Goal: Task Accomplishment & Management: Manage account settings

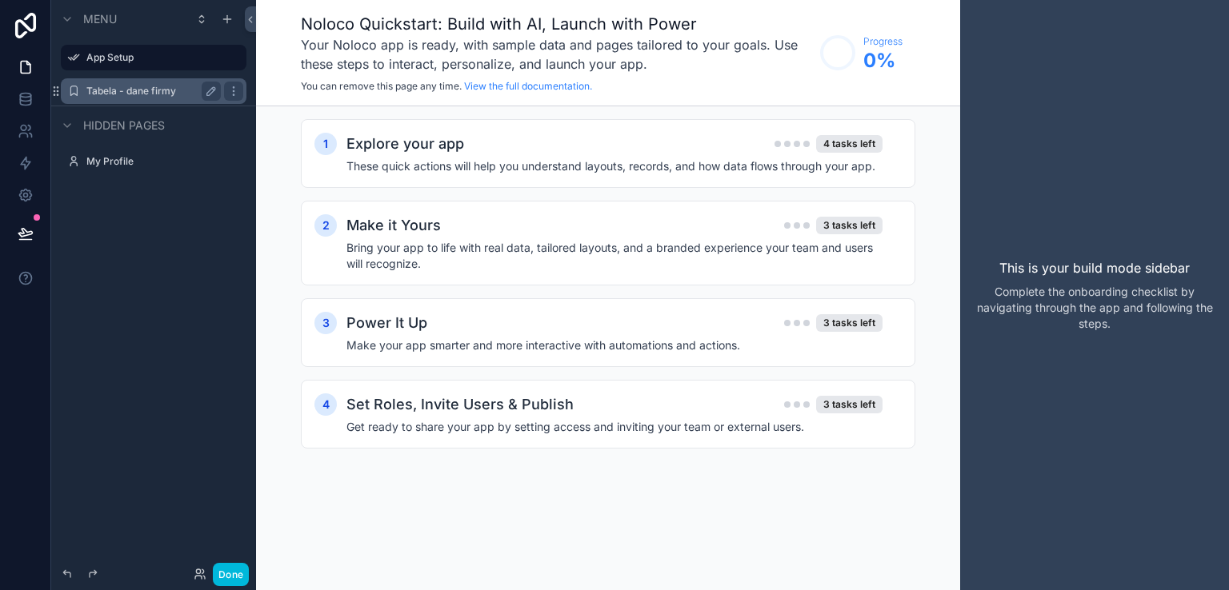
click at [86, 94] on label "Tabela - dane firmy" at bounding box center [150, 91] width 128 height 13
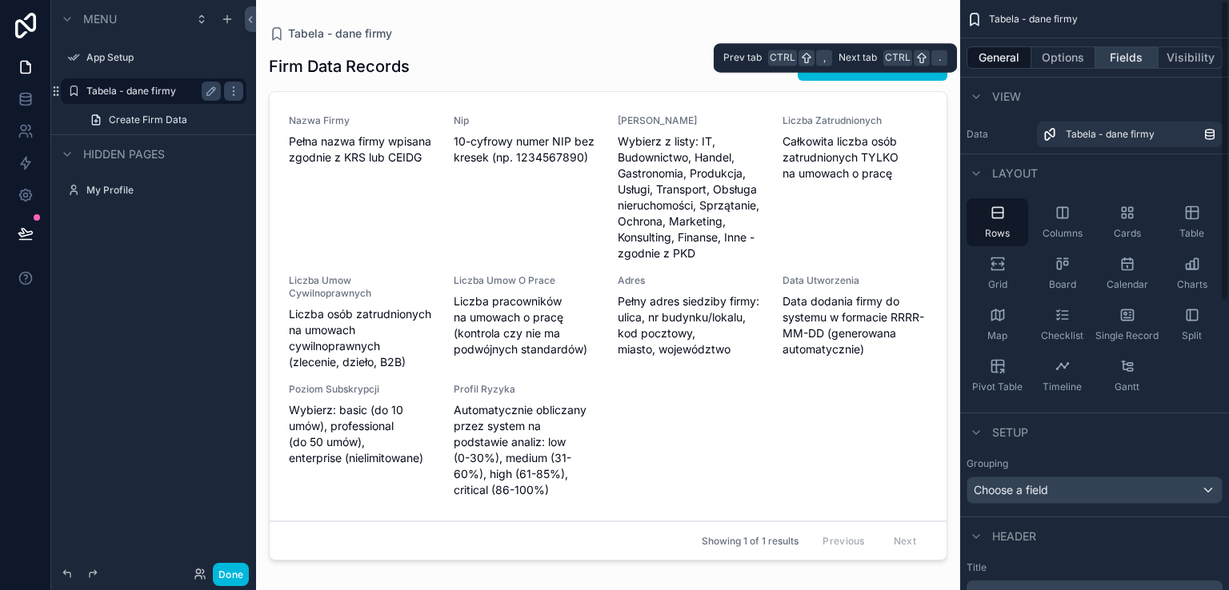
click at [1130, 59] on button "Fields" at bounding box center [1127, 57] width 64 height 22
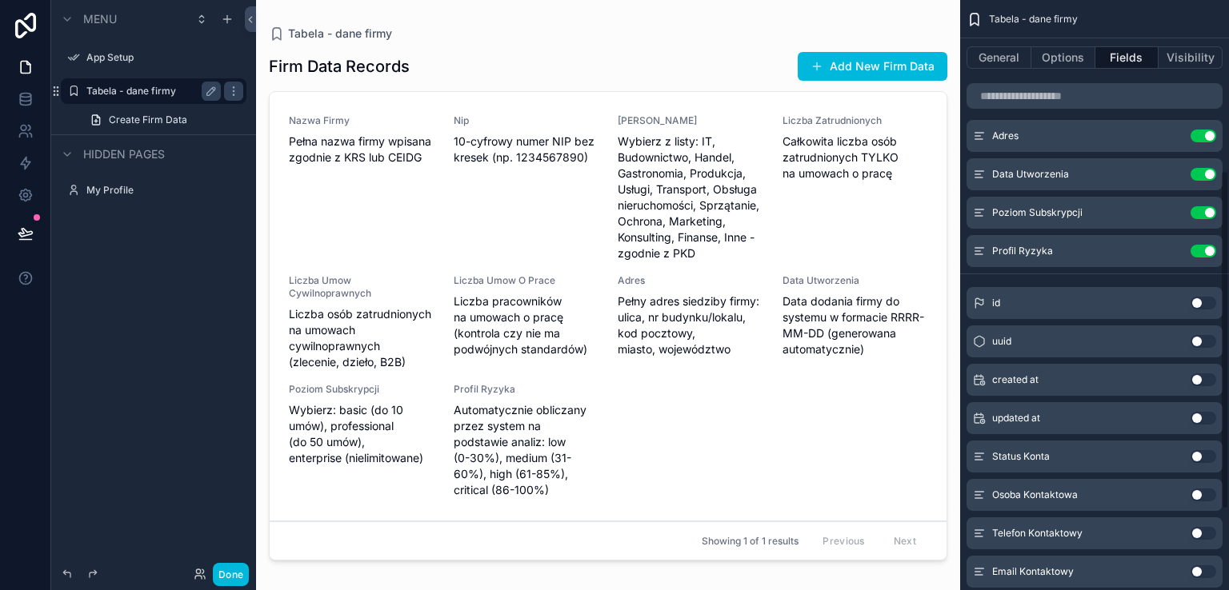
scroll to position [400, 0]
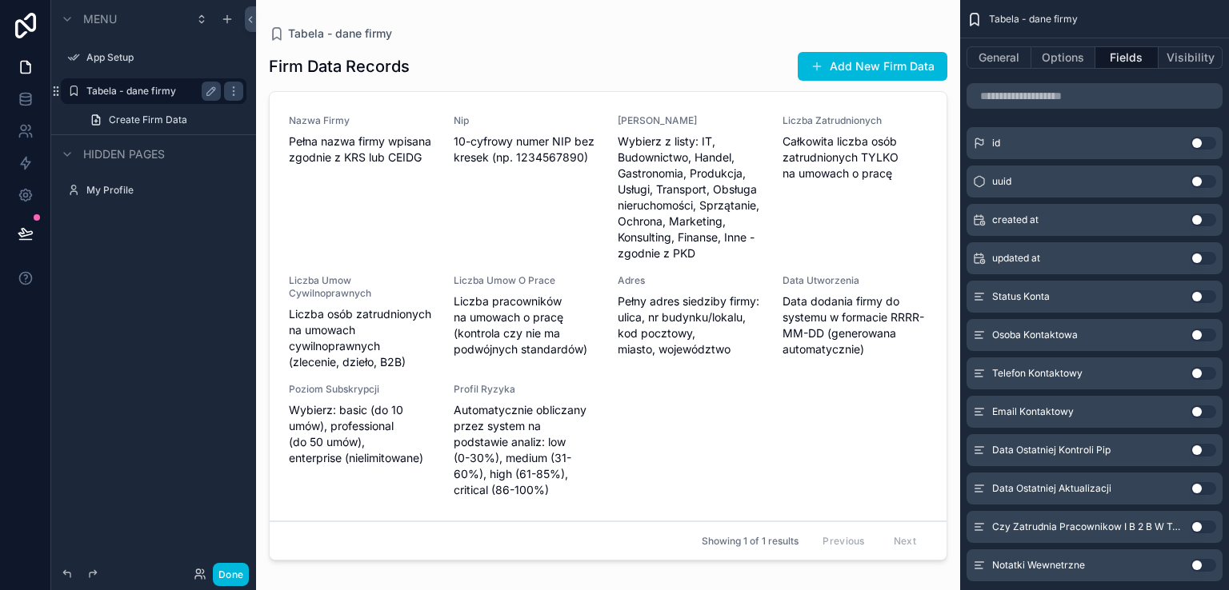
click at [1210, 298] on button "Use setting" at bounding box center [1203, 296] width 26 height 13
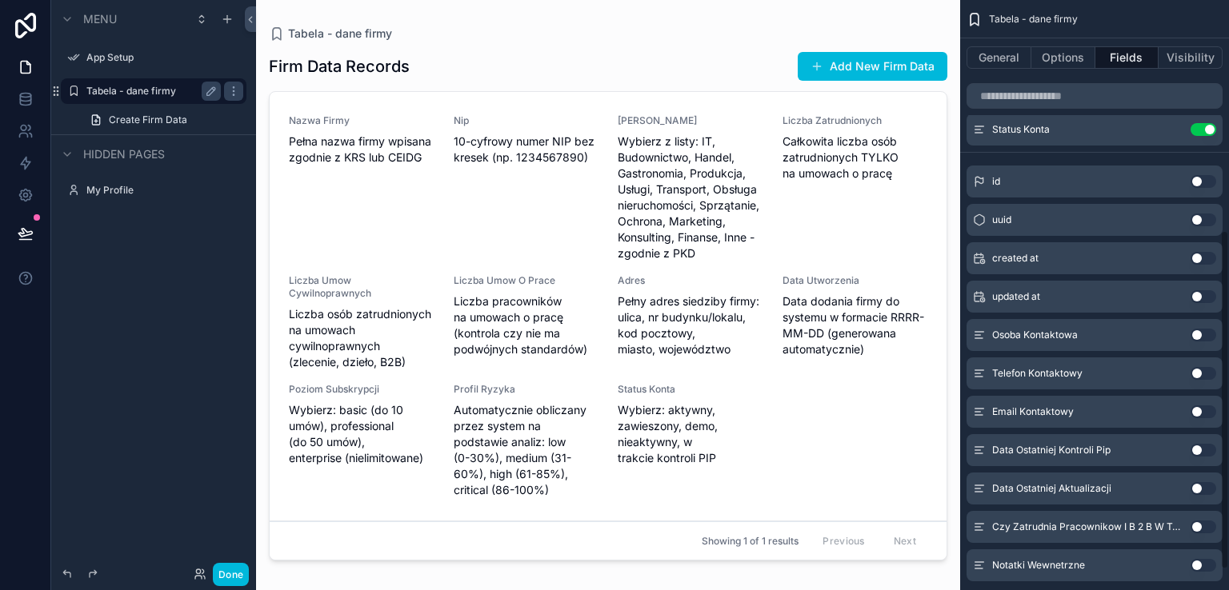
click at [1210, 338] on button "Use setting" at bounding box center [1203, 335] width 26 height 13
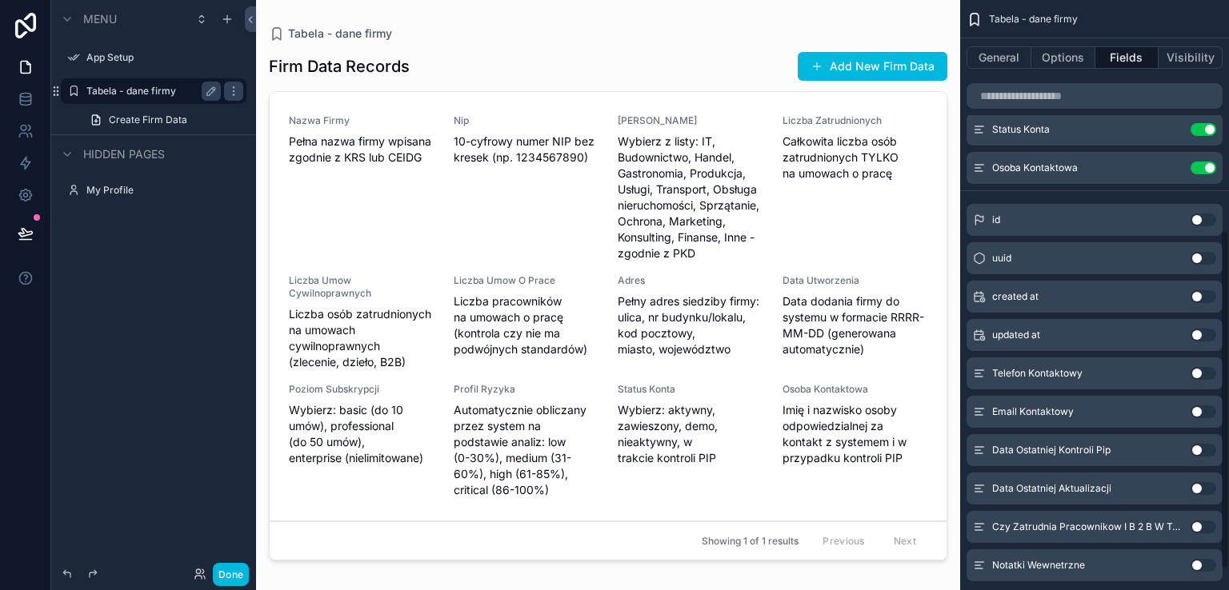
click at [1210, 377] on button "Use setting" at bounding box center [1203, 373] width 26 height 13
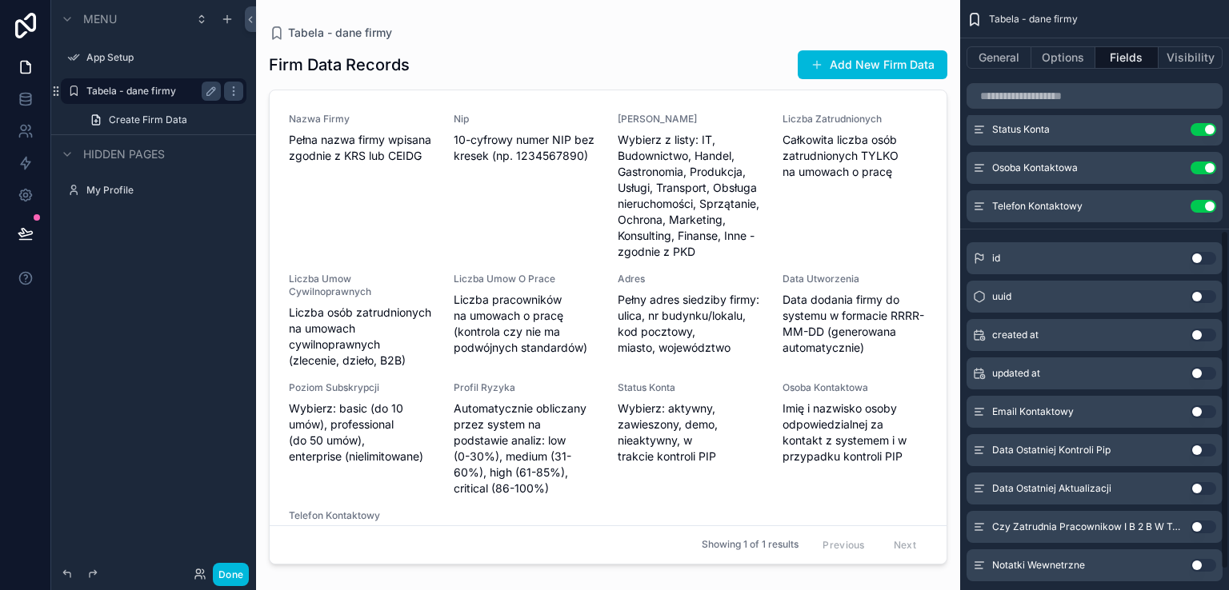
click at [1213, 410] on button "Use setting" at bounding box center [1203, 412] width 26 height 13
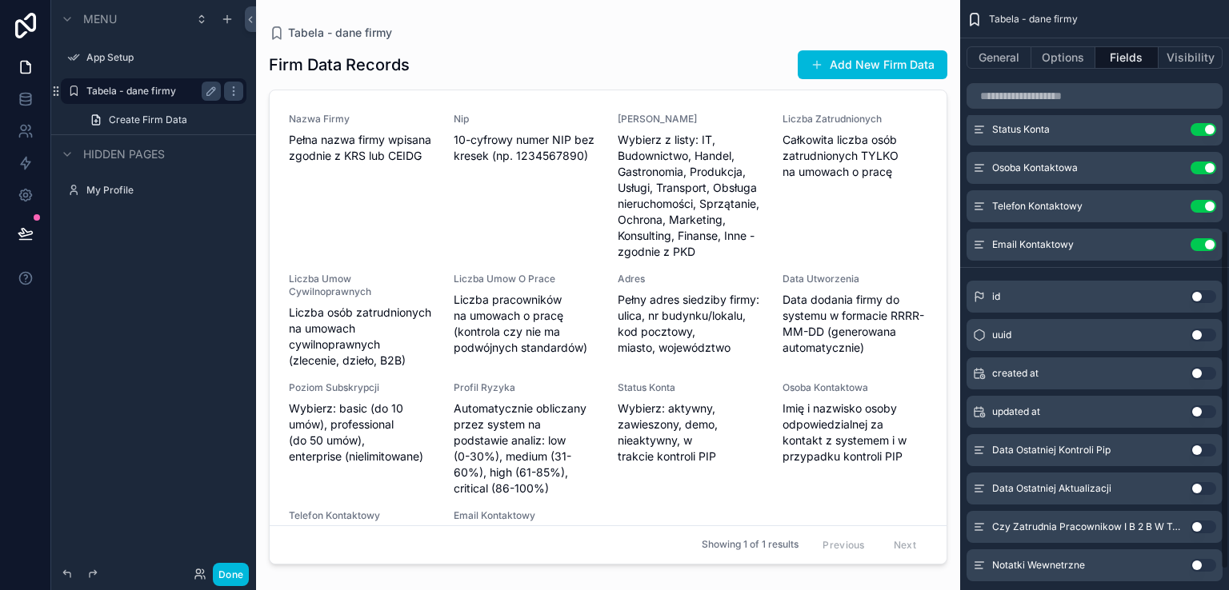
click at [1208, 450] on button "Use setting" at bounding box center [1203, 450] width 26 height 13
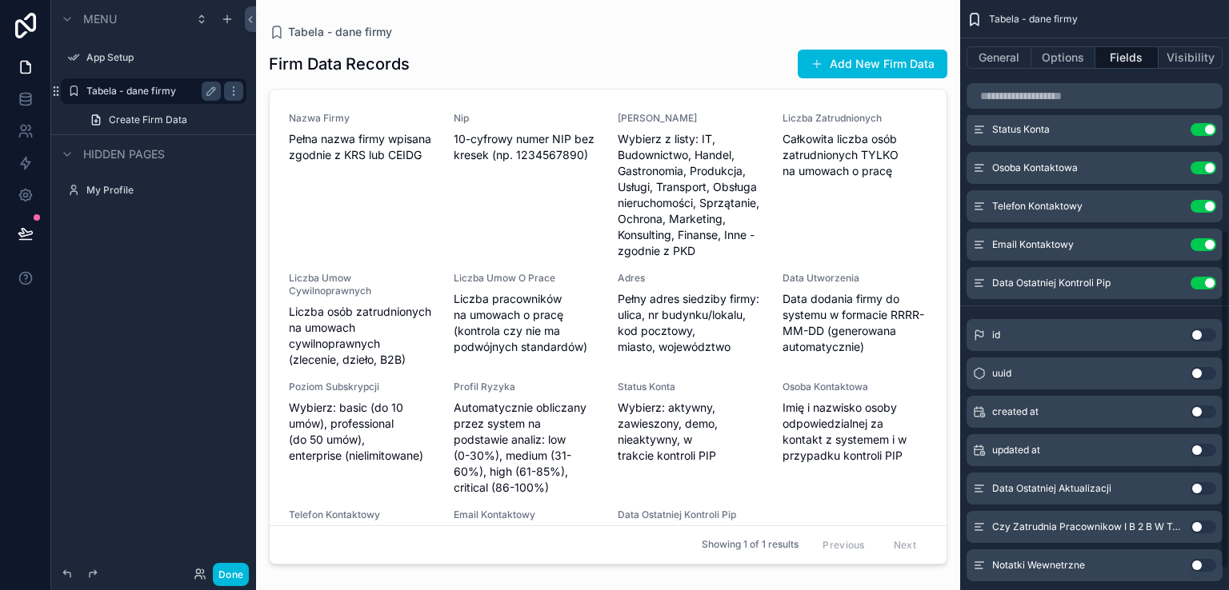
click at [1206, 491] on button "Use setting" at bounding box center [1203, 488] width 26 height 13
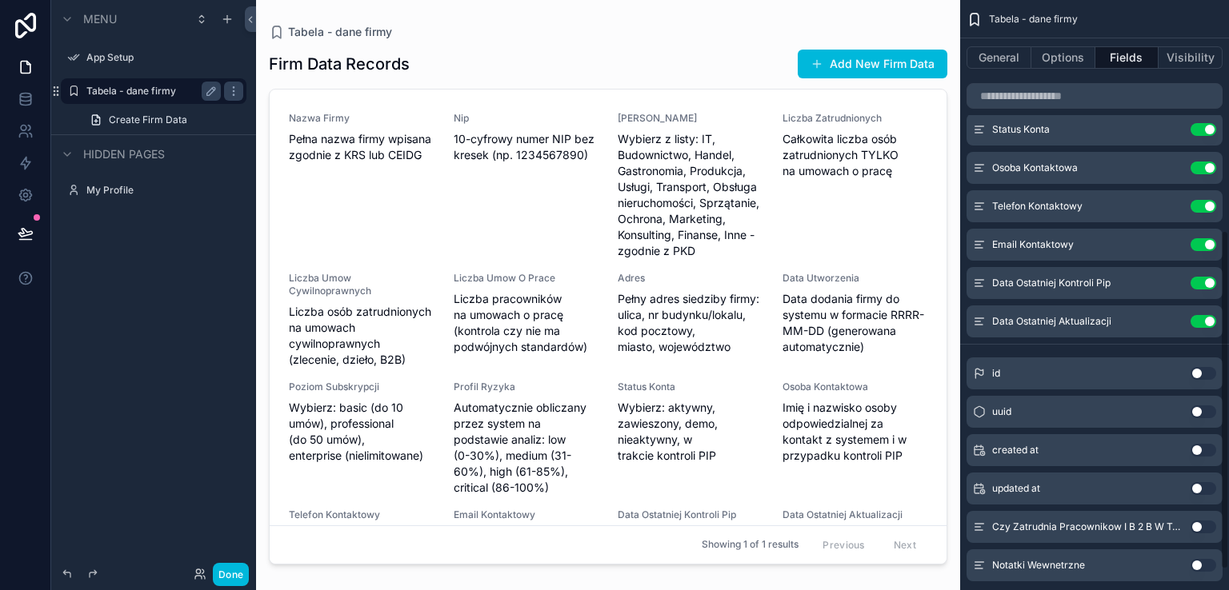
click at [1208, 527] on button "Use setting" at bounding box center [1203, 527] width 26 height 13
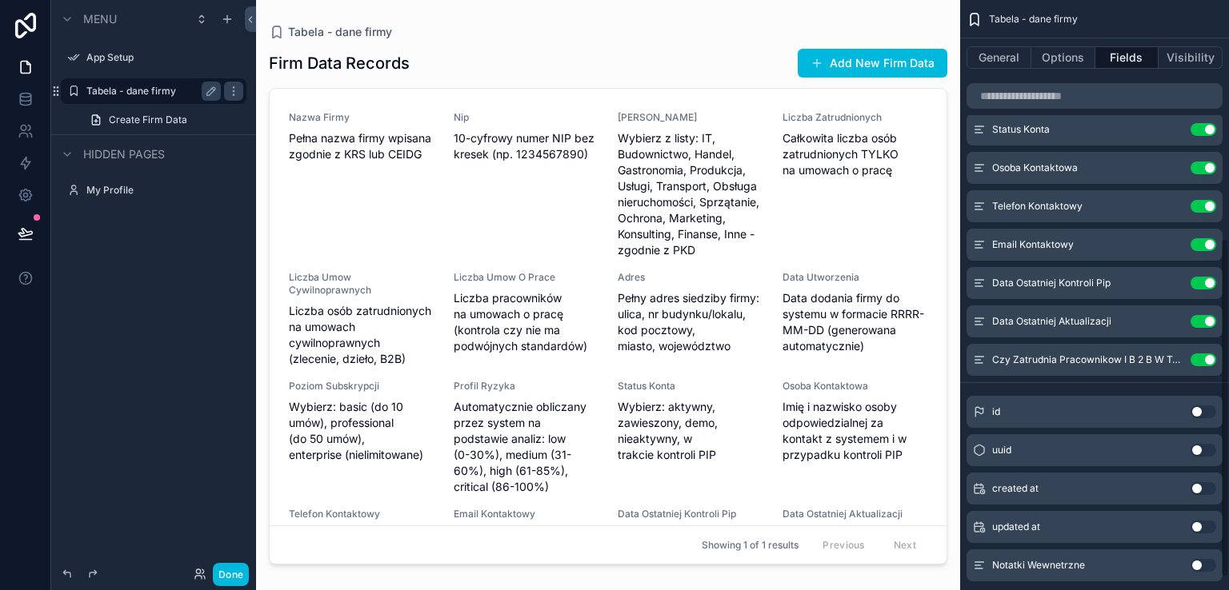
scroll to position [435, 0]
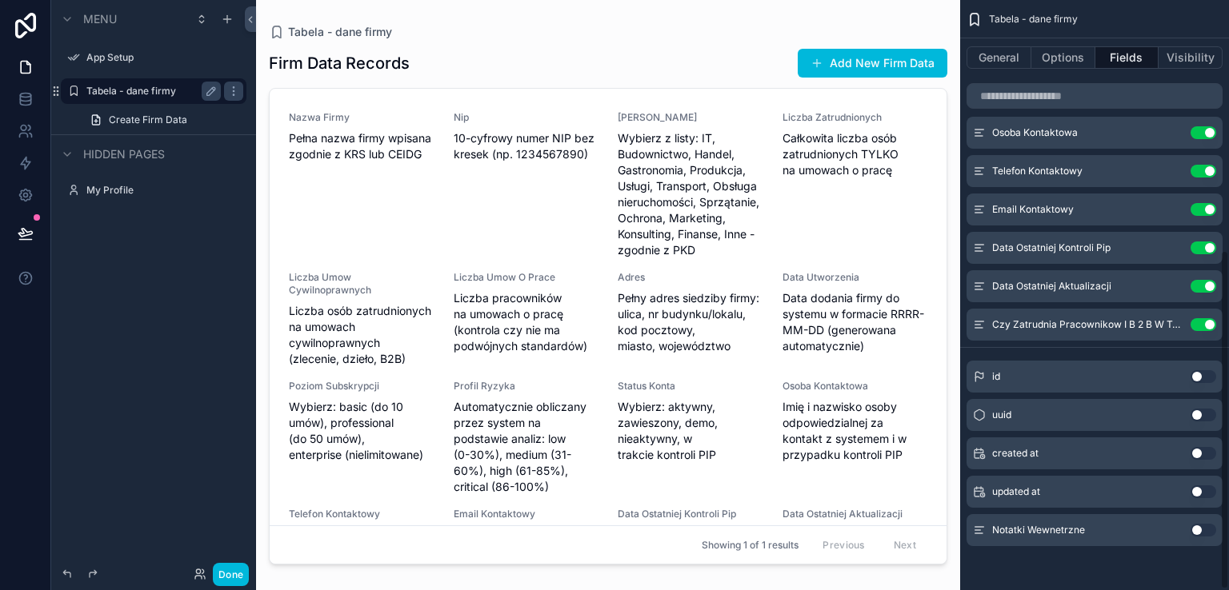
click at [1211, 529] on button "Use setting" at bounding box center [1203, 530] width 26 height 13
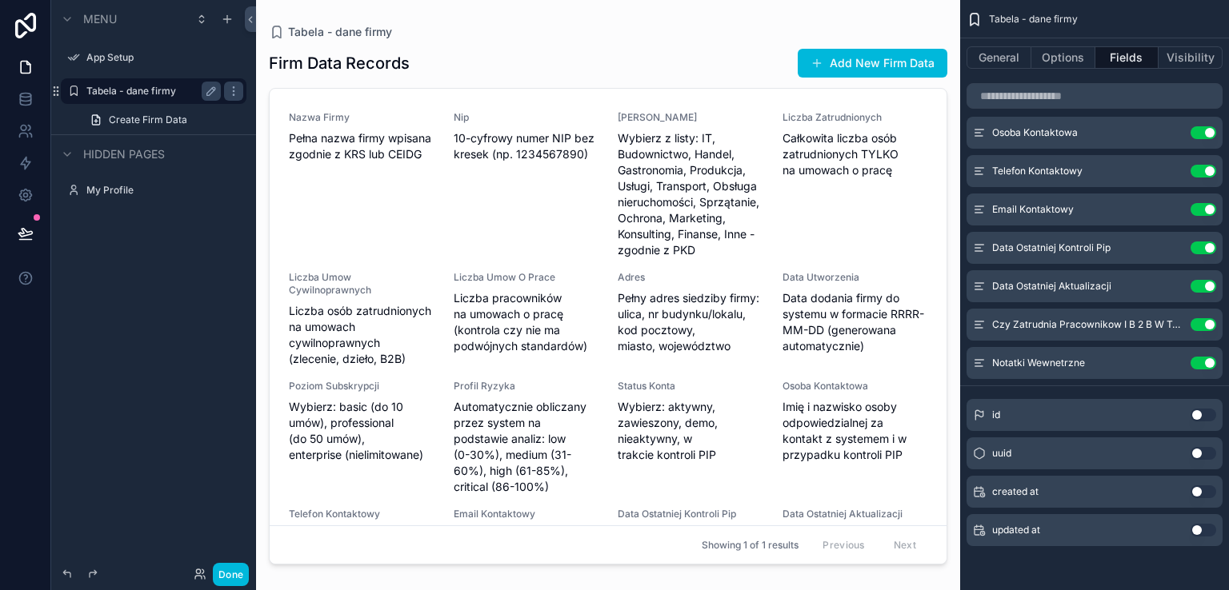
click at [1210, 415] on button "Use setting" at bounding box center [1203, 415] width 26 height 13
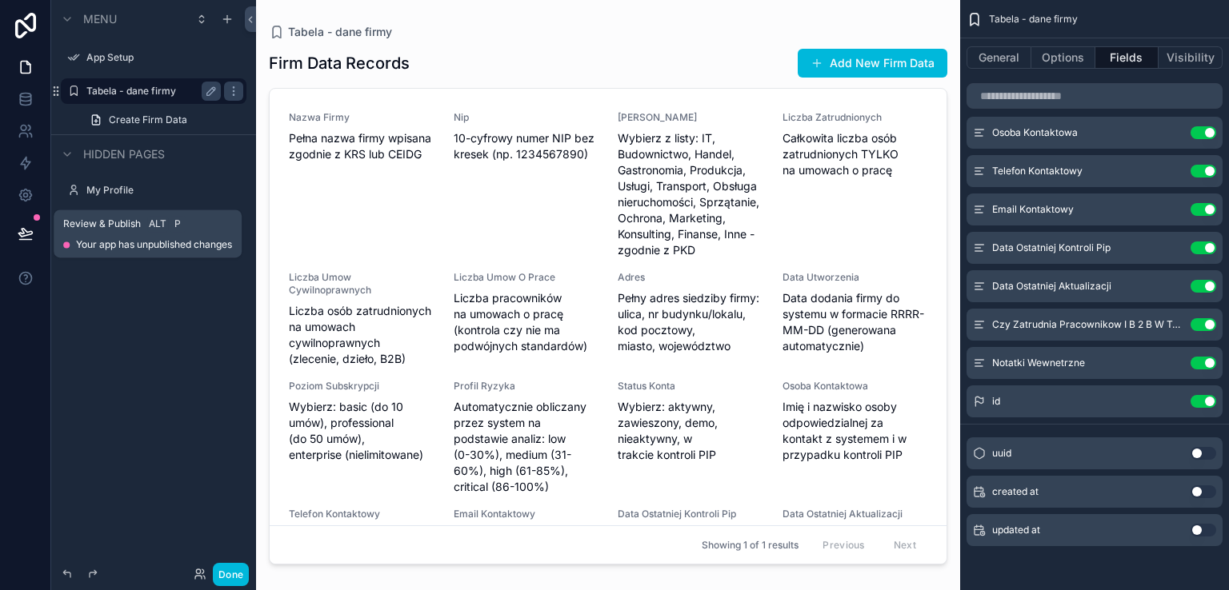
click at [27, 229] on icon at bounding box center [26, 234] width 16 height 16
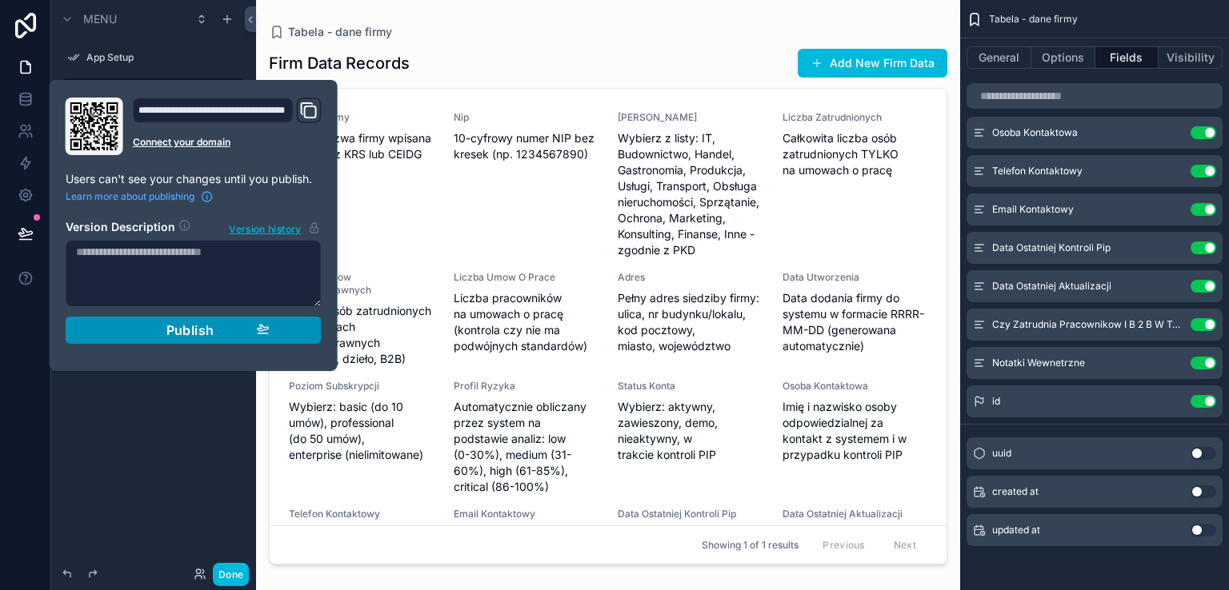
click at [166, 334] on span "Publish" at bounding box center [190, 330] width 48 height 16
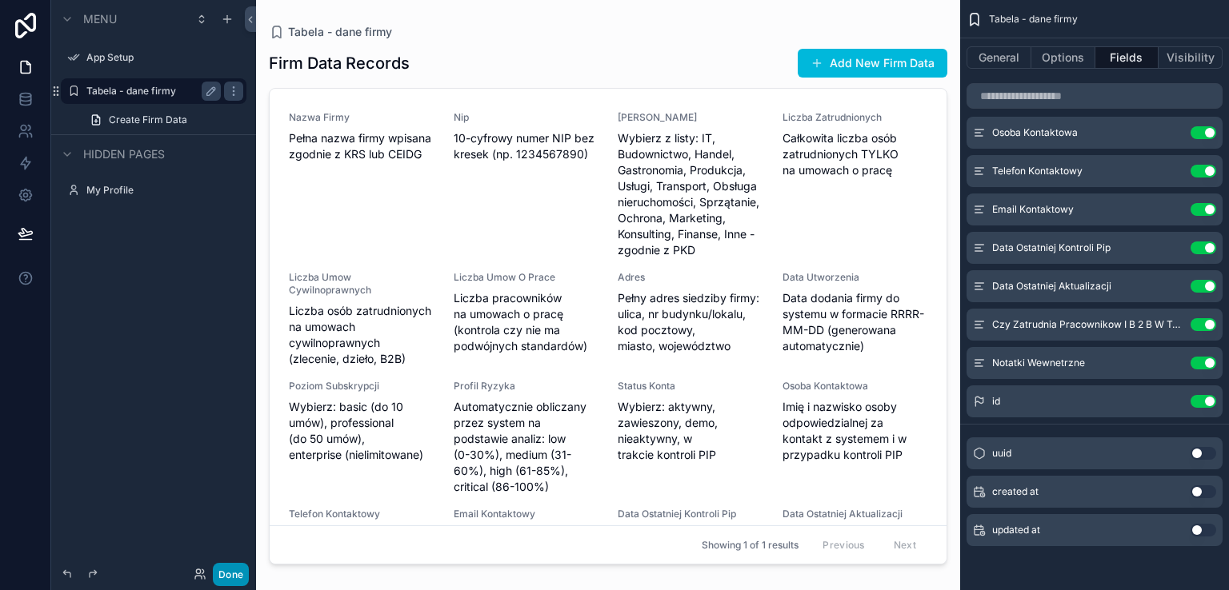
click at [227, 576] on button "Done" at bounding box center [231, 574] width 36 height 23
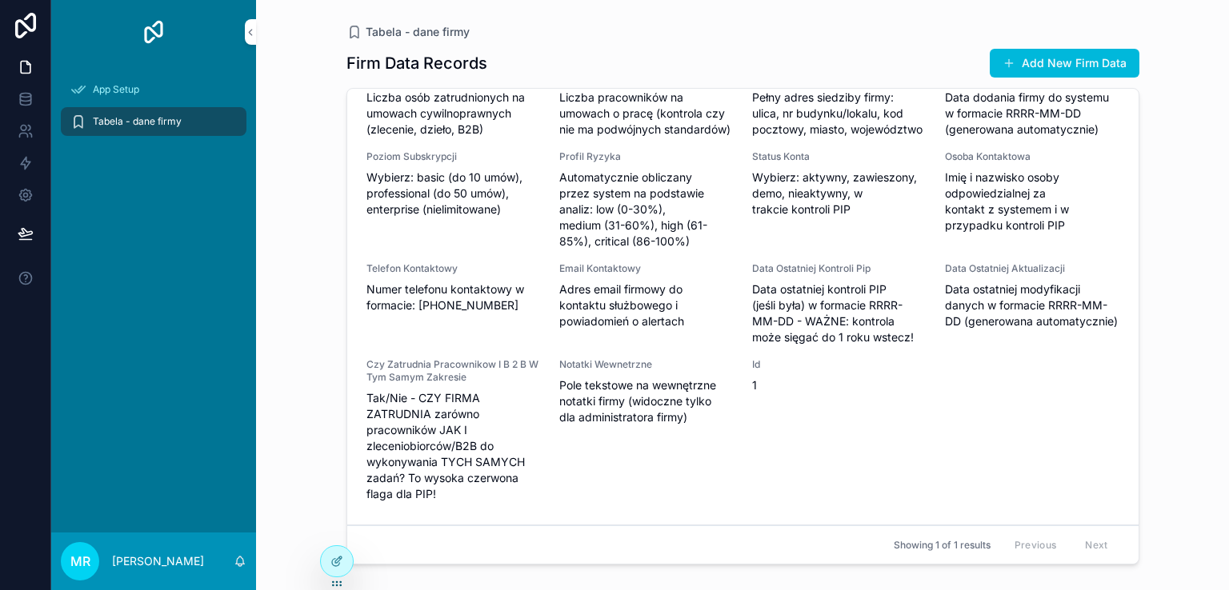
scroll to position [199, 0]
click at [795, 275] on span "Data Ostatniej Kontroli Pip" at bounding box center [839, 268] width 174 height 13
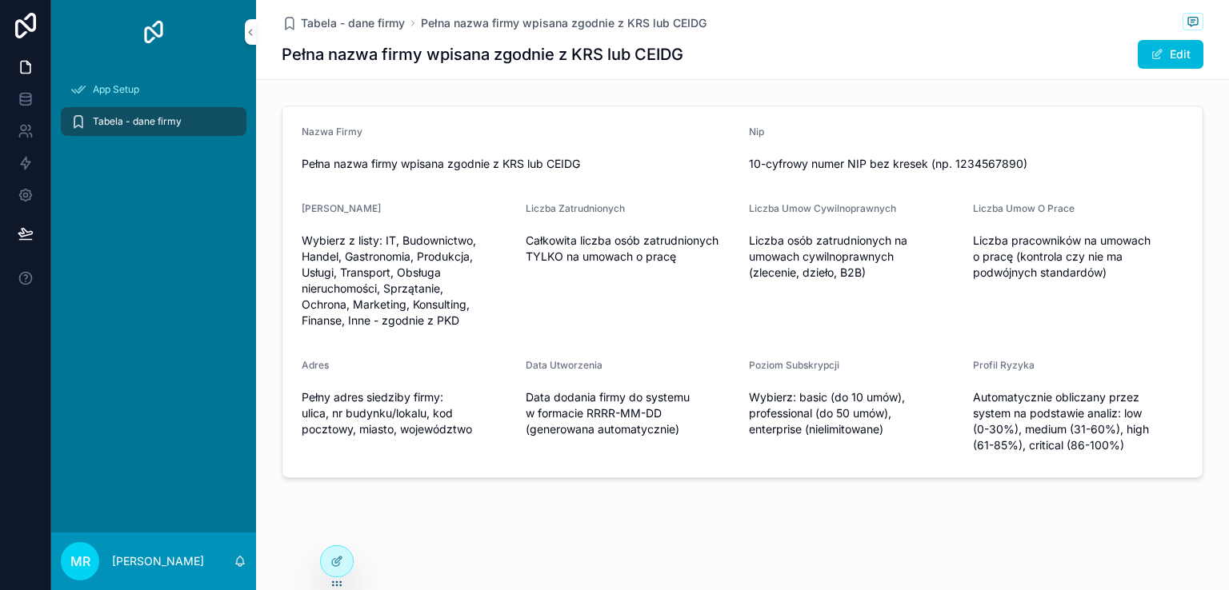
click at [107, 126] on span "Tabela - dane firmy" at bounding box center [137, 121] width 89 height 13
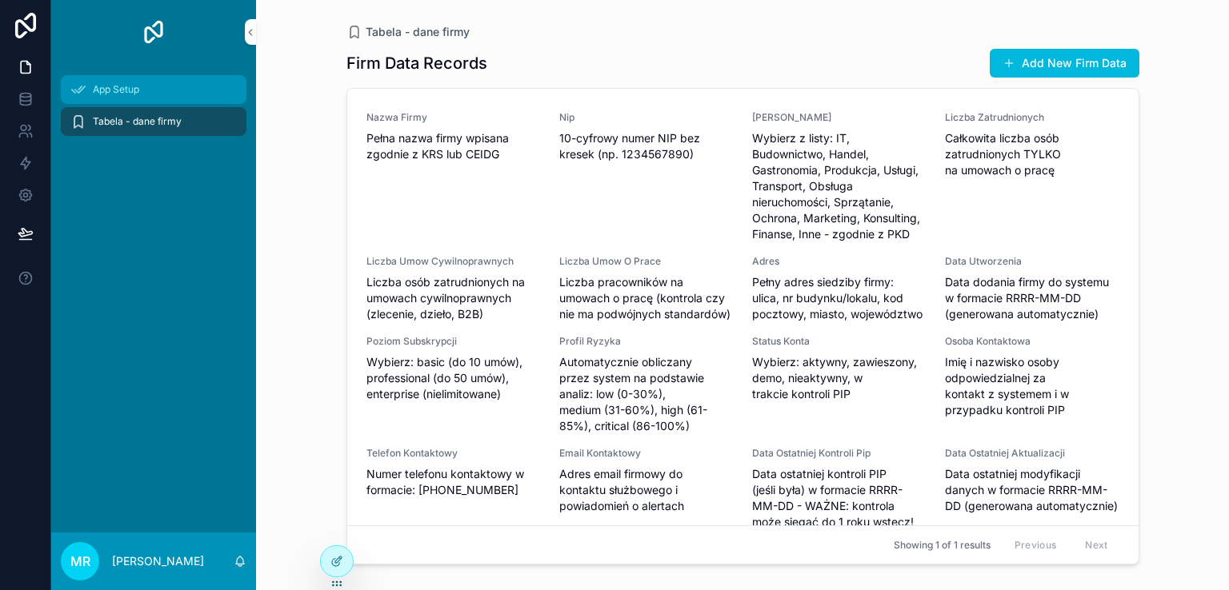
click at [106, 89] on span "App Setup" at bounding box center [116, 89] width 46 height 13
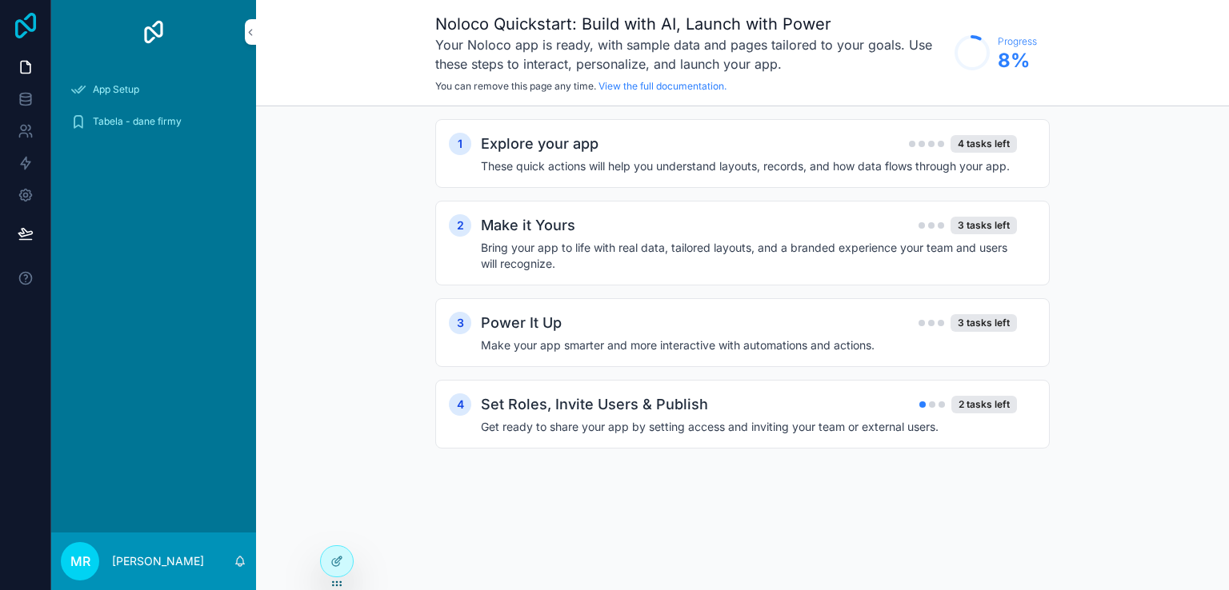
click at [26, 26] on icon at bounding box center [25, 26] width 21 height 26
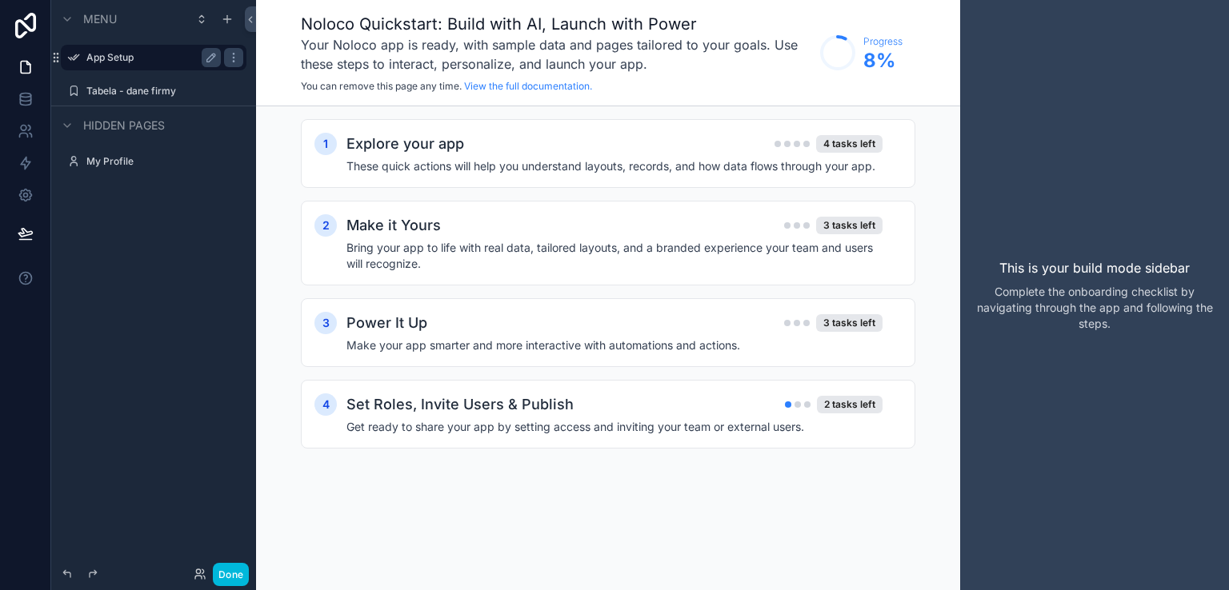
click at [106, 55] on label "App Setup" at bounding box center [150, 57] width 128 height 13
click at [221, 564] on button "Done" at bounding box center [231, 574] width 36 height 23
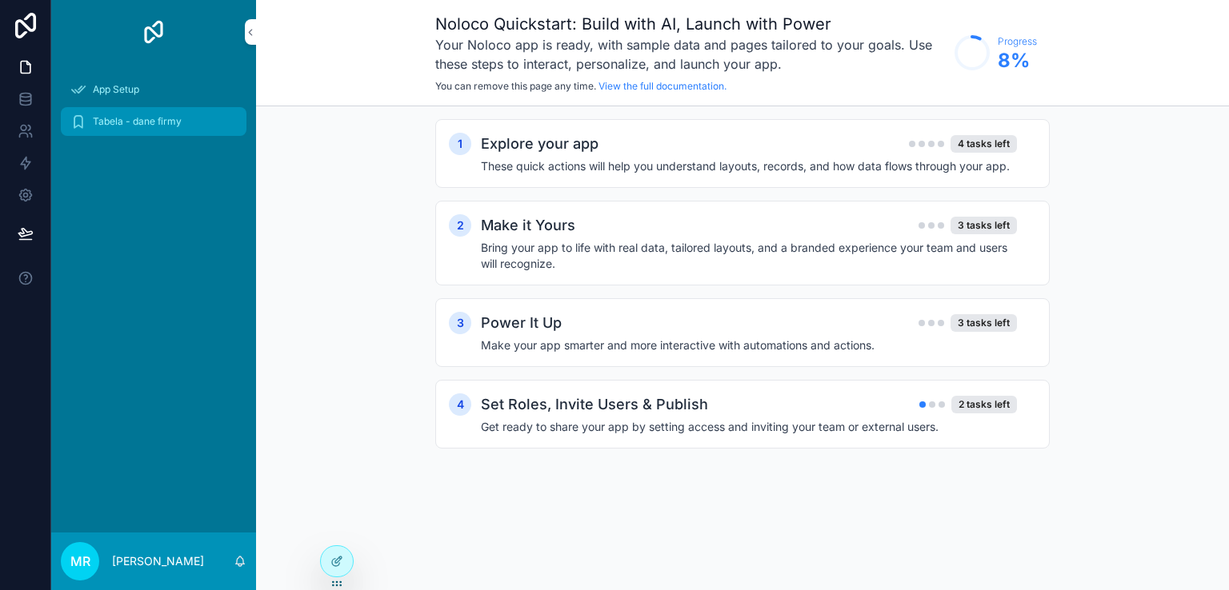
click at [138, 122] on span "Tabela - dane firmy" at bounding box center [137, 121] width 89 height 13
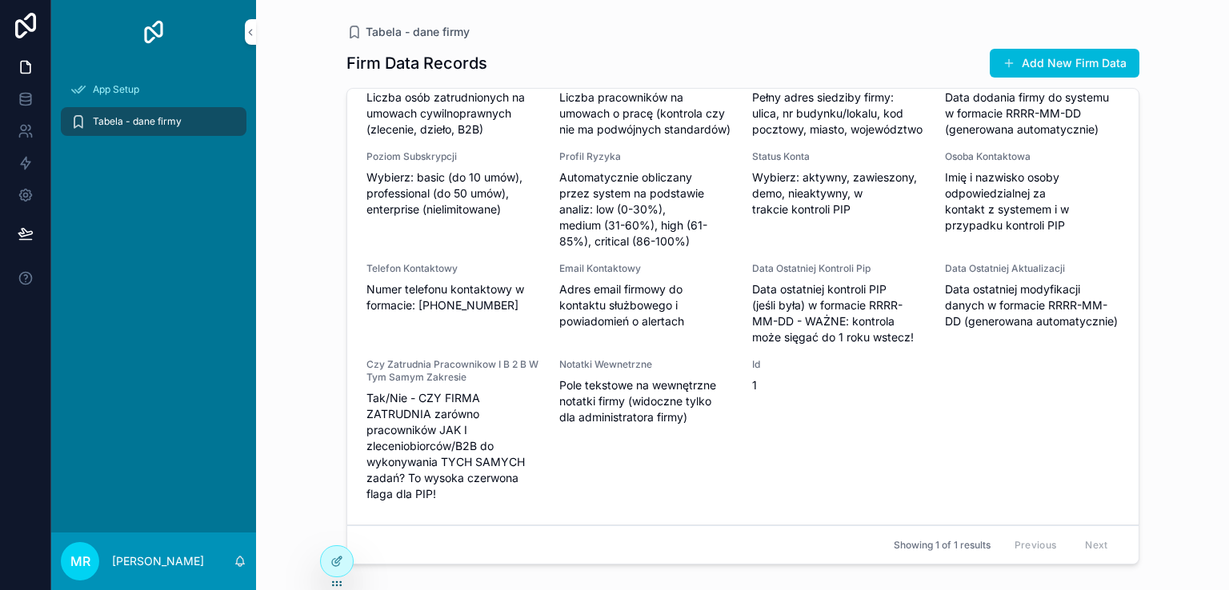
scroll to position [199, 0]
click at [32, 96] on icon at bounding box center [26, 99] width 16 height 16
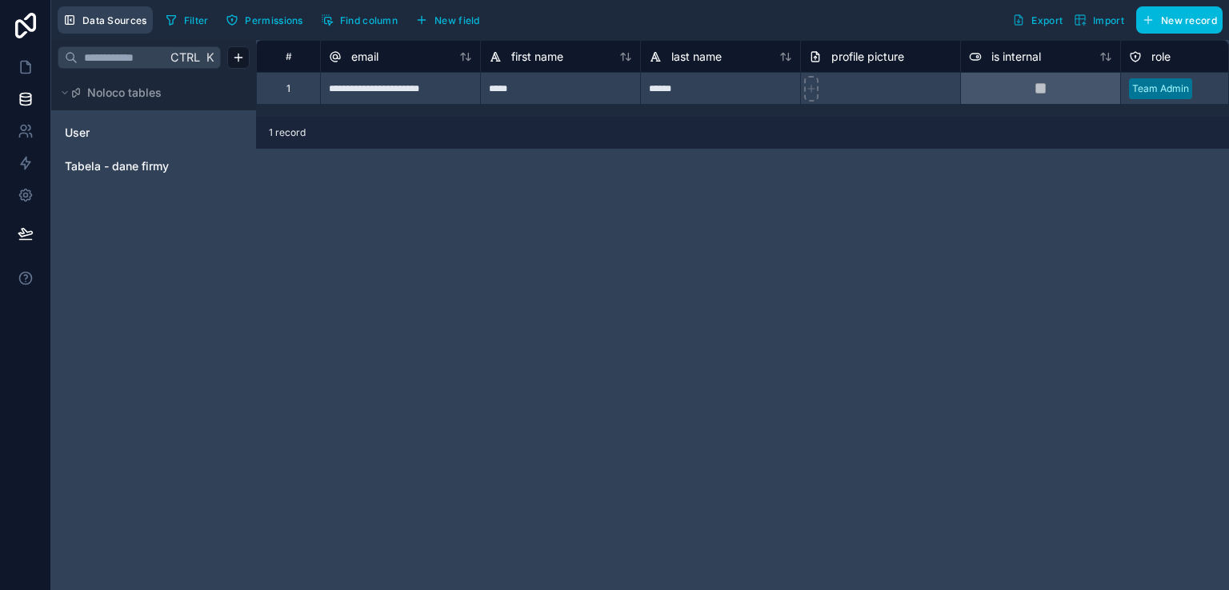
click at [113, 23] on span "Data Sources" at bounding box center [114, 20] width 65 height 12
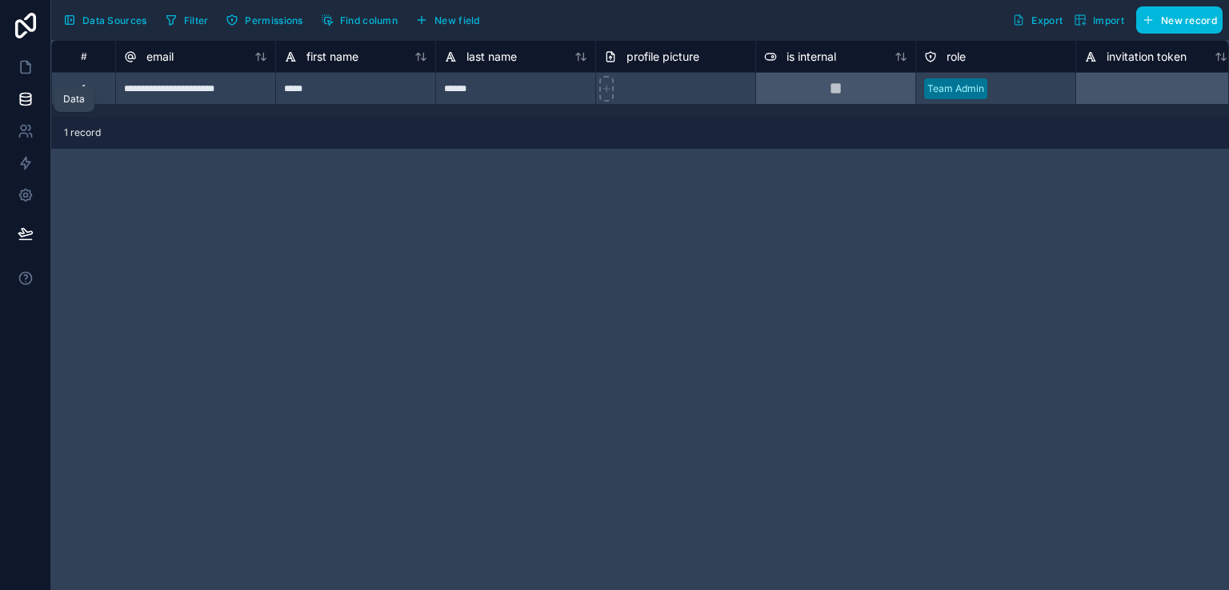
click at [22, 98] on icon at bounding box center [26, 99] width 16 height 16
click at [86, 21] on span "Data Sources" at bounding box center [114, 20] width 65 height 12
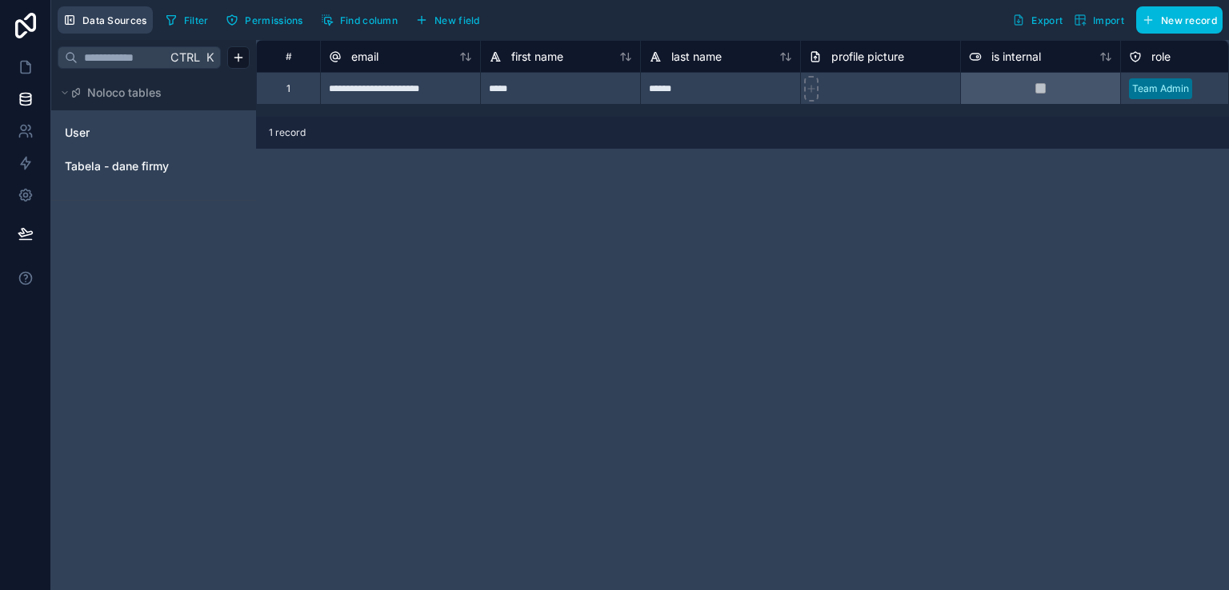
click at [94, 26] on span "Data Sources" at bounding box center [114, 20] width 65 height 12
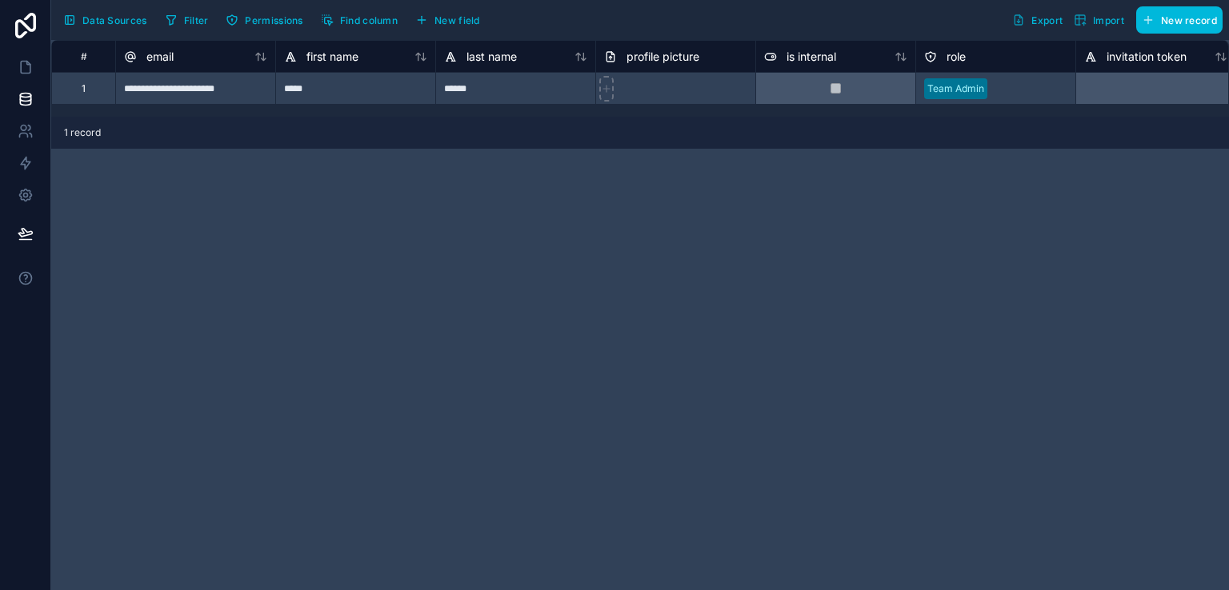
click at [91, 20] on span "Data Sources" at bounding box center [114, 20] width 65 height 12
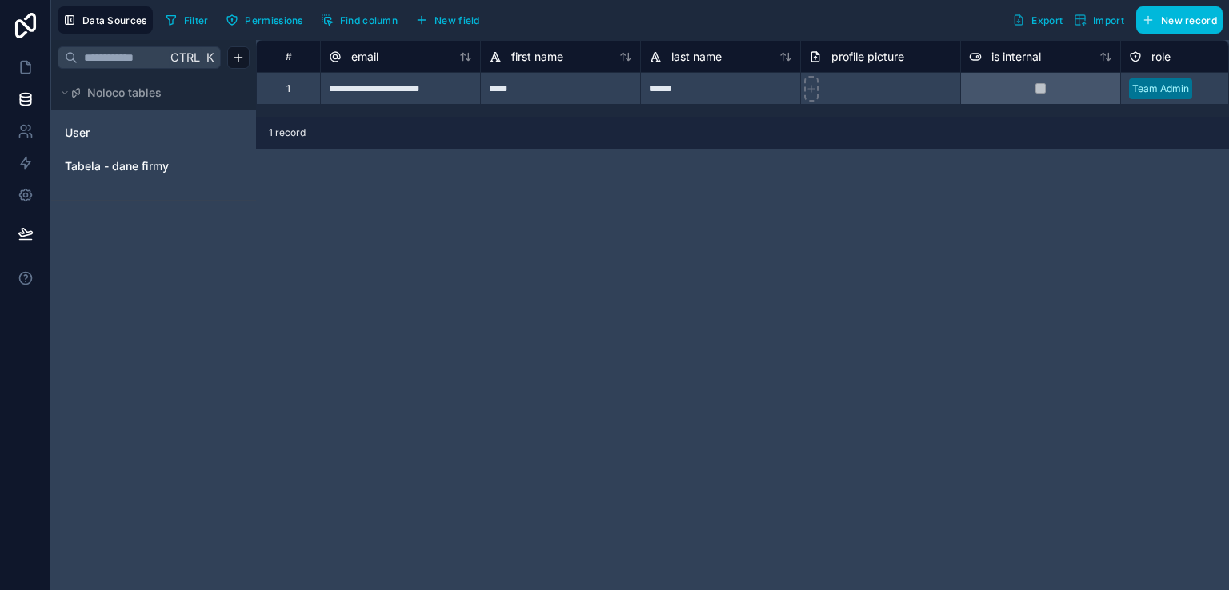
click at [1102, 21] on span "Import" at bounding box center [1108, 20] width 31 height 12
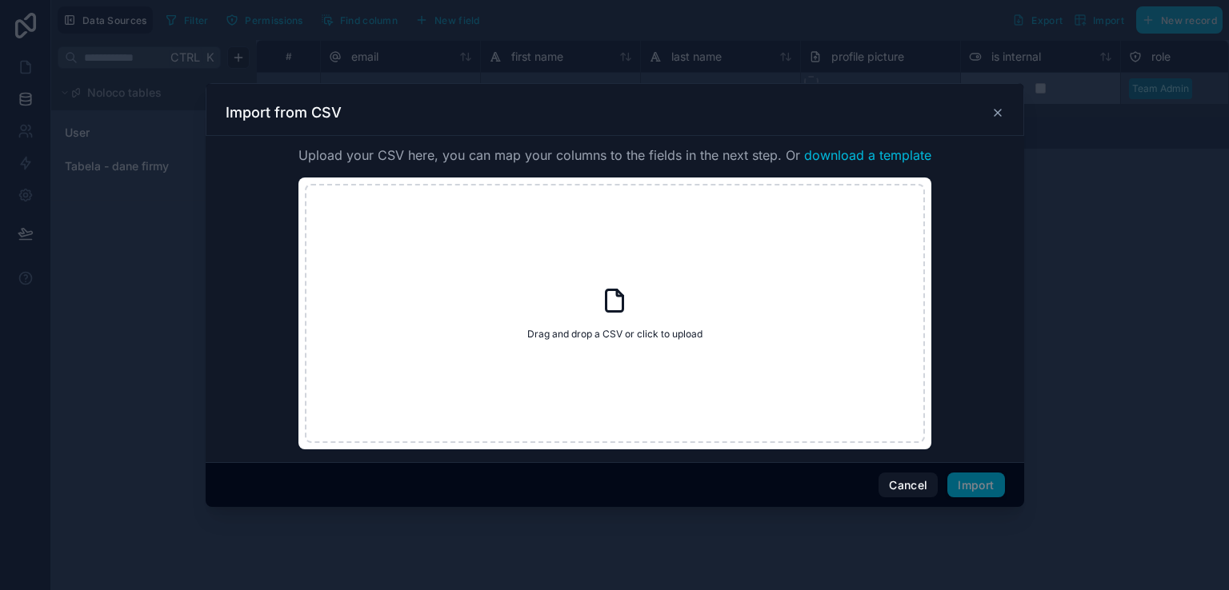
click at [610, 305] on icon at bounding box center [614, 300] width 29 height 29
type input "**********"
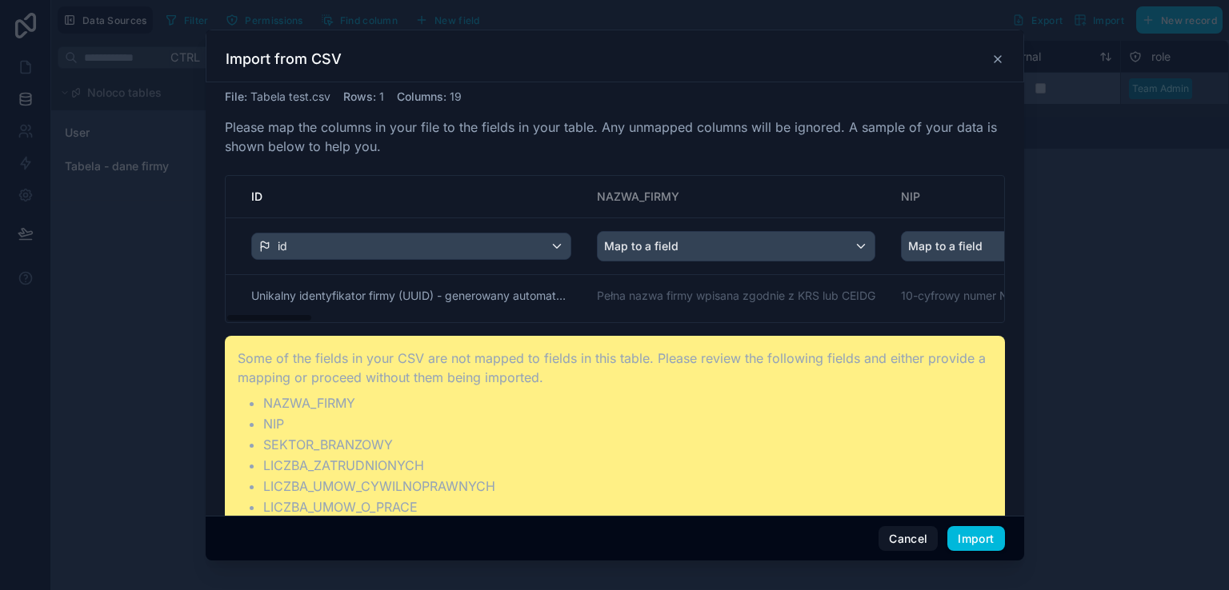
click at [993, 57] on icon at bounding box center [997, 59] width 13 height 13
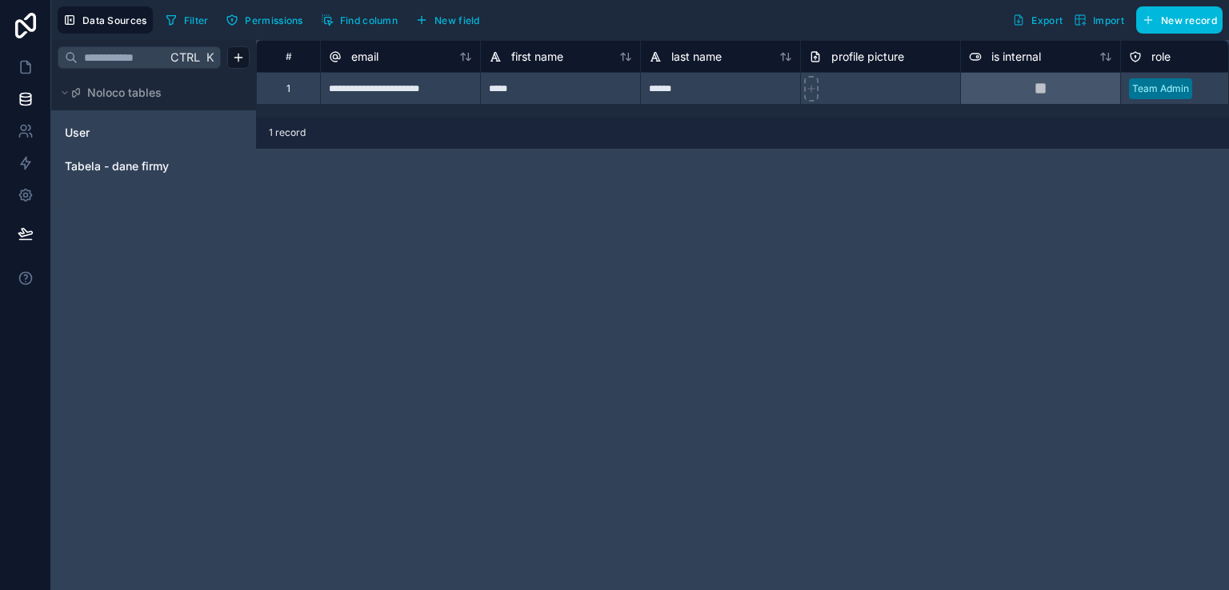
click at [1088, 20] on span "Import" at bounding box center [1099, 20] width 50 height 13
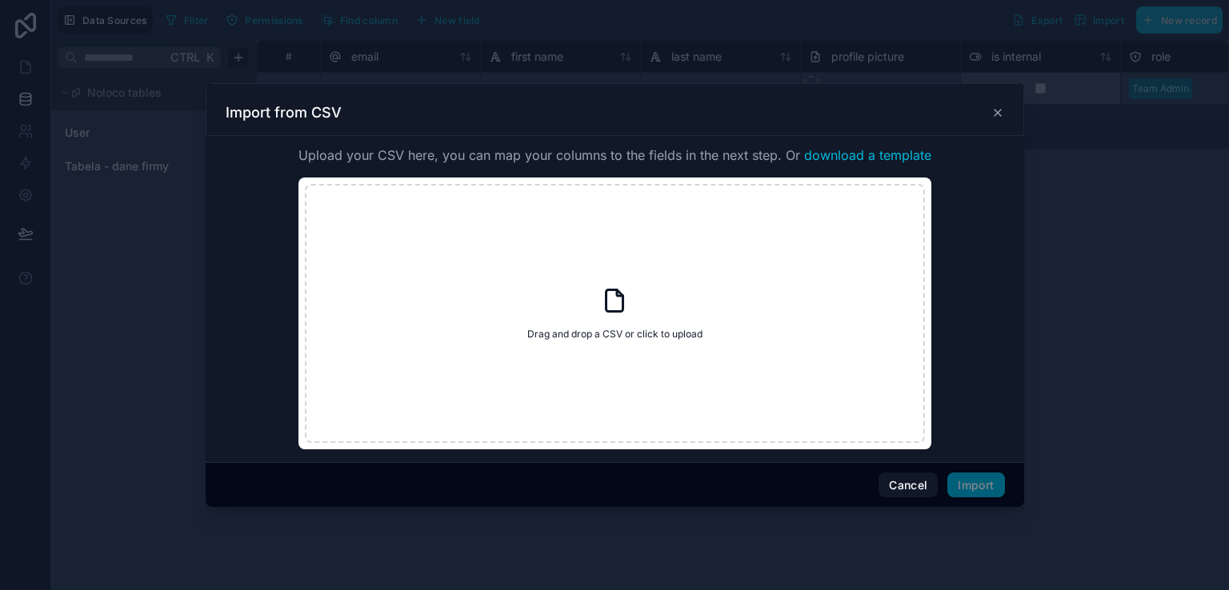
click at [596, 302] on div "Drag and drop a CSV or click to upload Drag and drop a CSV or click to upload" at bounding box center [615, 313] width 620 height 259
type input "**********"
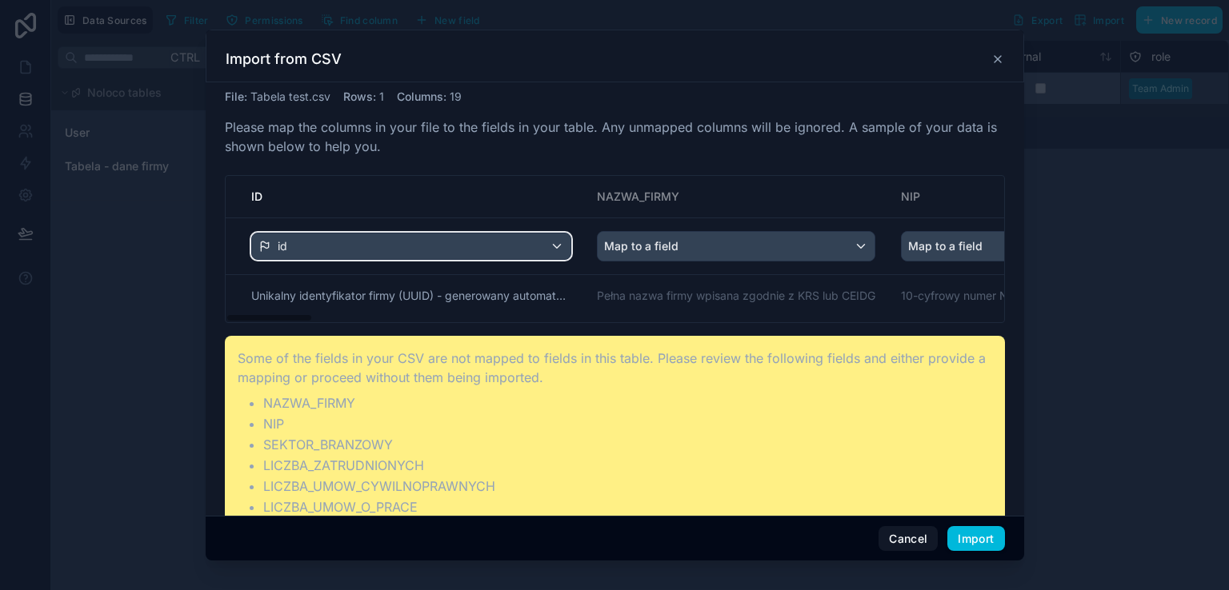
click at [460, 237] on div "id" at bounding box center [411, 247] width 318 height 26
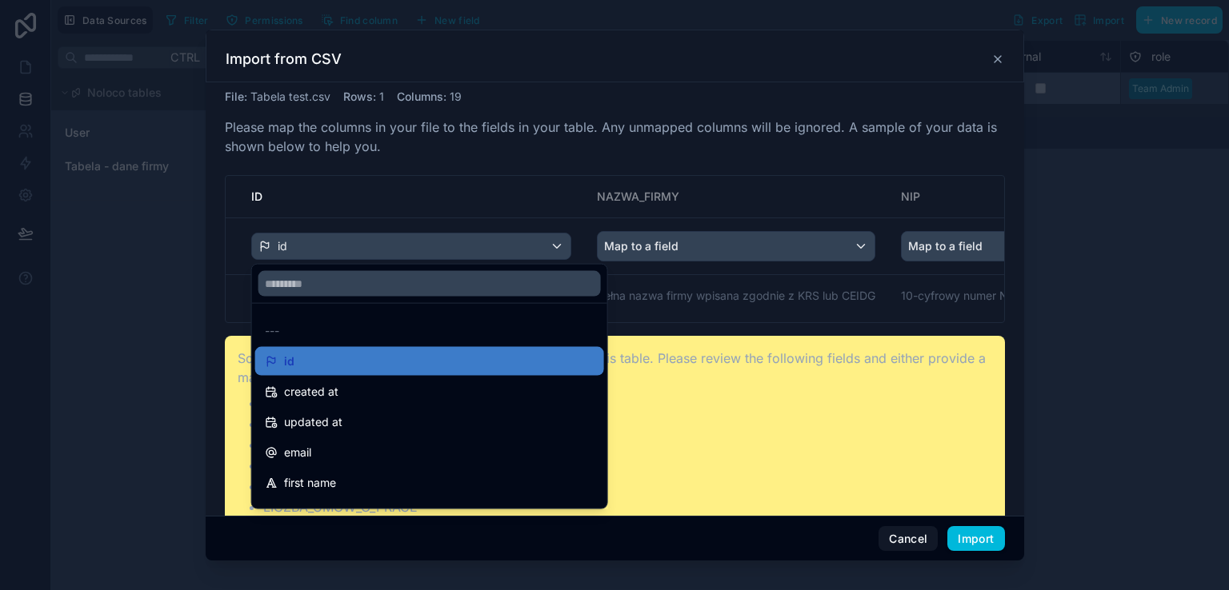
click at [459, 238] on div "scrollable content" at bounding box center [614, 295] width 1229 height 590
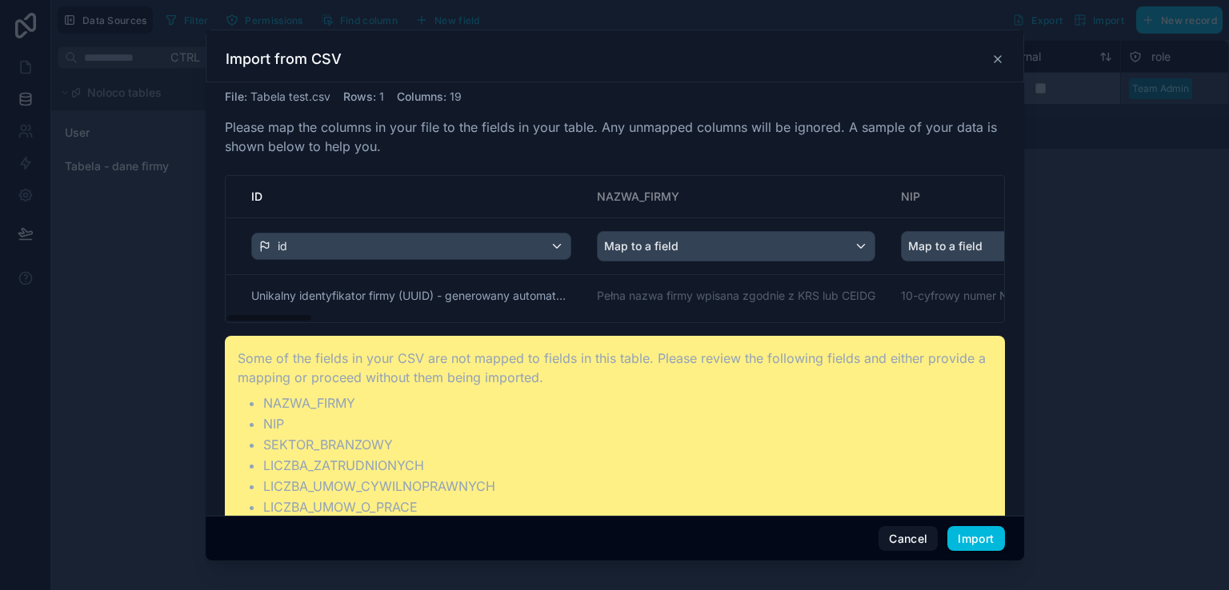
click at [994, 58] on icon at bounding box center [997, 59] width 13 height 13
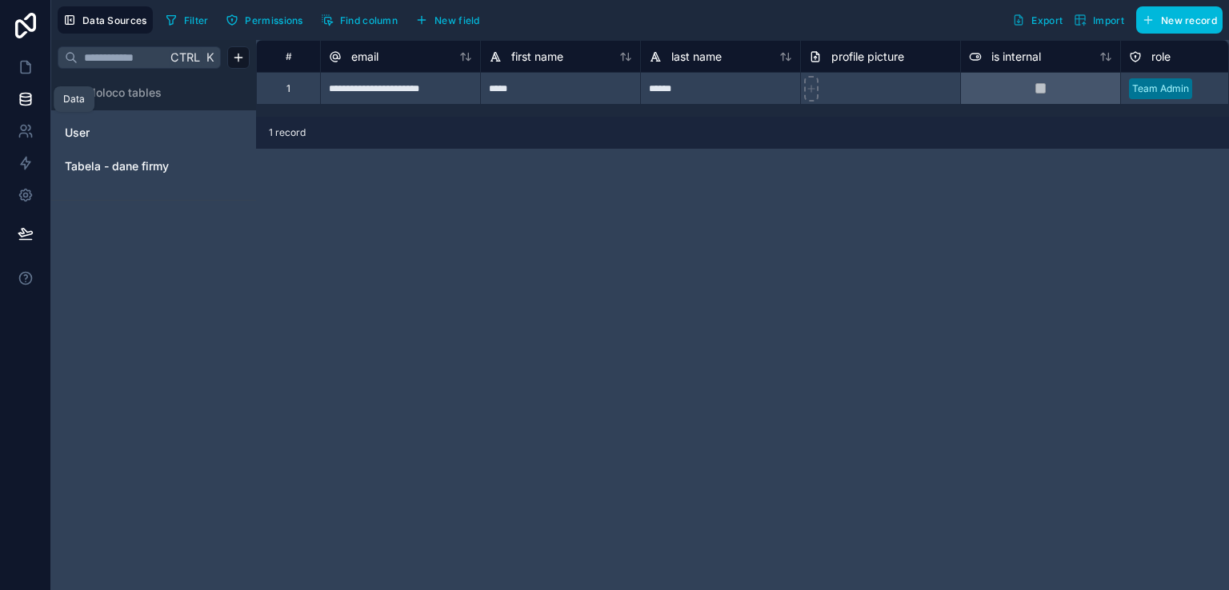
click at [30, 97] on icon at bounding box center [25, 98] width 10 height 6
click at [102, 23] on span "Data Sources" at bounding box center [114, 20] width 65 height 12
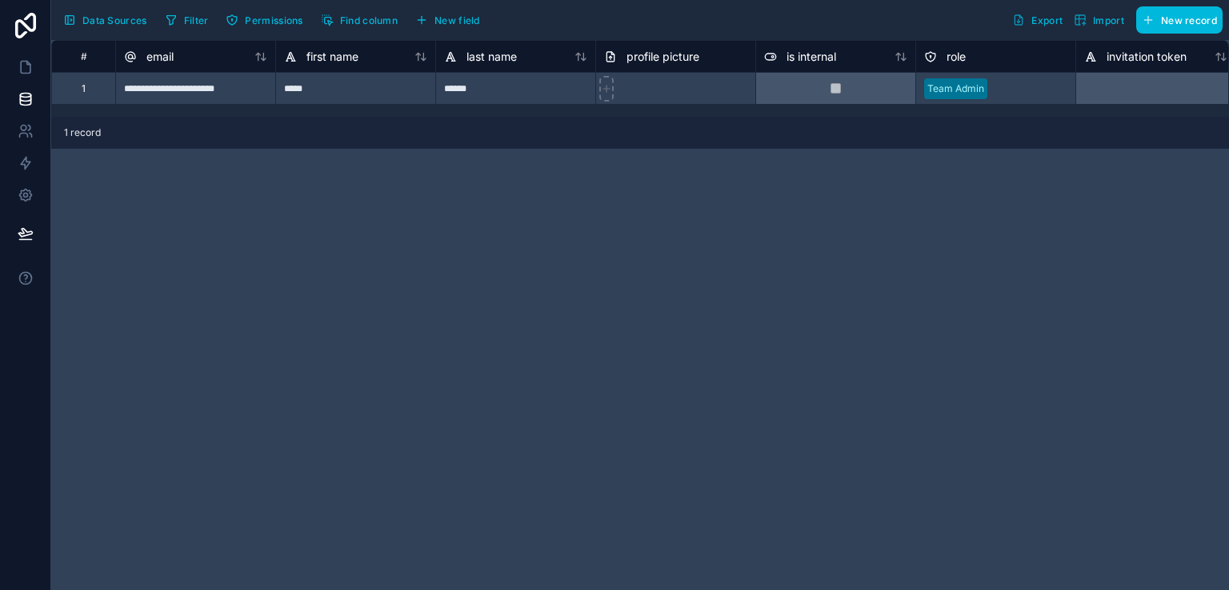
click at [1102, 20] on span "Import" at bounding box center [1108, 20] width 31 height 12
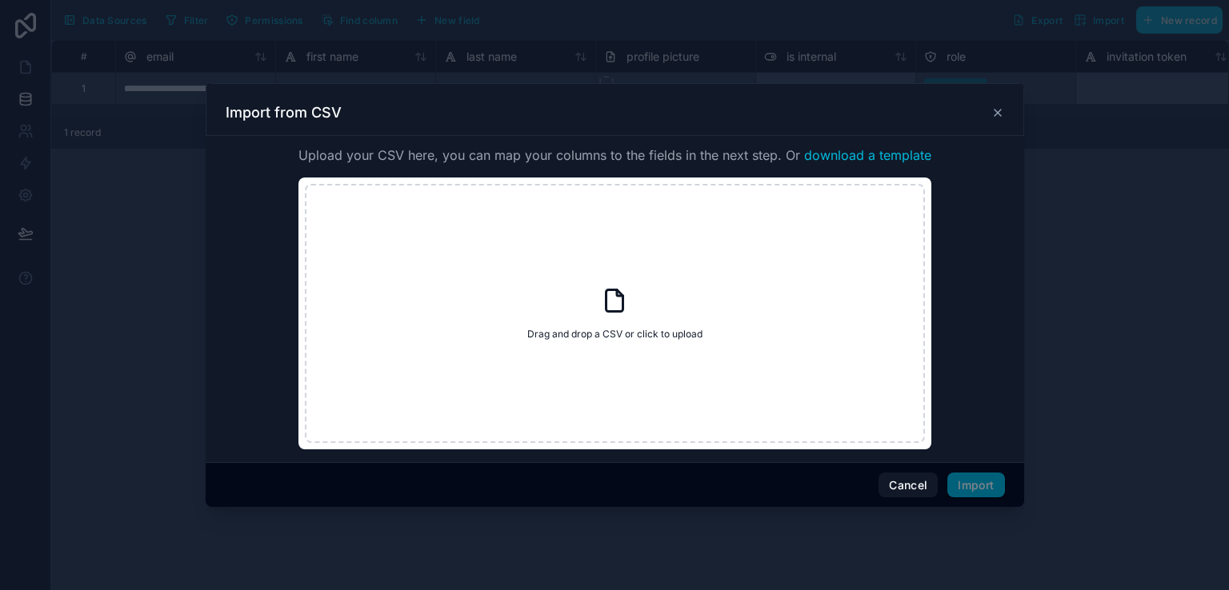
click at [623, 310] on icon at bounding box center [614, 301] width 17 height 22
type input "**********"
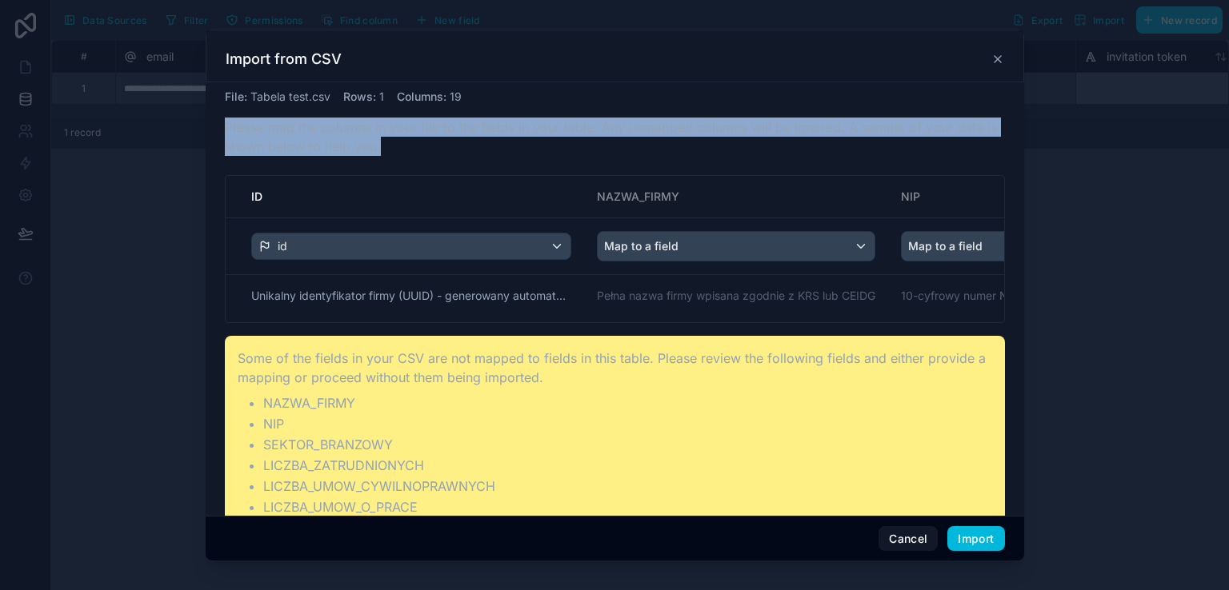
drag, startPoint x: 224, startPoint y: 126, endPoint x: 397, endPoint y: 162, distance: 176.5
click at [397, 162] on div "File : Tabela test.csv Rows : 1 Columns : 19 Please map the columns in your fil…" at bounding box center [615, 424] width 780 height 670
click at [481, 151] on p "Please map the columns in your file to the fields in your table. Any unmapped c…" at bounding box center [615, 137] width 780 height 38
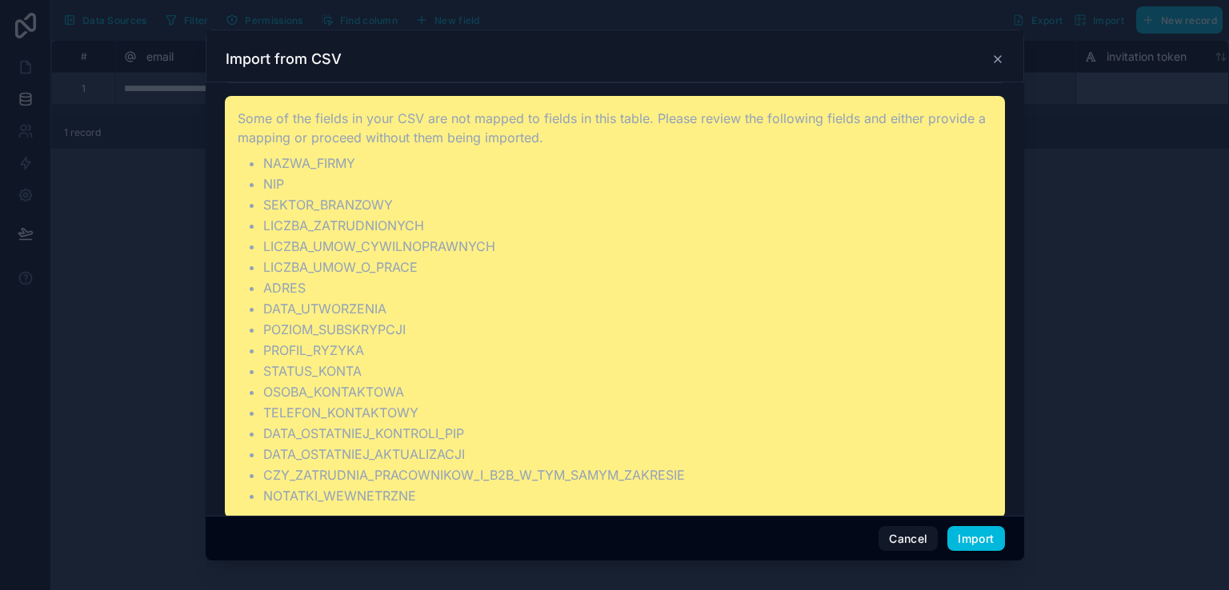
scroll to position [254, 0]
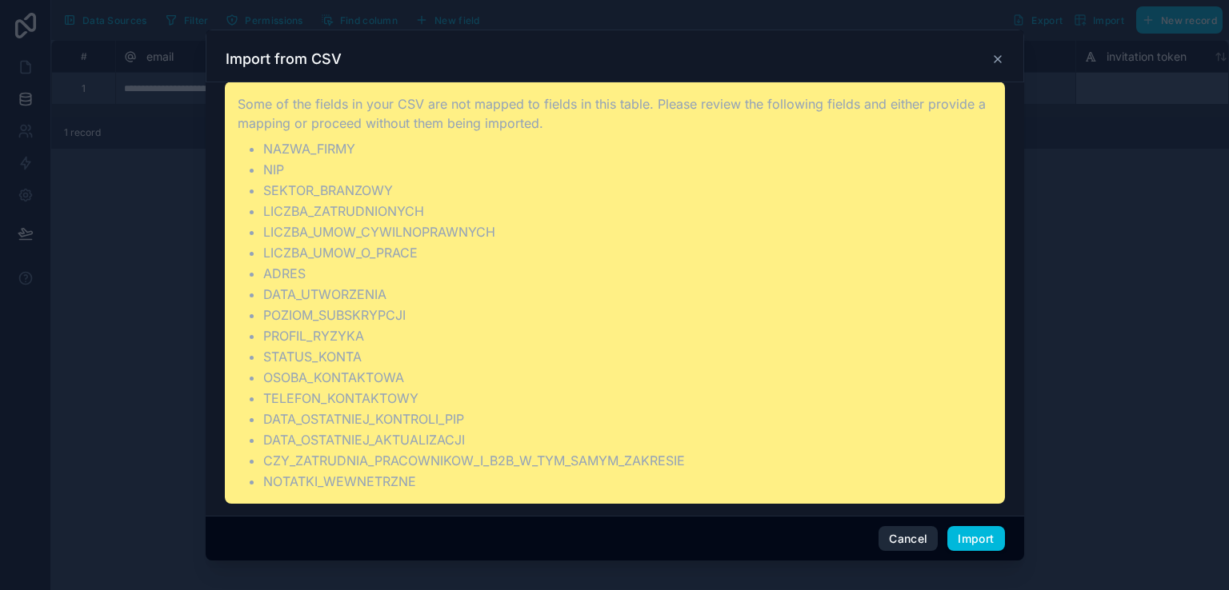
click at [915, 534] on button "Cancel" at bounding box center [907, 539] width 59 height 26
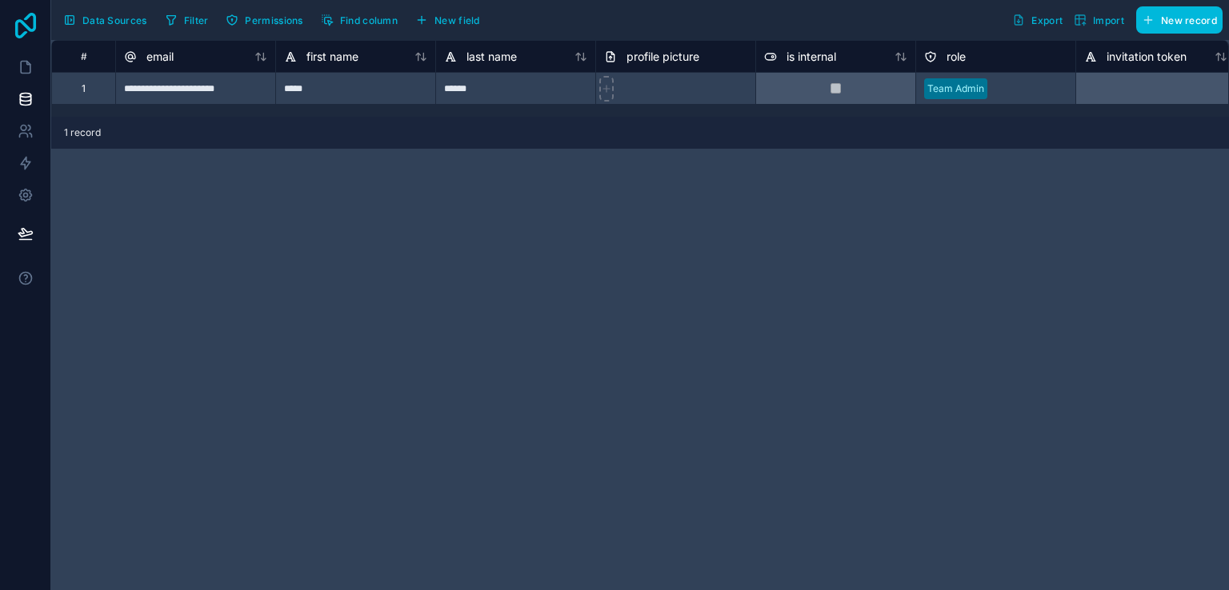
click at [18, 30] on icon at bounding box center [26, 26] width 32 height 26
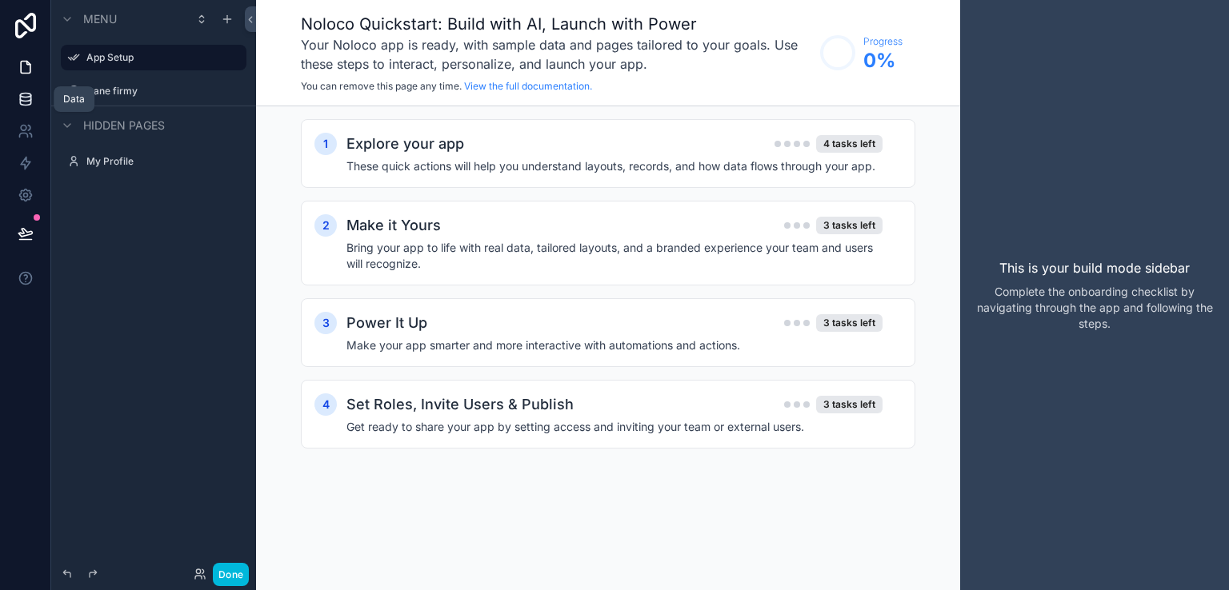
click at [31, 97] on icon at bounding box center [26, 99] width 16 height 16
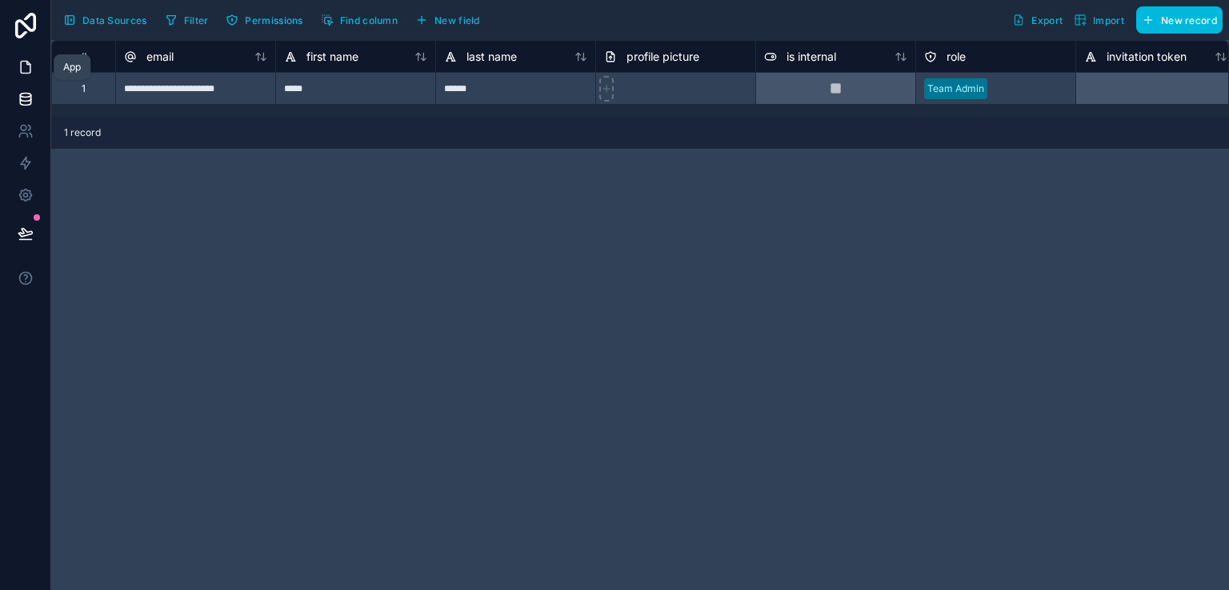
click at [31, 74] on icon at bounding box center [26, 67] width 16 height 16
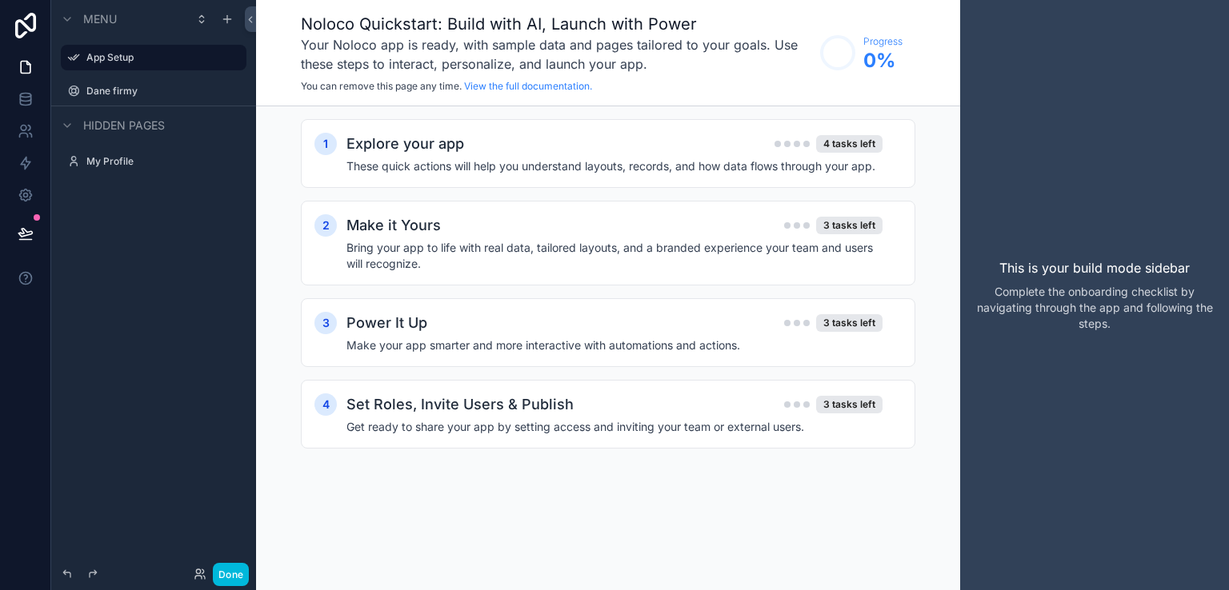
click at [230, 566] on button "Done" at bounding box center [231, 574] width 36 height 23
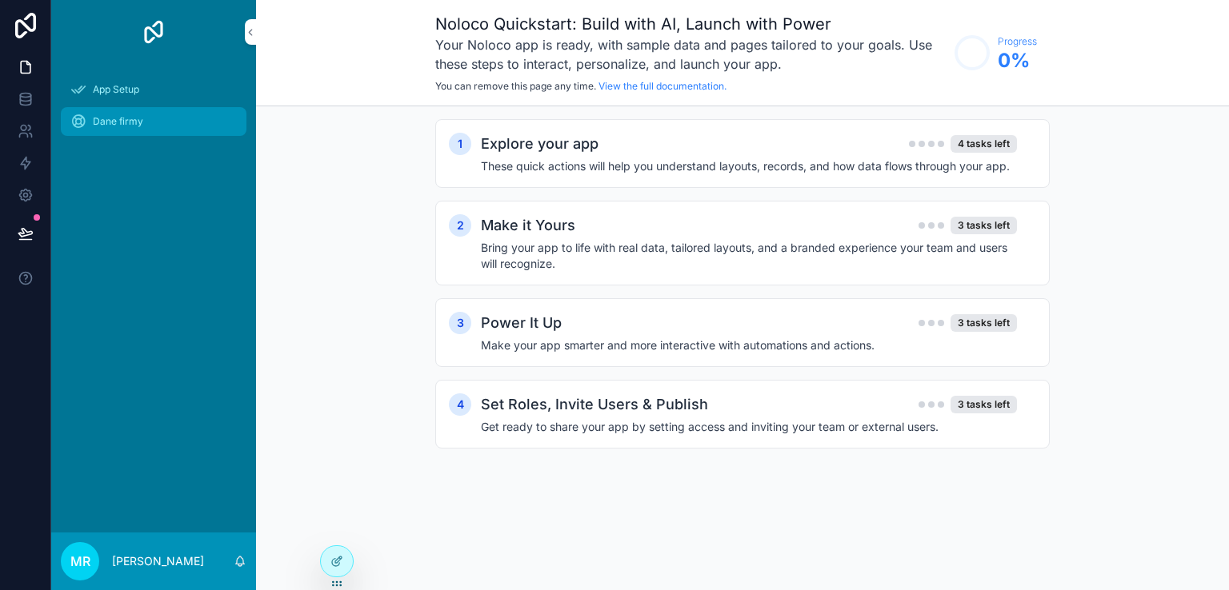
click at [107, 123] on span "Dane firmy" at bounding box center [118, 121] width 50 height 13
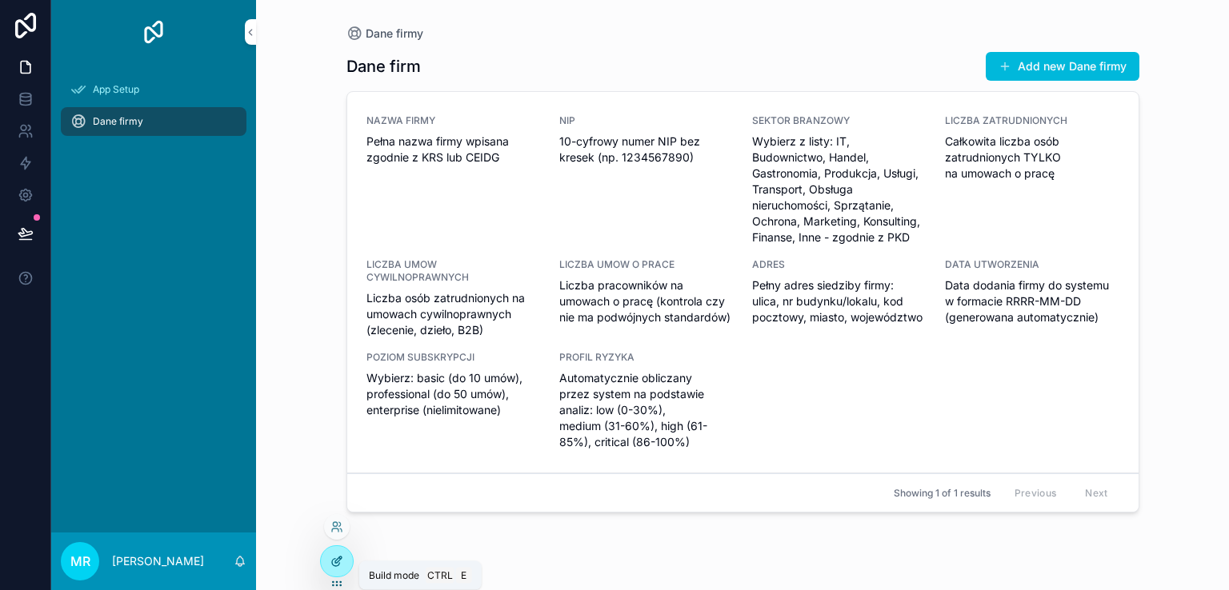
click at [334, 560] on icon at bounding box center [336, 561] width 13 height 13
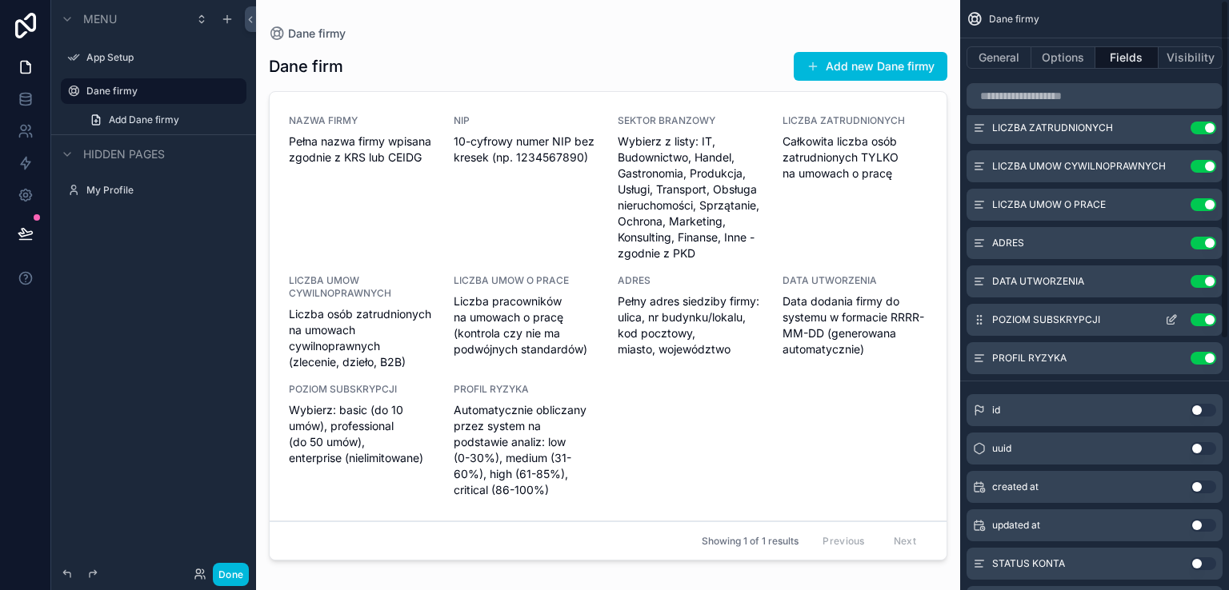
scroll to position [320, 0]
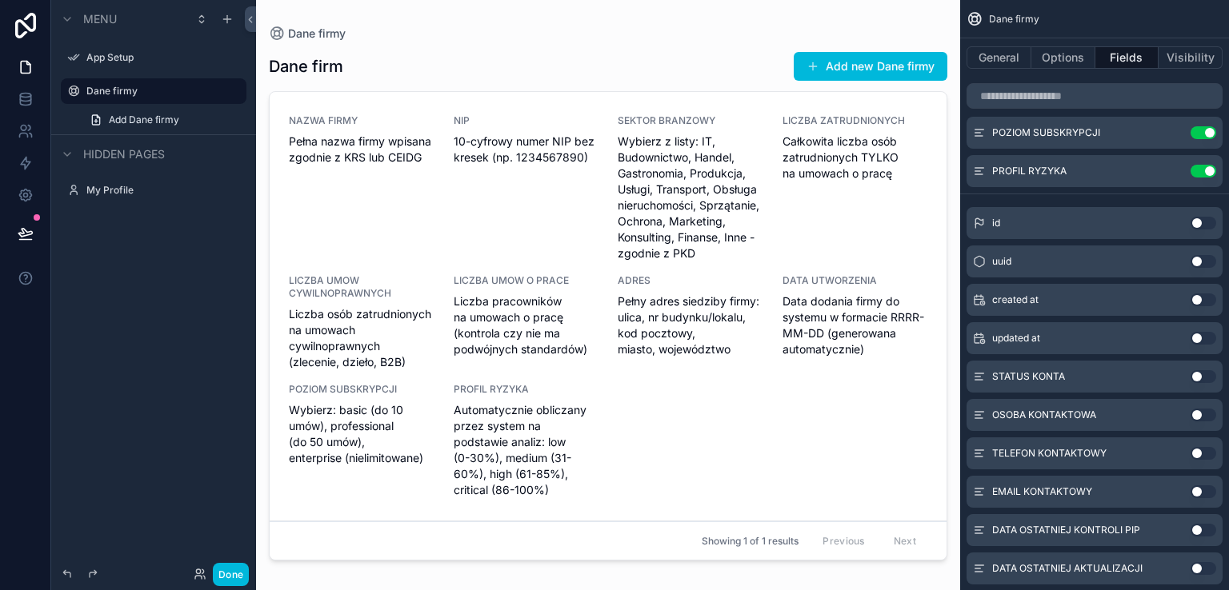
click at [1207, 375] on button "Use setting" at bounding box center [1203, 376] width 26 height 13
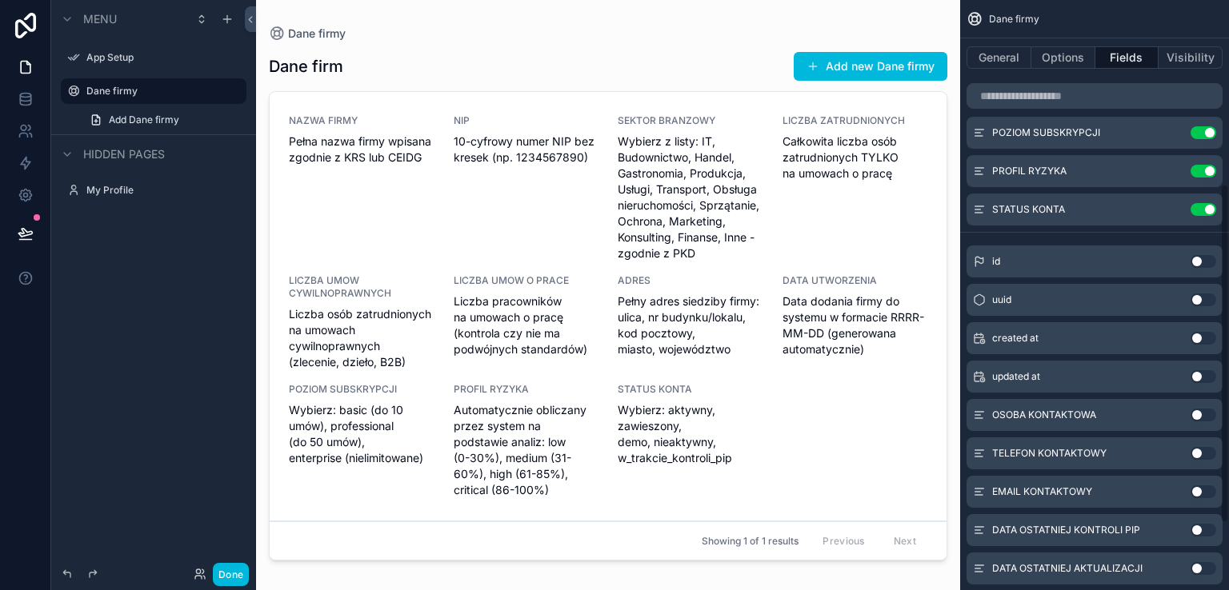
click at [1207, 414] on button "Use setting" at bounding box center [1203, 415] width 26 height 13
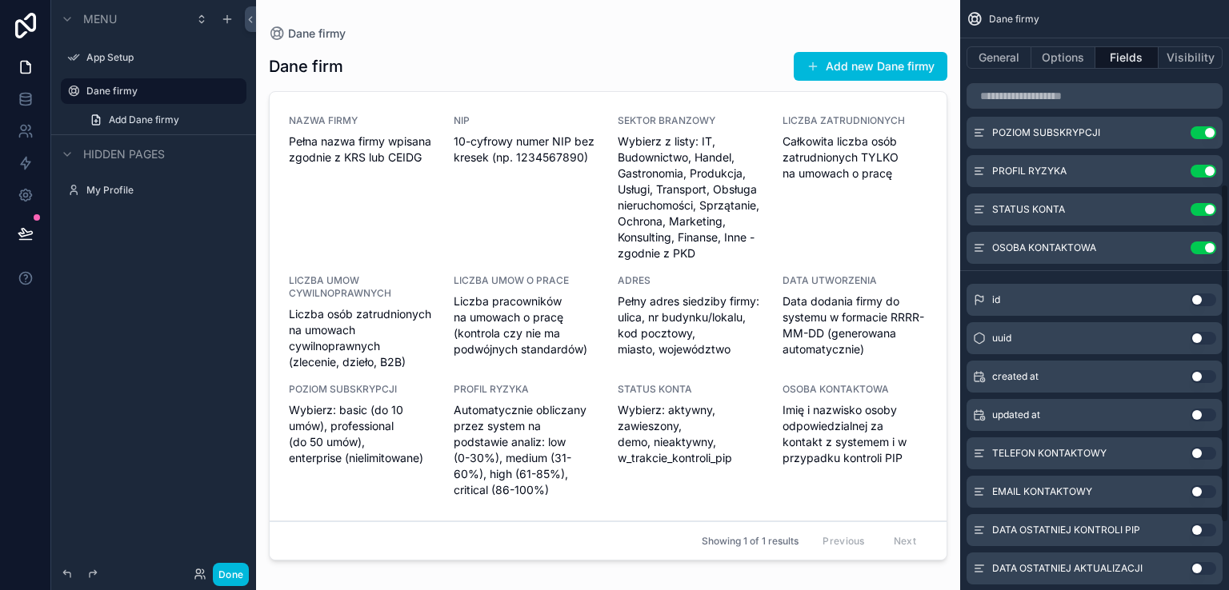
click at [1209, 455] on button "Use setting" at bounding box center [1203, 453] width 26 height 13
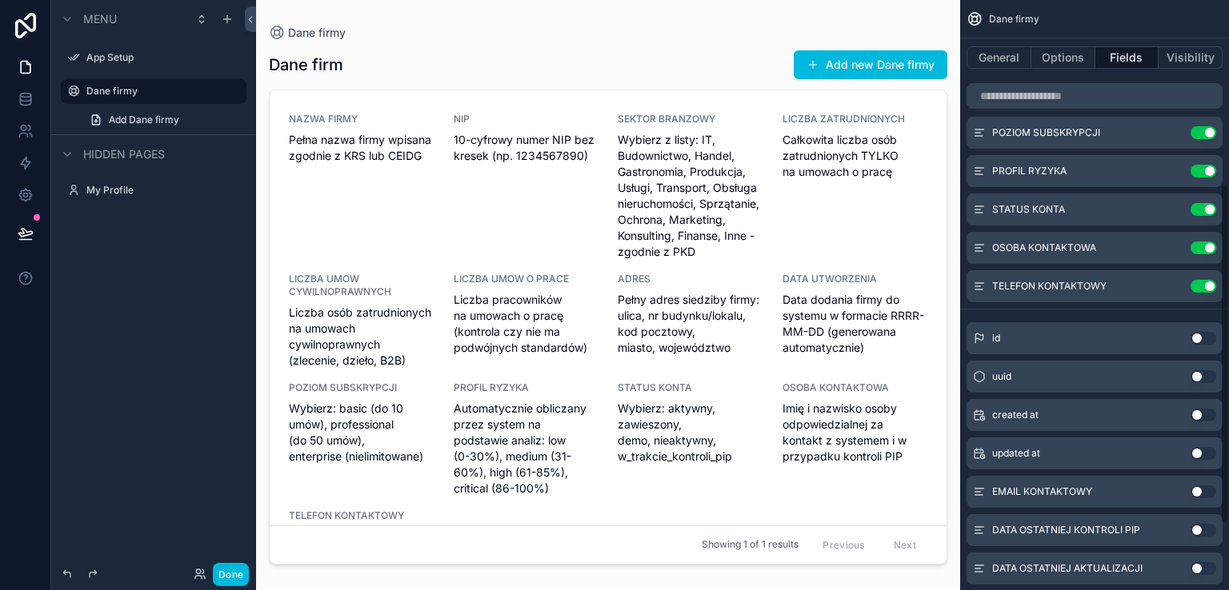
click at [1210, 490] on button "Use setting" at bounding box center [1203, 492] width 26 height 13
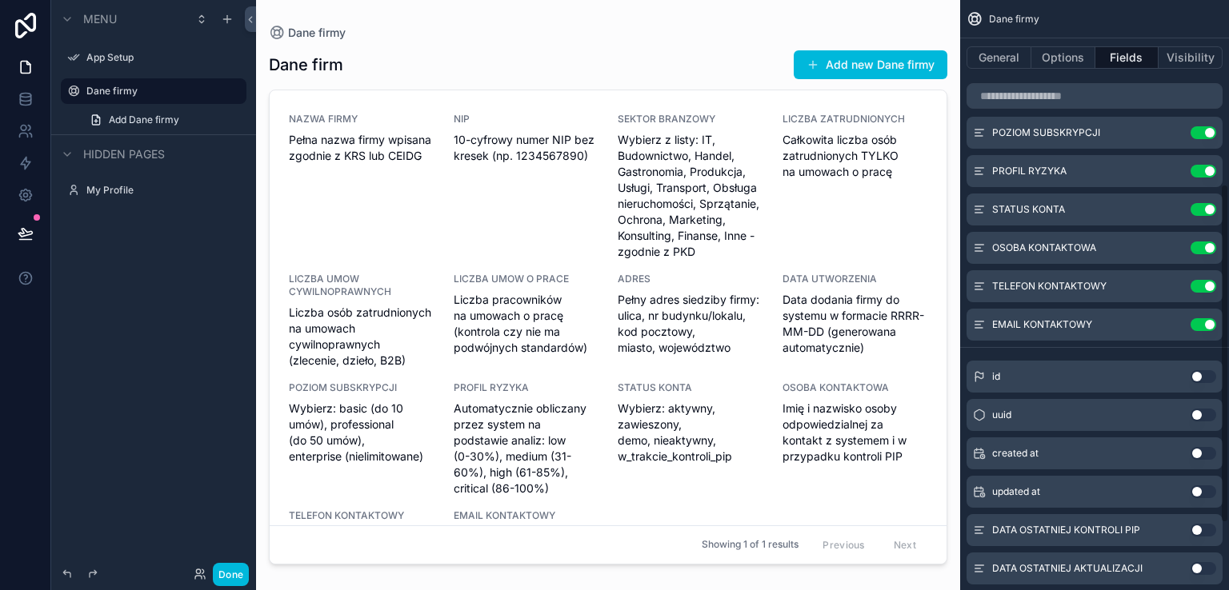
click at [1209, 531] on button "Use setting" at bounding box center [1203, 530] width 26 height 13
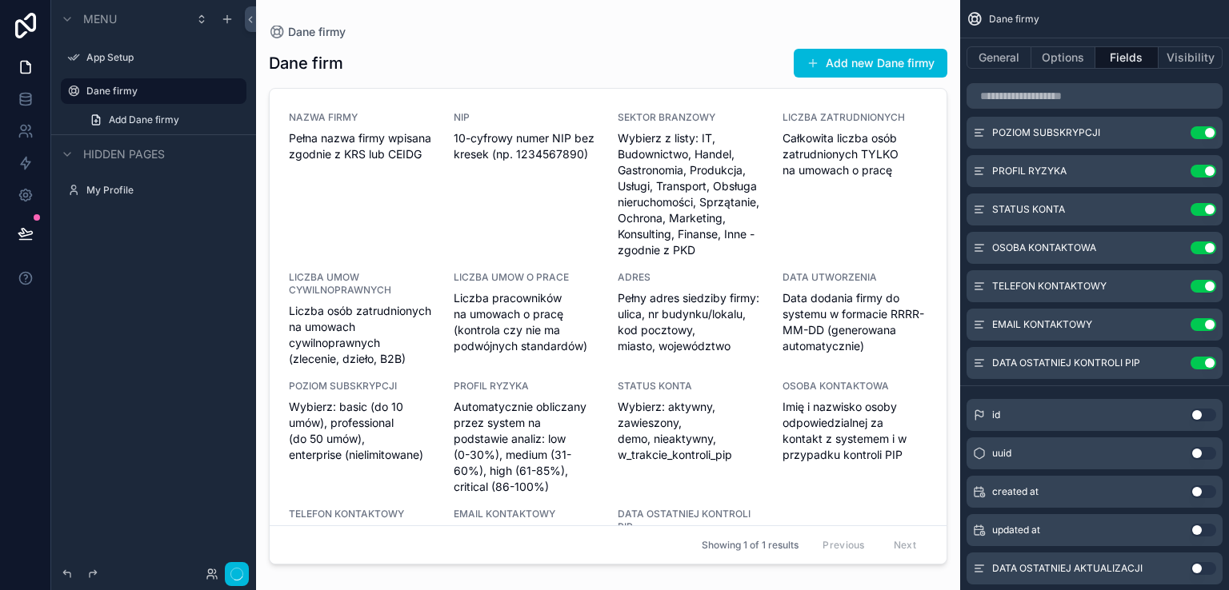
click at [1207, 569] on button "Use setting" at bounding box center [1203, 568] width 26 height 13
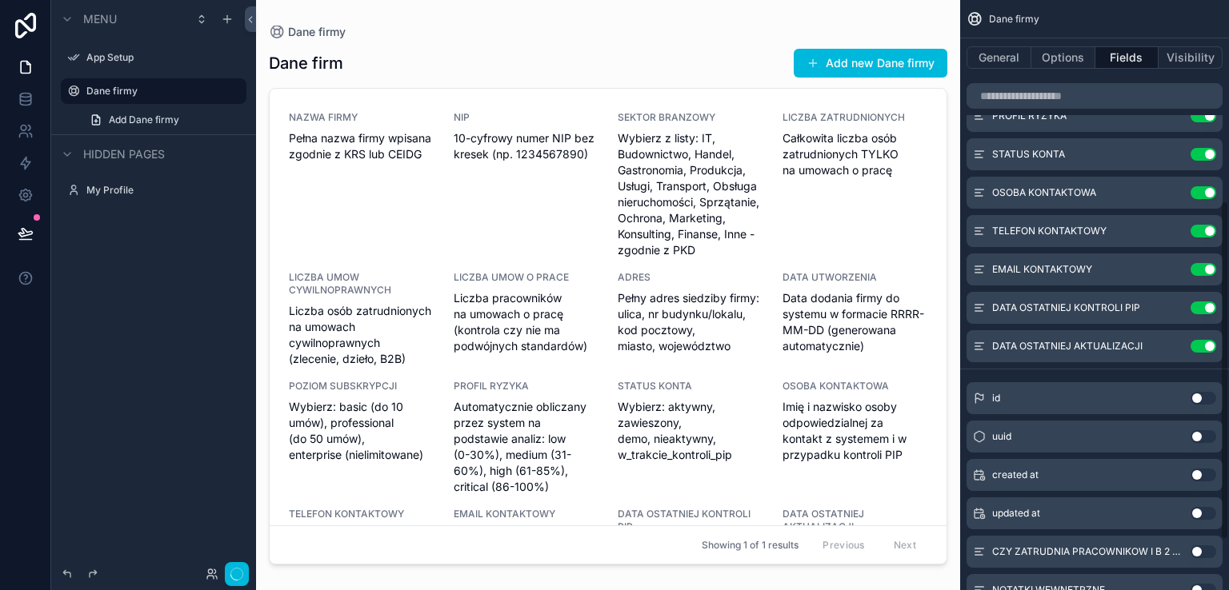
scroll to position [435, 0]
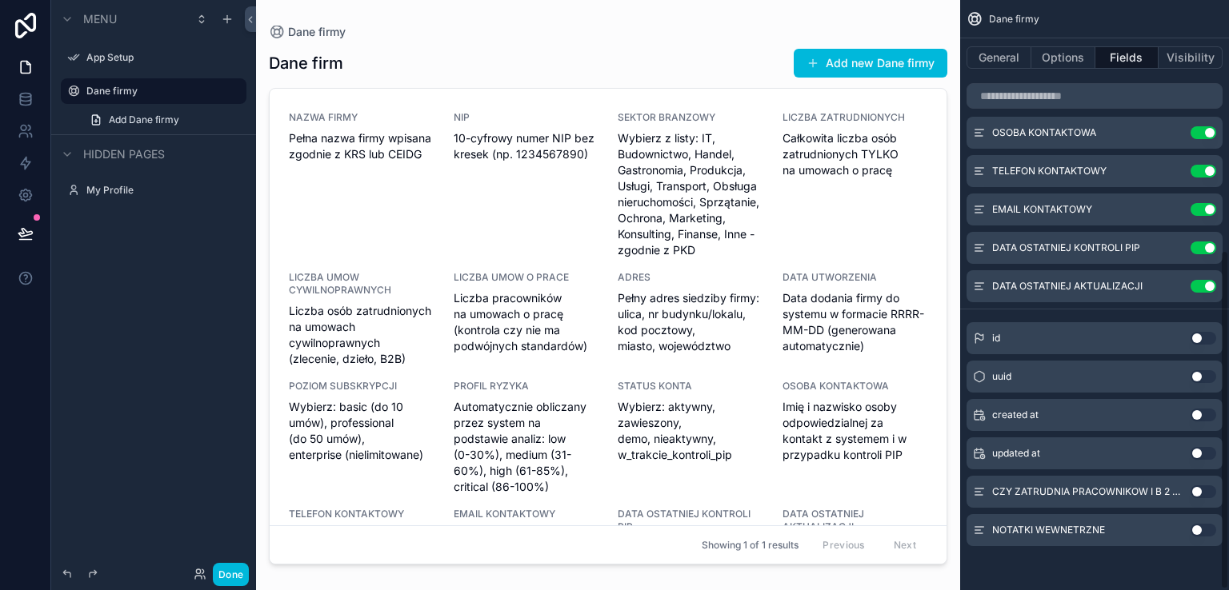
click at [1210, 490] on button "Use setting" at bounding box center [1203, 492] width 26 height 13
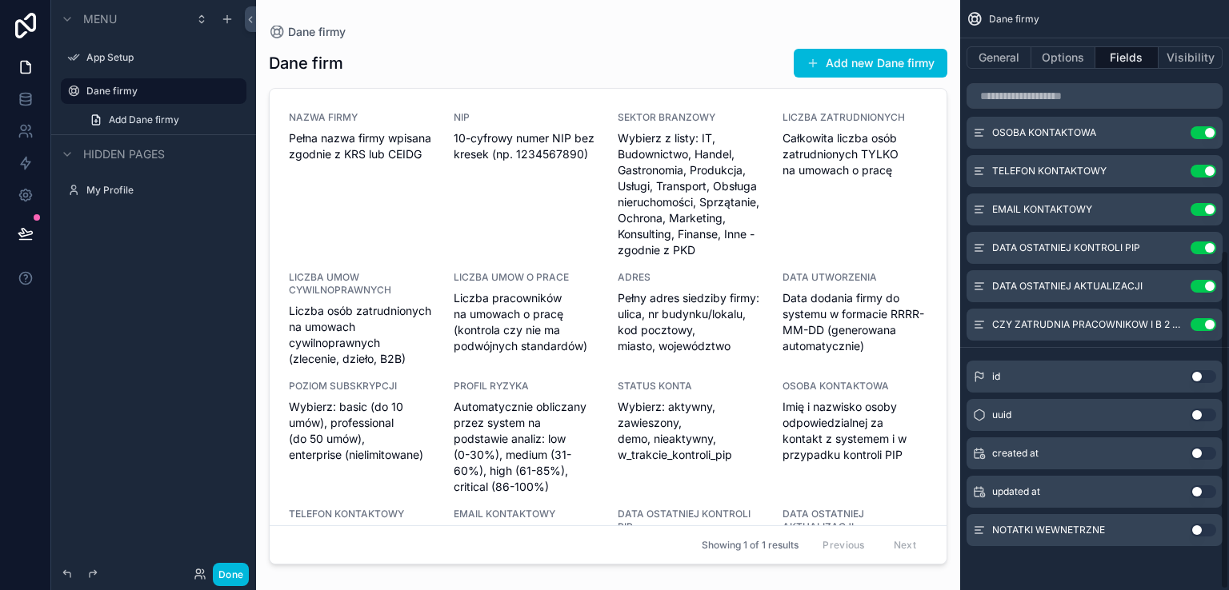
click at [1205, 526] on button "Use setting" at bounding box center [1203, 530] width 26 height 13
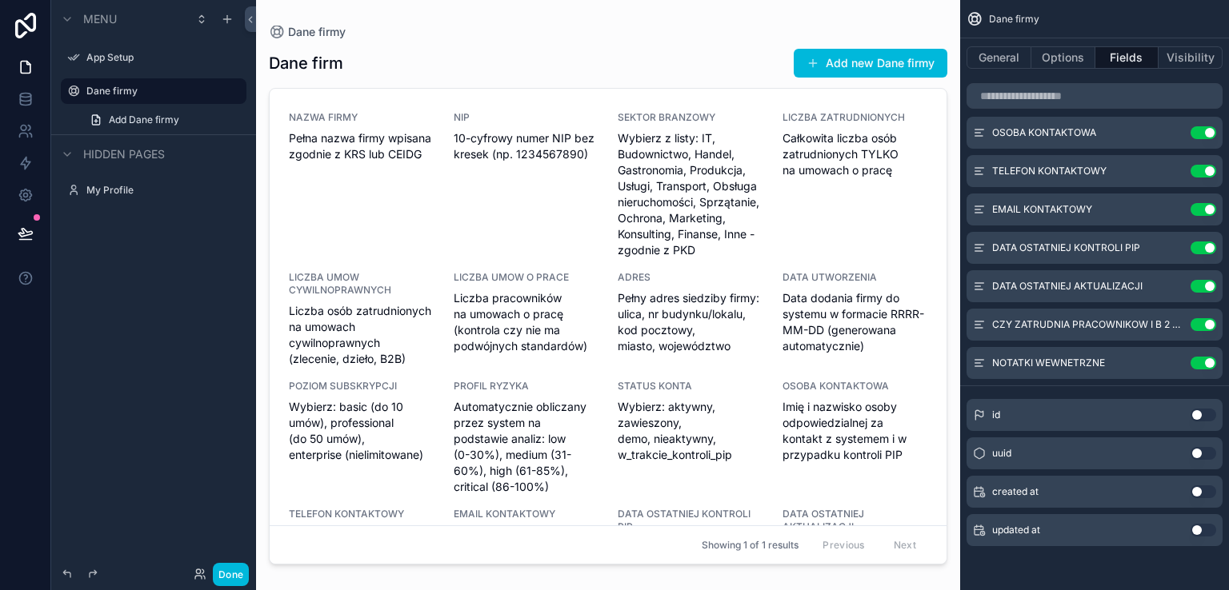
click at [1206, 414] on button "Use setting" at bounding box center [1203, 415] width 26 height 13
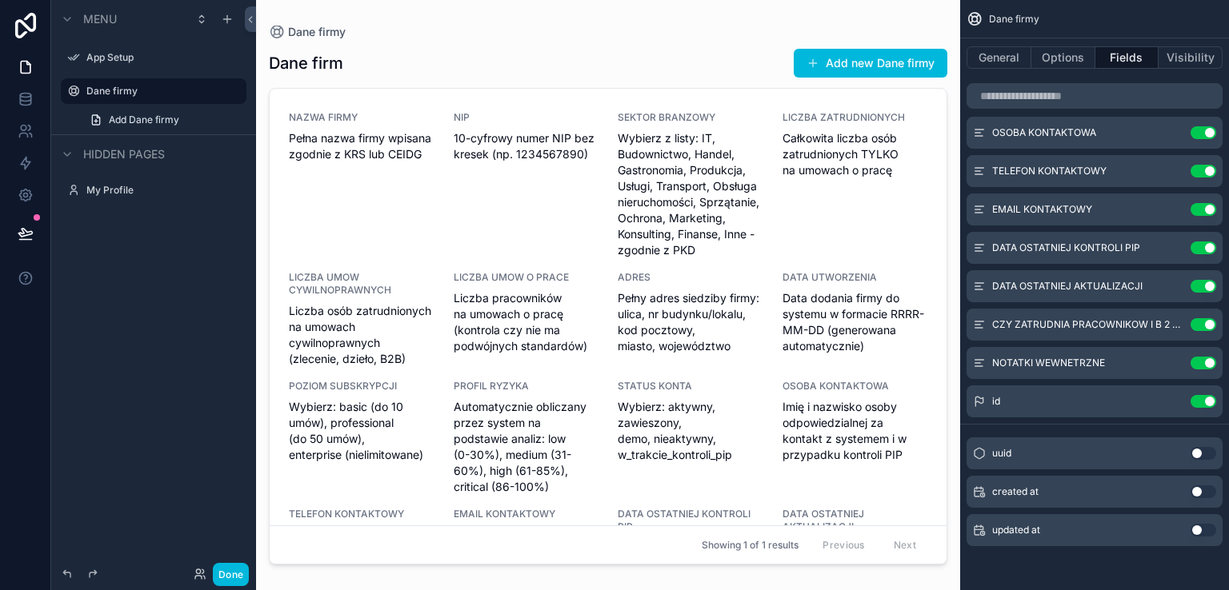
click at [1205, 492] on button "Use setting" at bounding box center [1203, 492] width 26 height 13
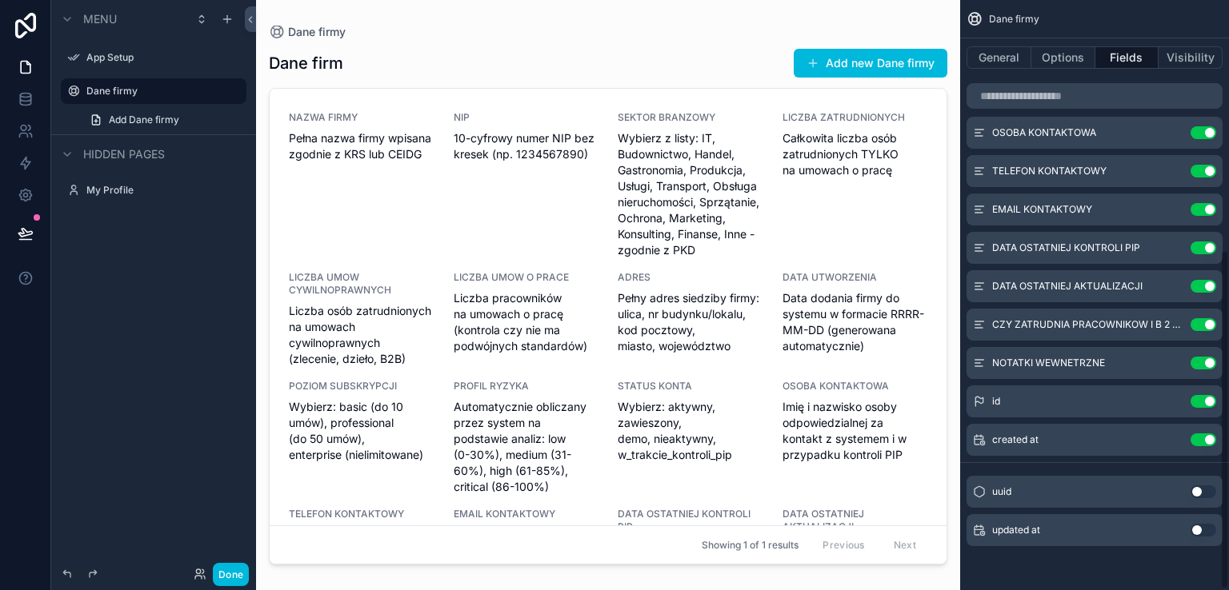
click at [1202, 524] on button "Use setting" at bounding box center [1203, 530] width 26 height 13
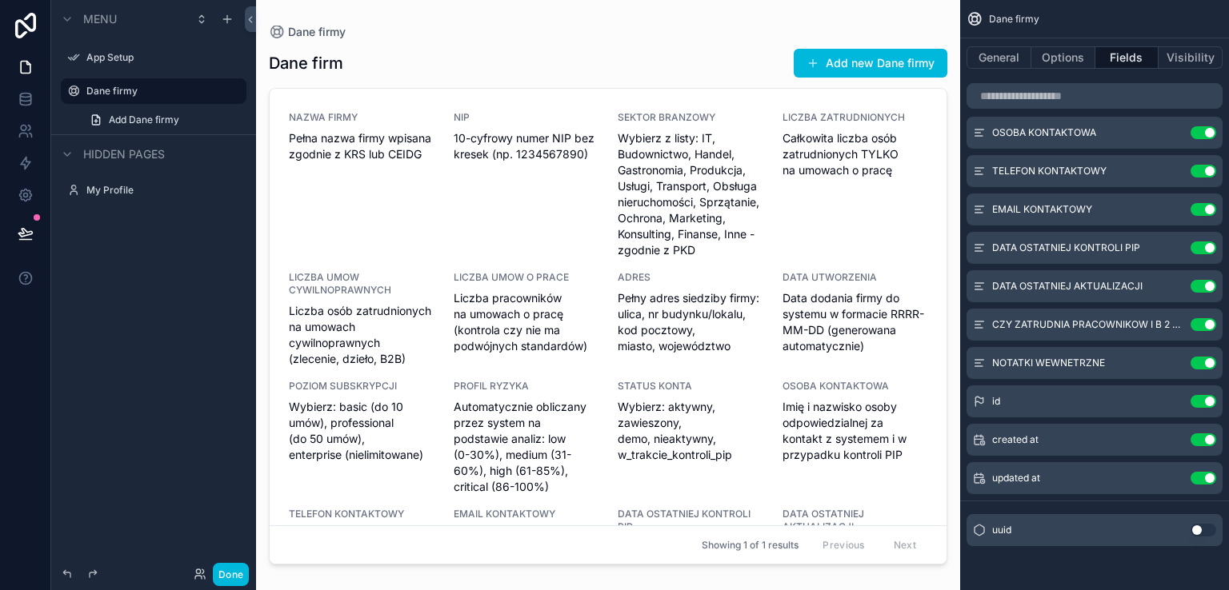
drag, startPoint x: 1193, startPoint y: 478, endPoint x: 1200, endPoint y: 457, distance: 22.0
click at [1192, 478] on button "Use setting" at bounding box center [1203, 478] width 26 height 13
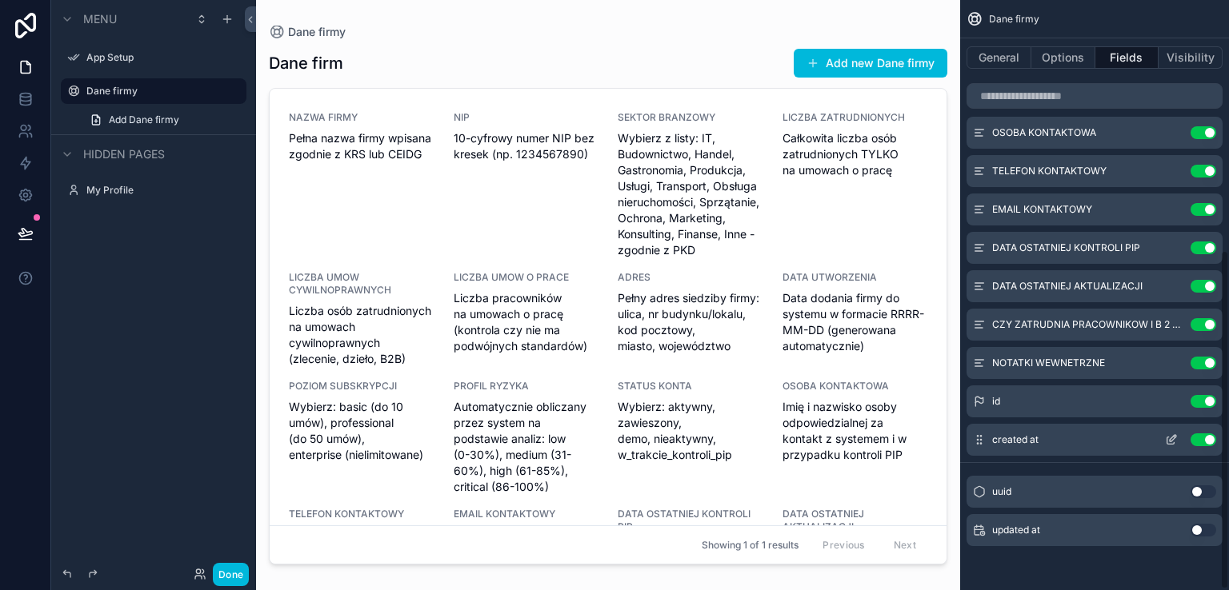
click at [1197, 436] on button "Use setting" at bounding box center [1203, 440] width 26 height 13
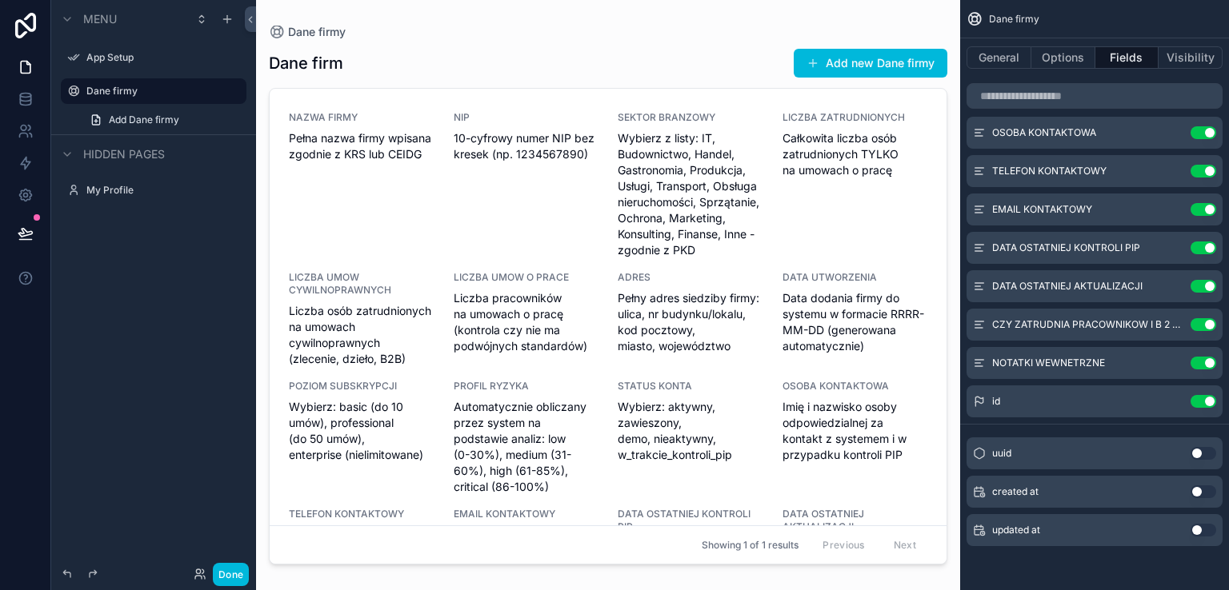
click at [834, 62] on div "scrollable content" at bounding box center [608, 285] width 704 height 571
click at [834, 62] on button "Add new Dane firmy" at bounding box center [871, 63] width 154 height 29
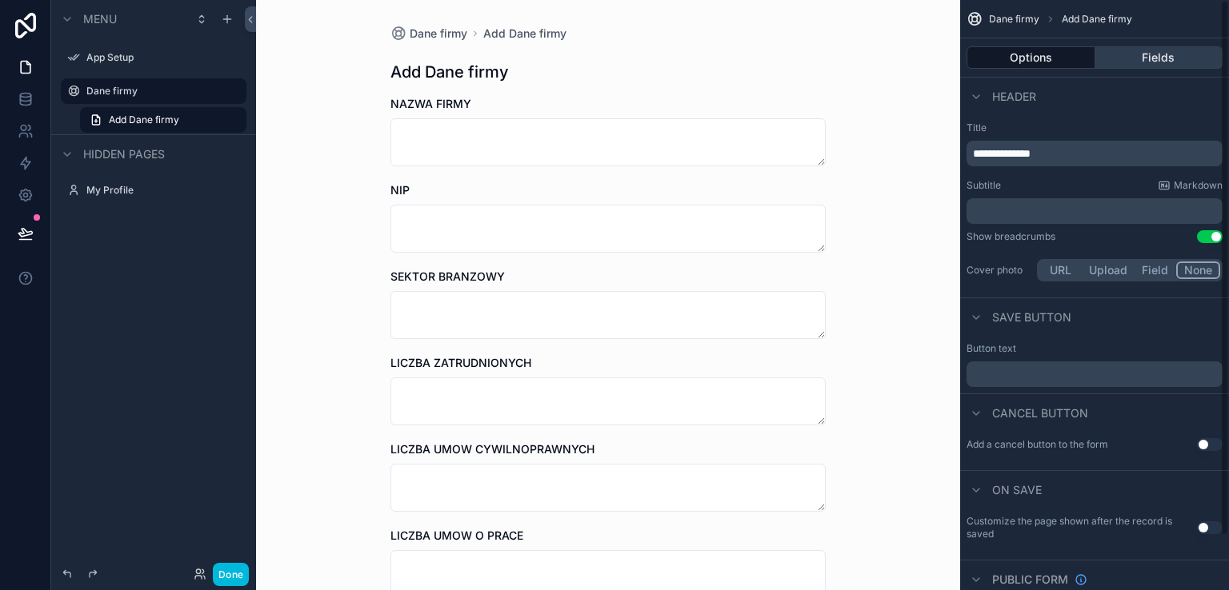
click at [1152, 62] on button "Fields" at bounding box center [1159, 57] width 128 height 22
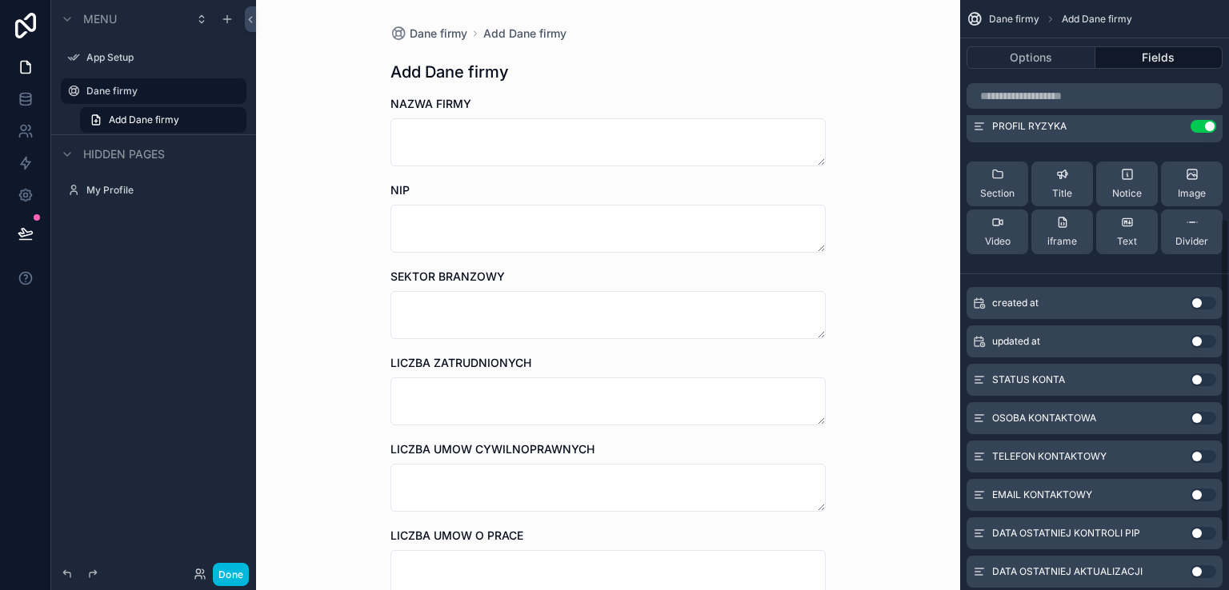
scroll to position [400, 0]
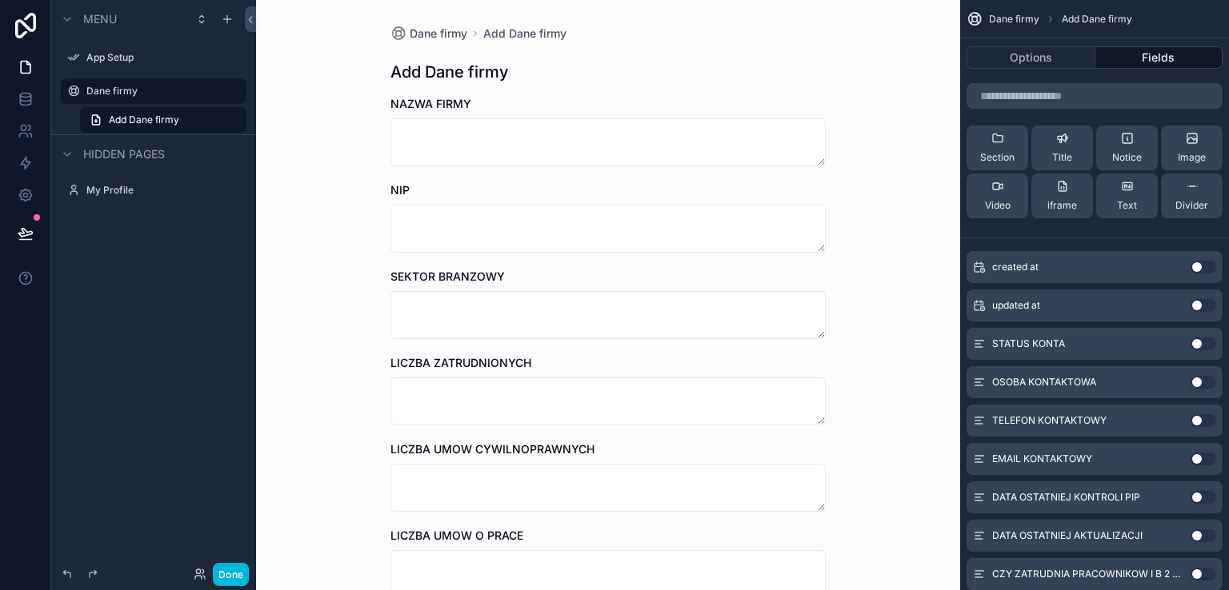
click at [1206, 344] on button "Use setting" at bounding box center [1203, 344] width 26 height 13
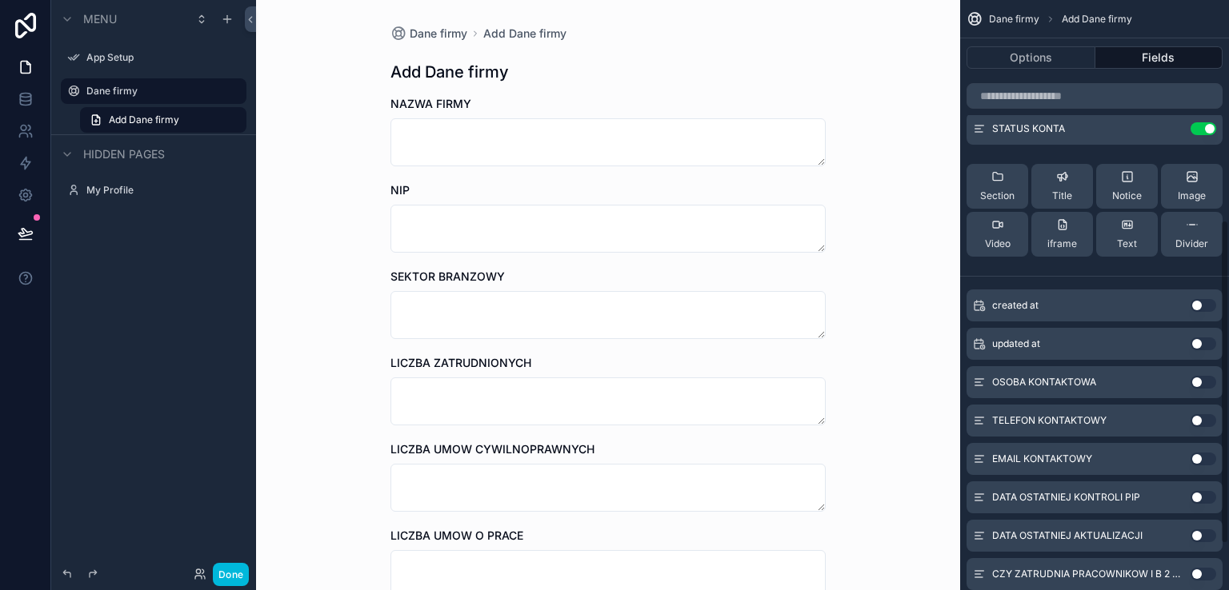
click at [1207, 382] on button "Use setting" at bounding box center [1203, 382] width 26 height 13
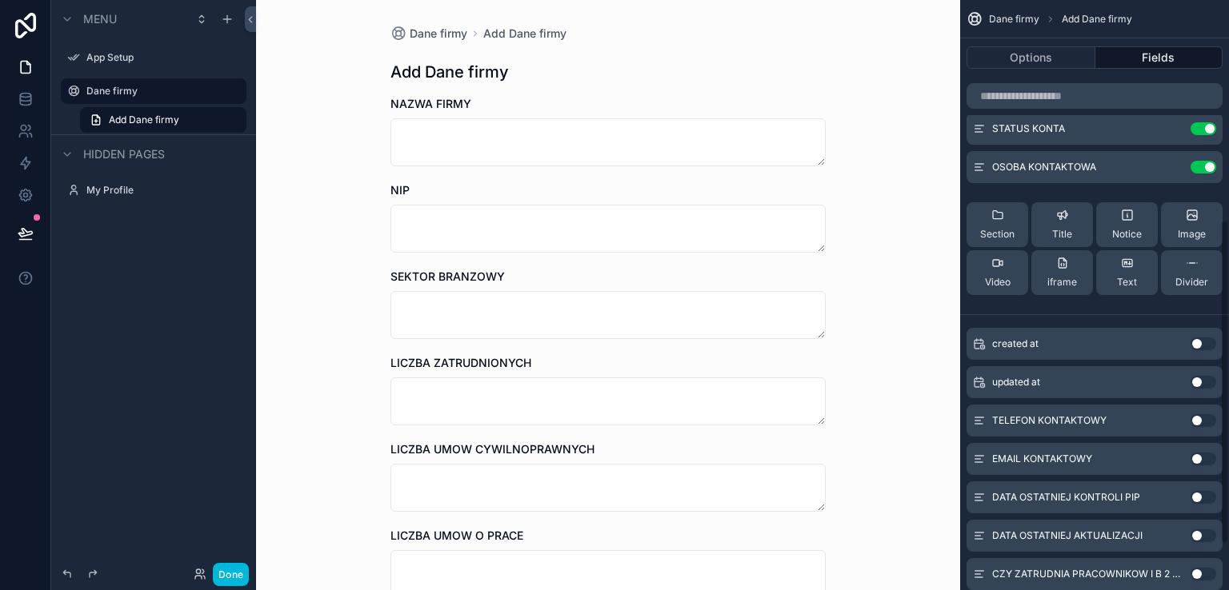
drag, startPoint x: 1210, startPoint y: 422, endPoint x: 1214, endPoint y: 449, distance: 27.6
click at [1210, 421] on button "Use setting" at bounding box center [1203, 420] width 26 height 13
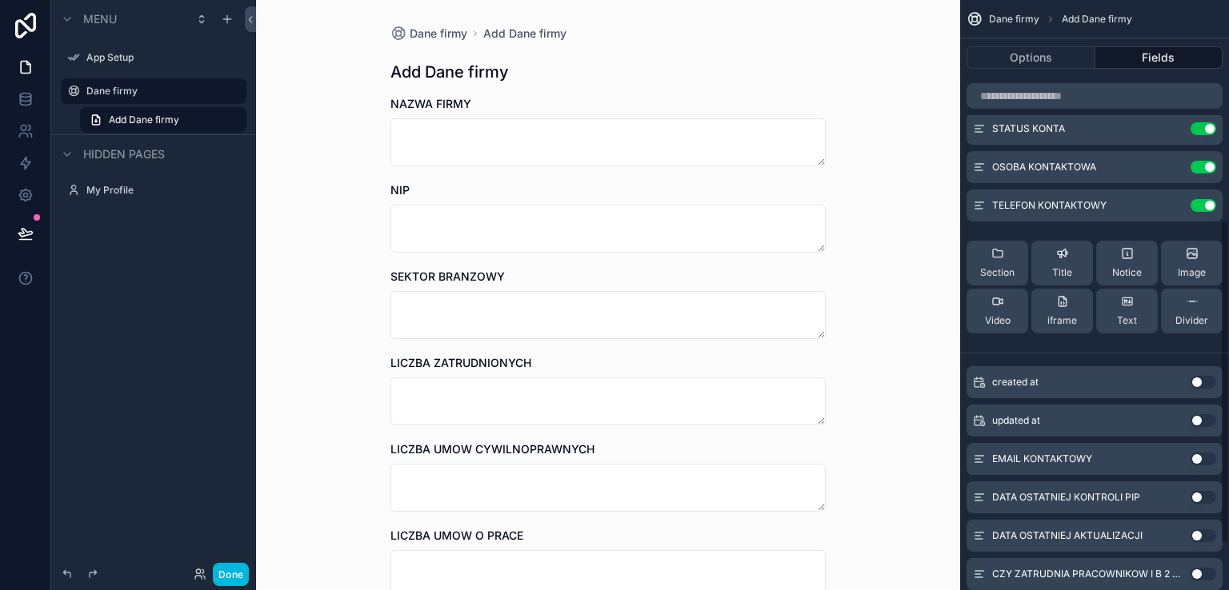
click at [1211, 457] on button "Use setting" at bounding box center [1203, 459] width 26 height 13
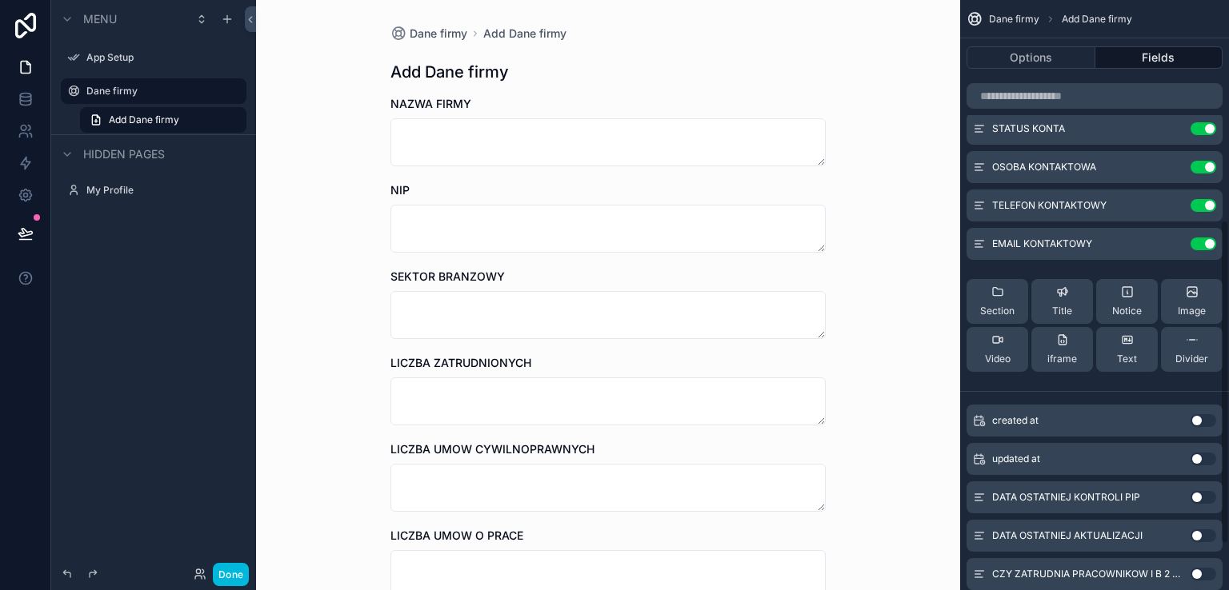
click at [1212, 497] on button "Use setting" at bounding box center [1203, 497] width 26 height 13
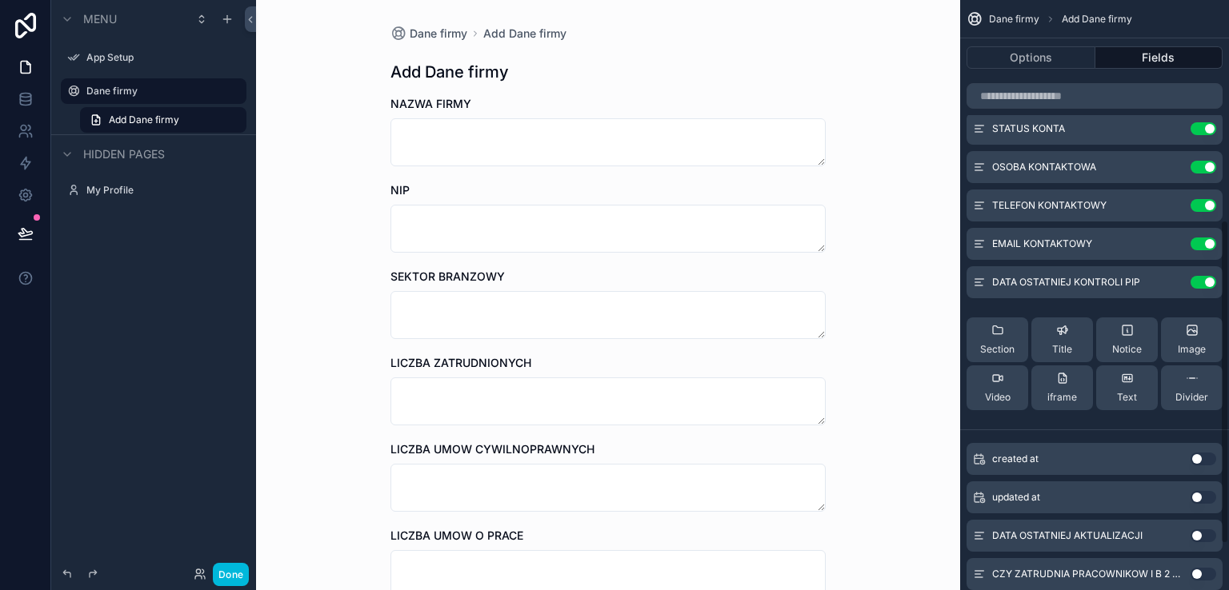
drag, startPoint x: 1210, startPoint y: 532, endPoint x: 1215, endPoint y: 554, distance: 22.9
click at [1211, 531] on button "Use setting" at bounding box center [1203, 536] width 26 height 13
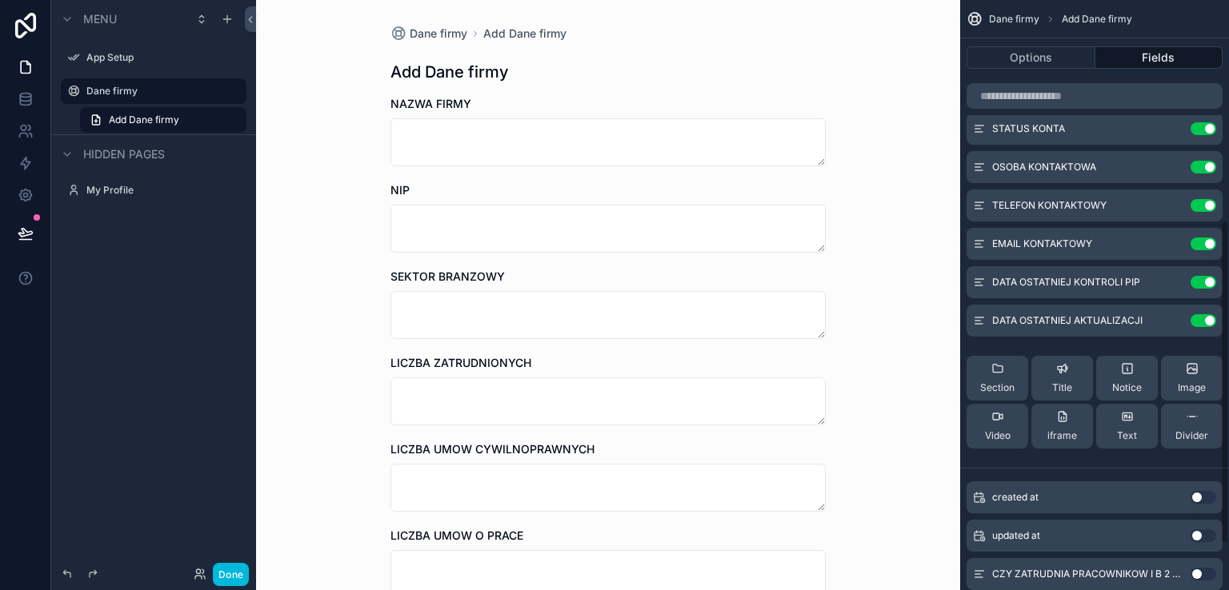
click at [1210, 573] on button "Use setting" at bounding box center [1203, 574] width 26 height 13
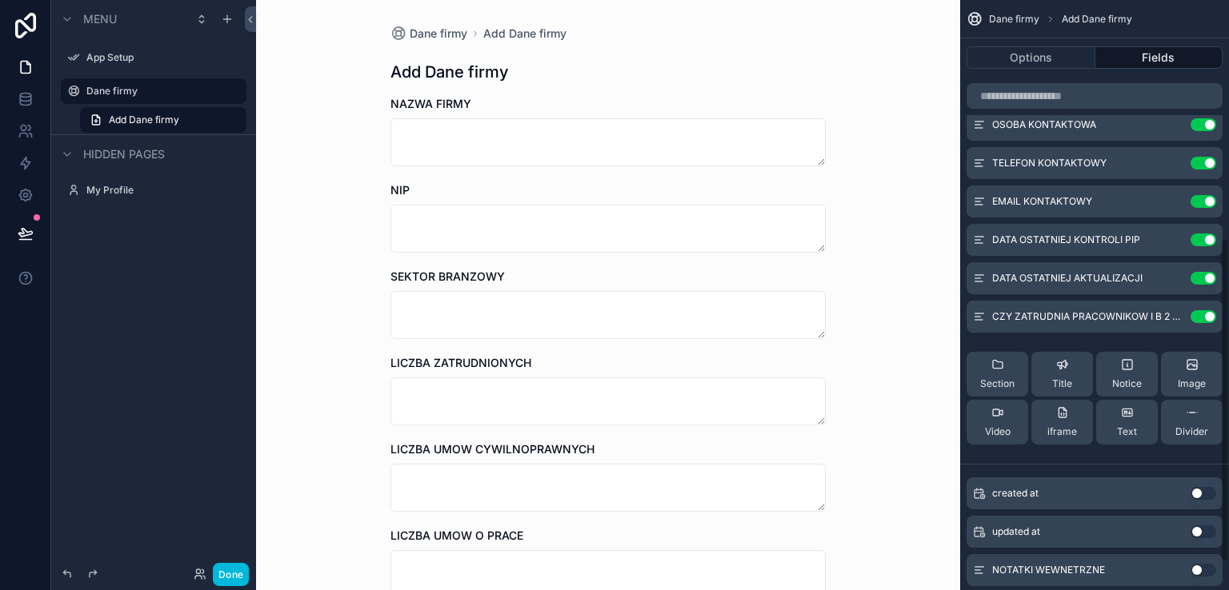
scroll to position [483, 0]
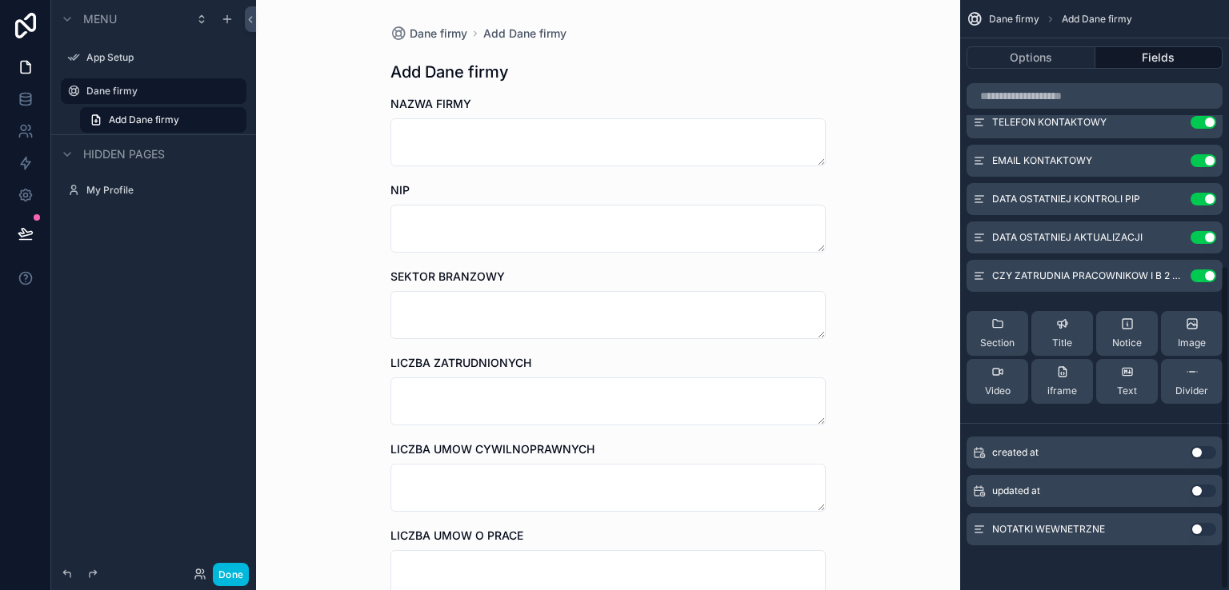
click at [1204, 529] on button "Use setting" at bounding box center [1203, 529] width 26 height 13
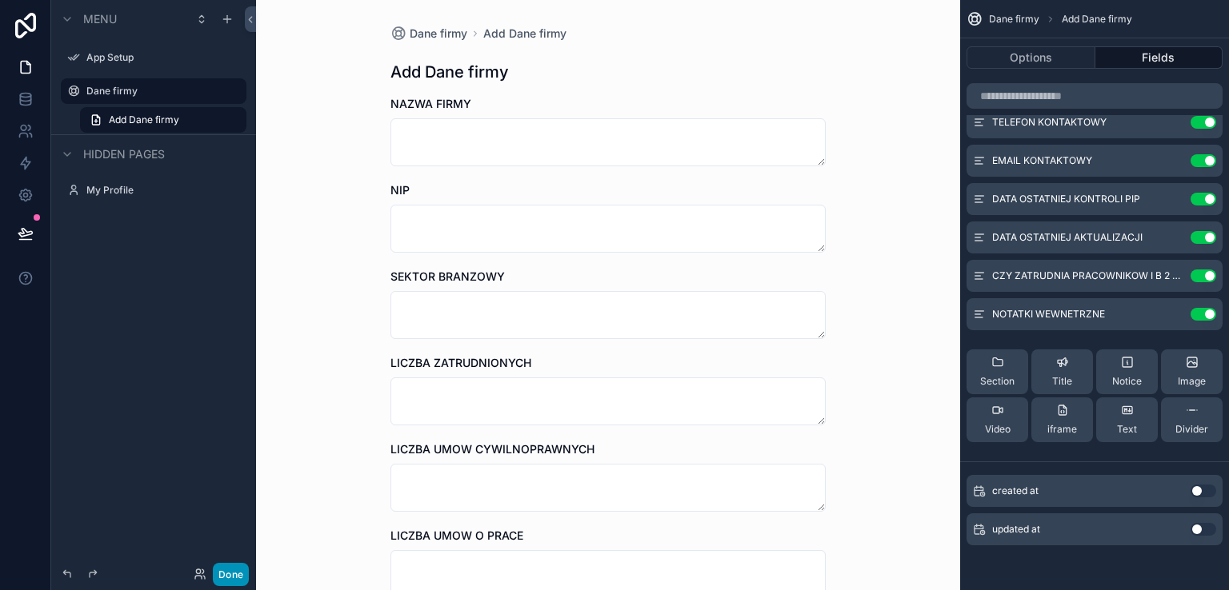
click at [237, 574] on button "Done" at bounding box center [231, 574] width 36 height 23
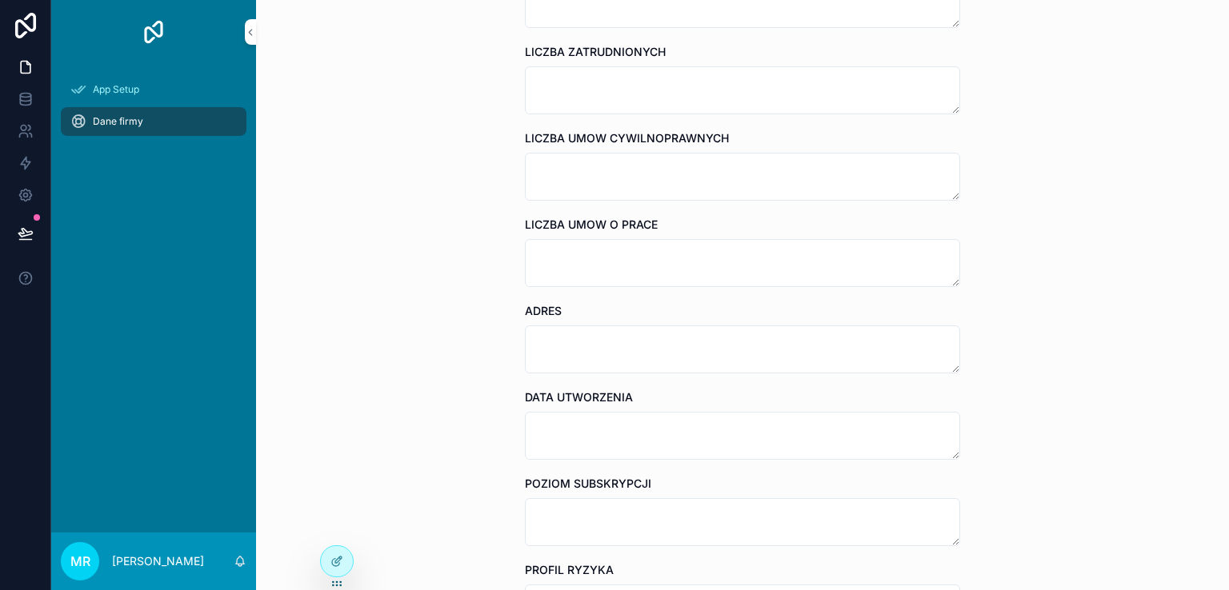
scroll to position [2, 0]
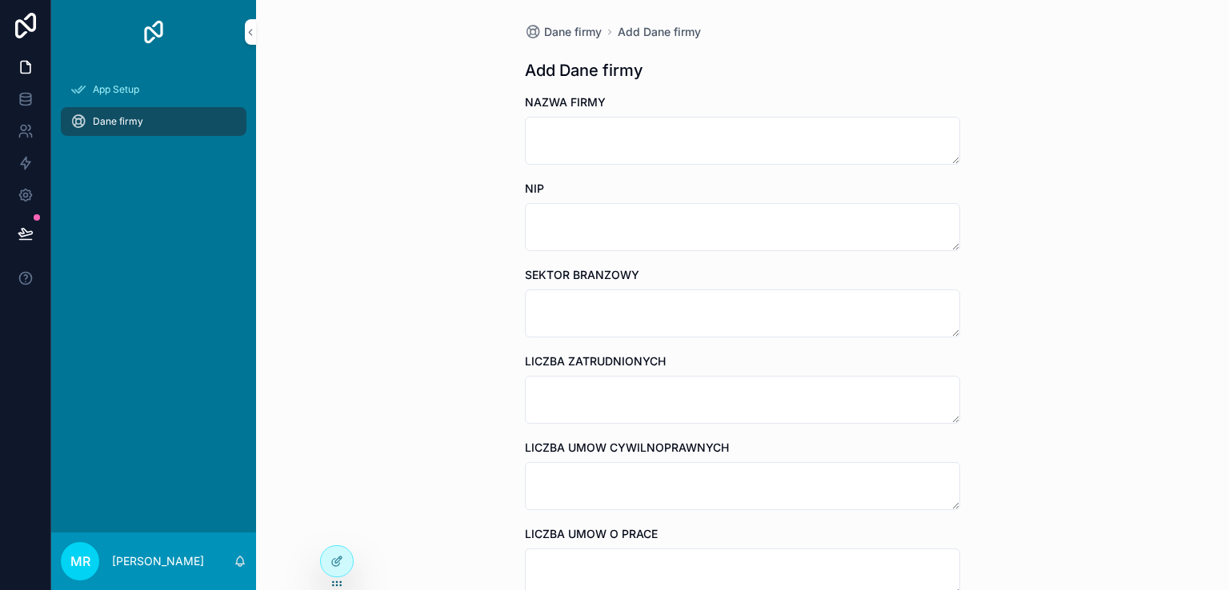
click at [83, 133] on div "Dane firmy" at bounding box center [153, 122] width 166 height 26
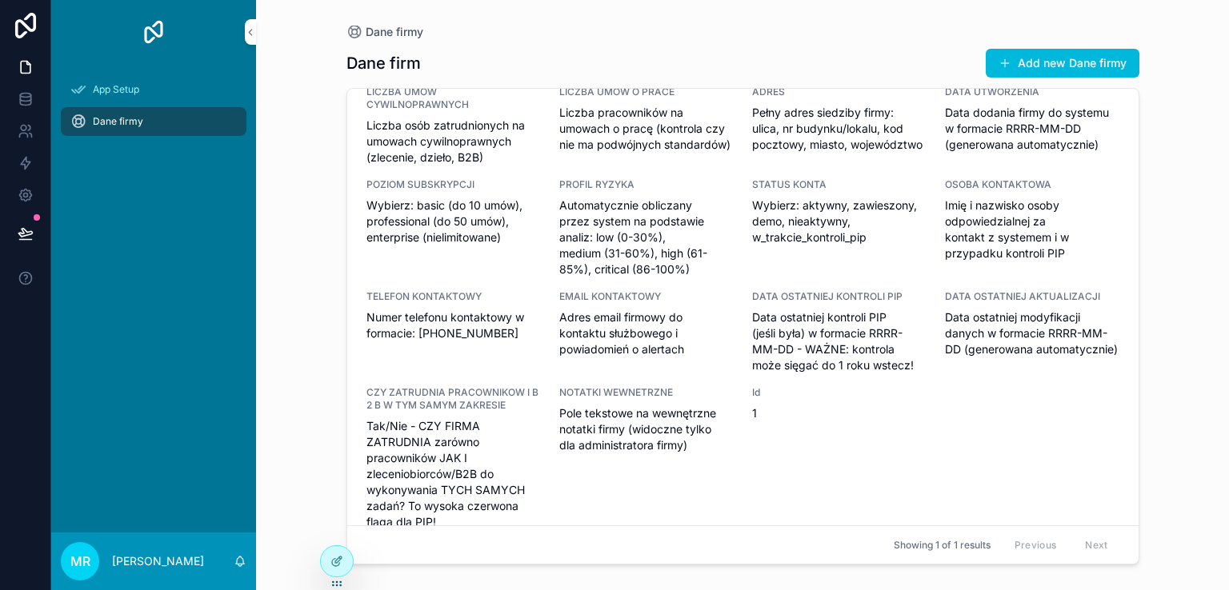
scroll to position [199, 0]
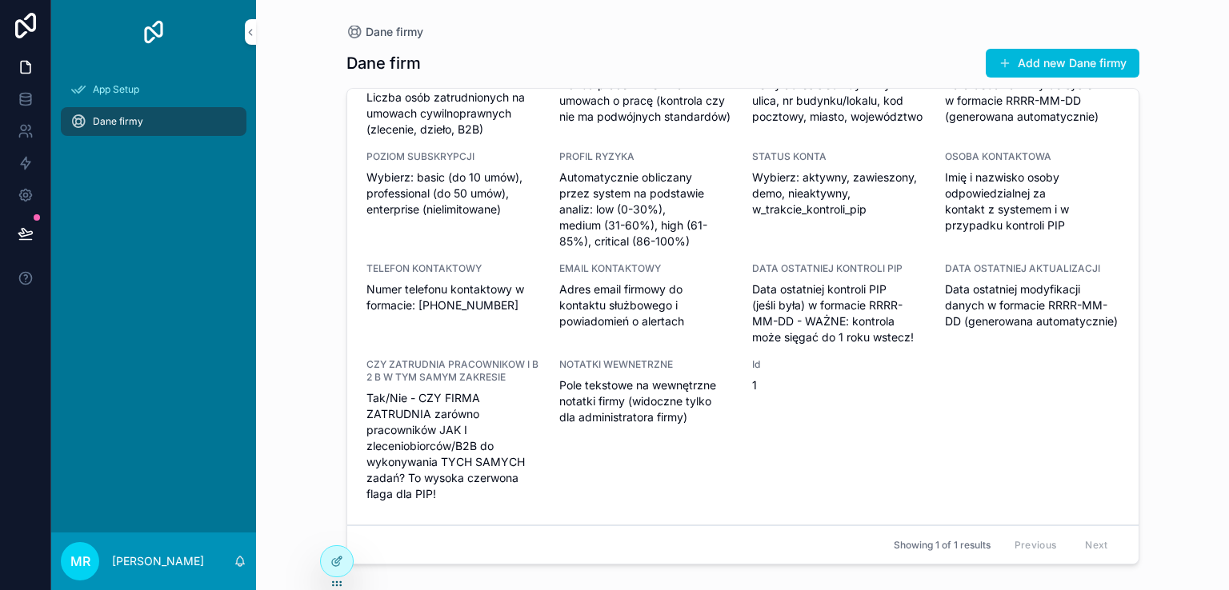
click at [593, 182] on span "Automatycznie obliczany przez system na podstawie analiz: low (0-30%), medium (…" at bounding box center [646, 210] width 174 height 80
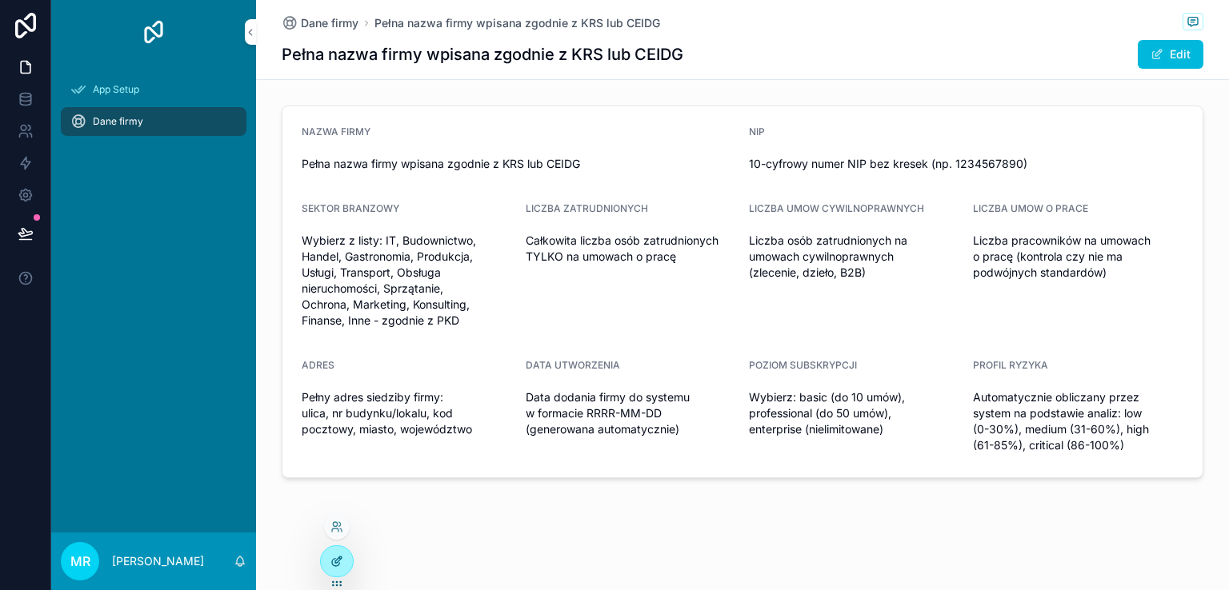
click at [331, 567] on icon at bounding box center [336, 561] width 13 height 13
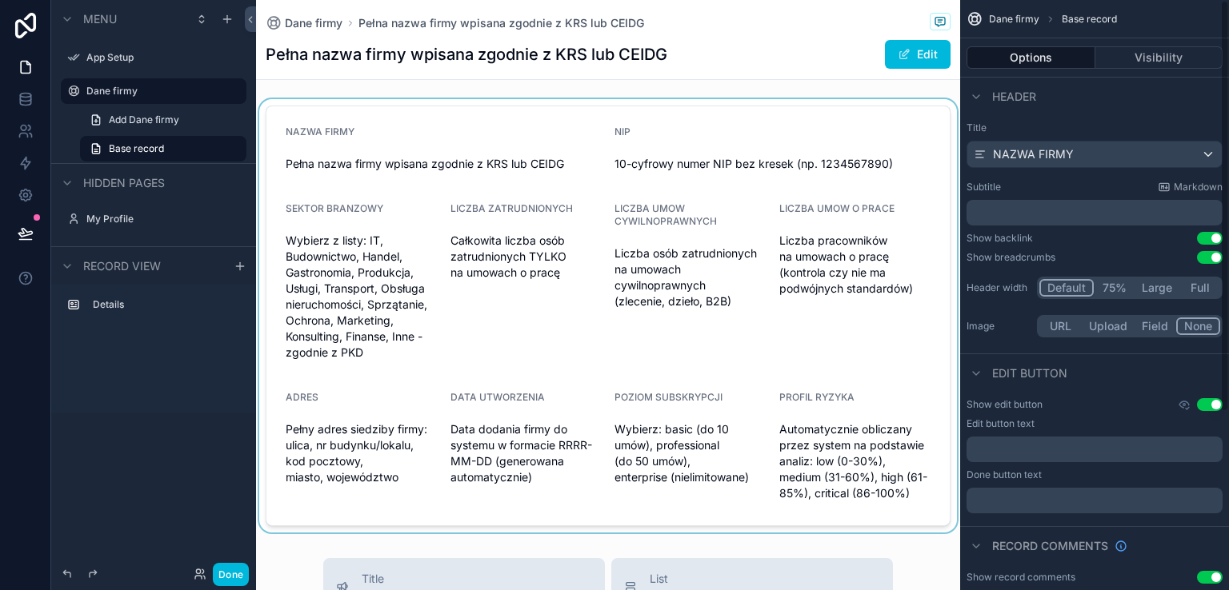
click at [720, 129] on div "scrollable content" at bounding box center [608, 316] width 704 height 434
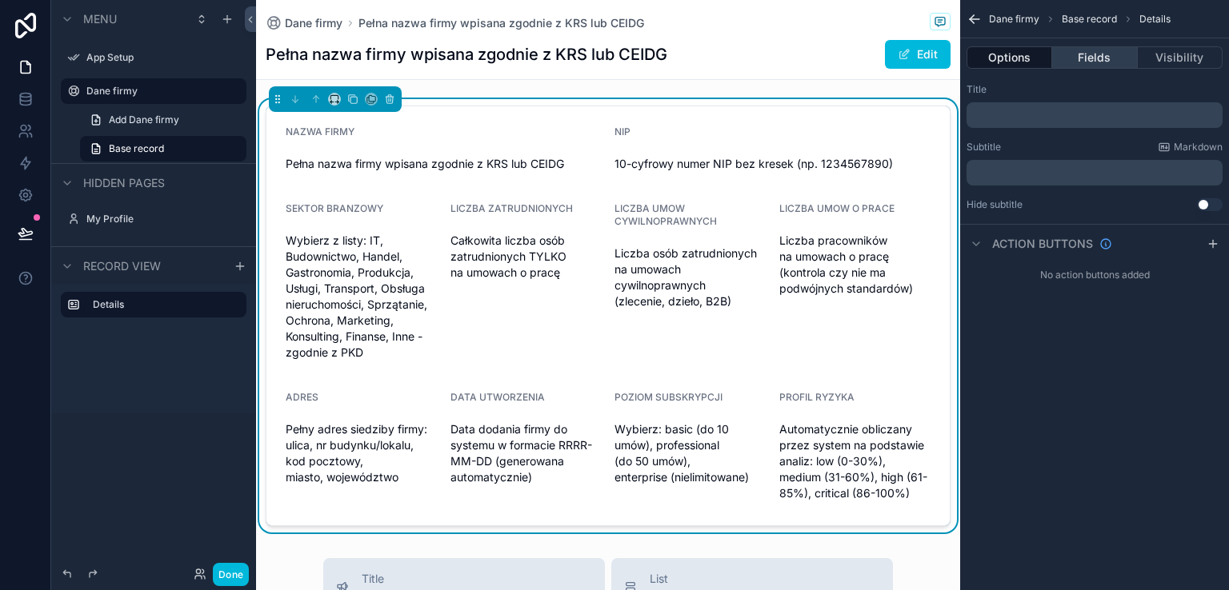
click at [1115, 60] on button "Fields" at bounding box center [1094, 57] width 85 height 22
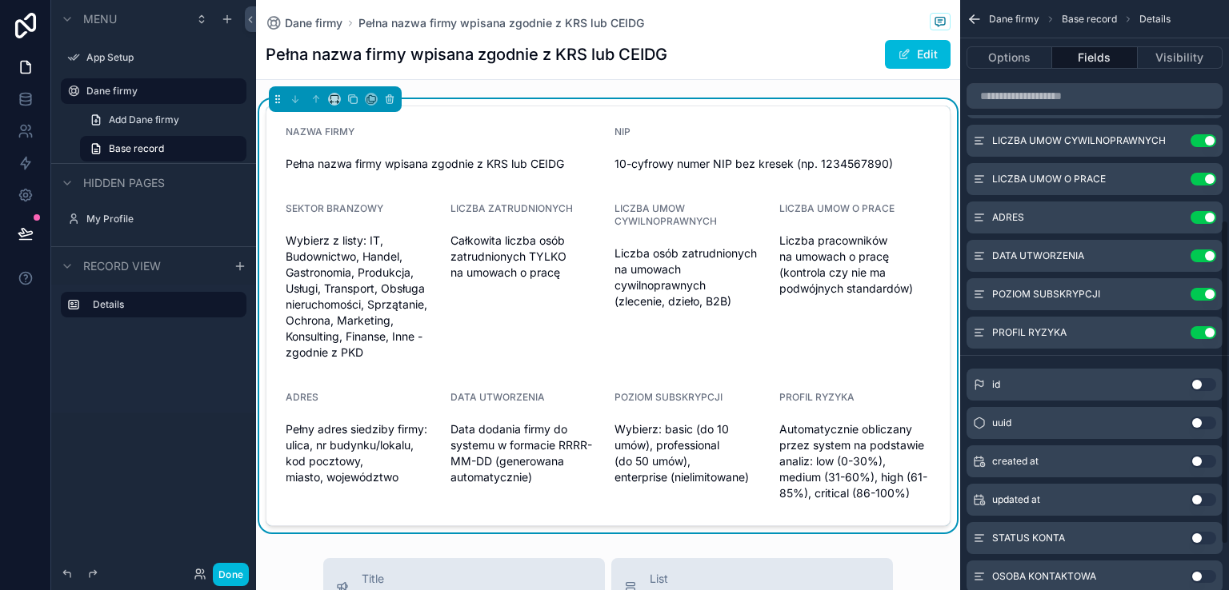
scroll to position [400, 0]
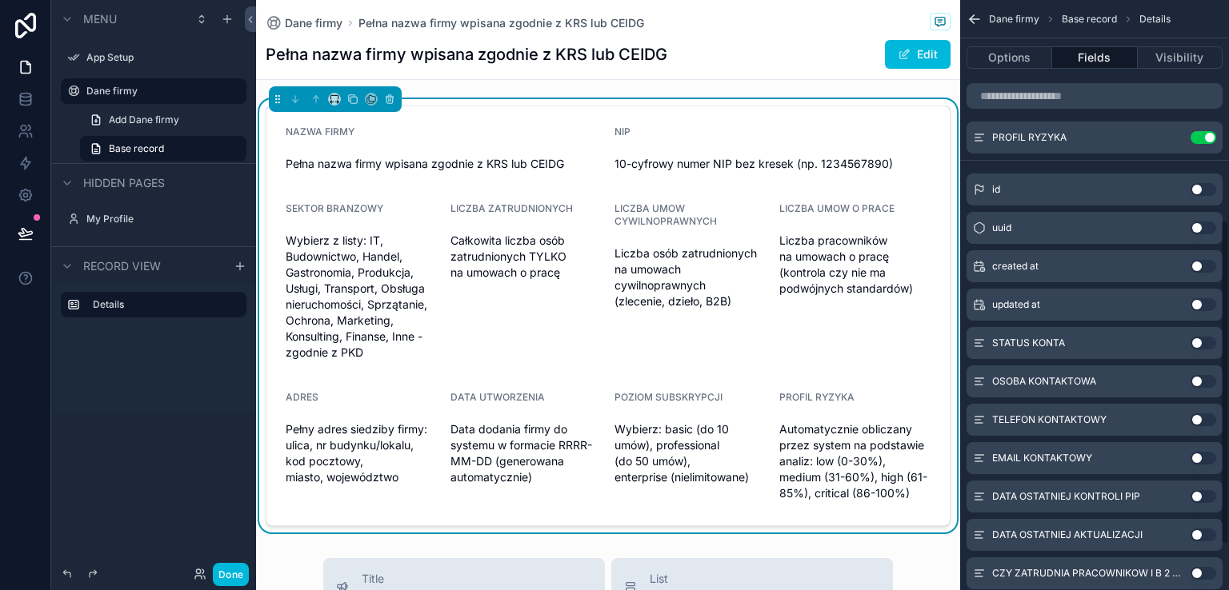
click at [1211, 343] on button "Use setting" at bounding box center [1203, 343] width 26 height 13
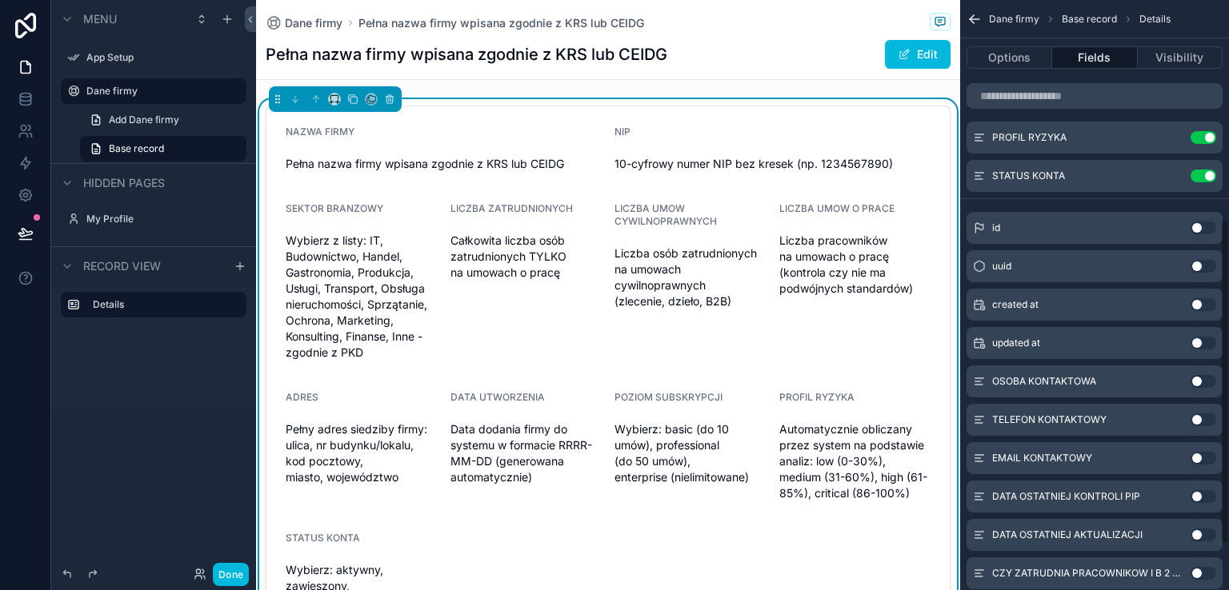
click at [1211, 382] on button "Use setting" at bounding box center [1203, 381] width 26 height 13
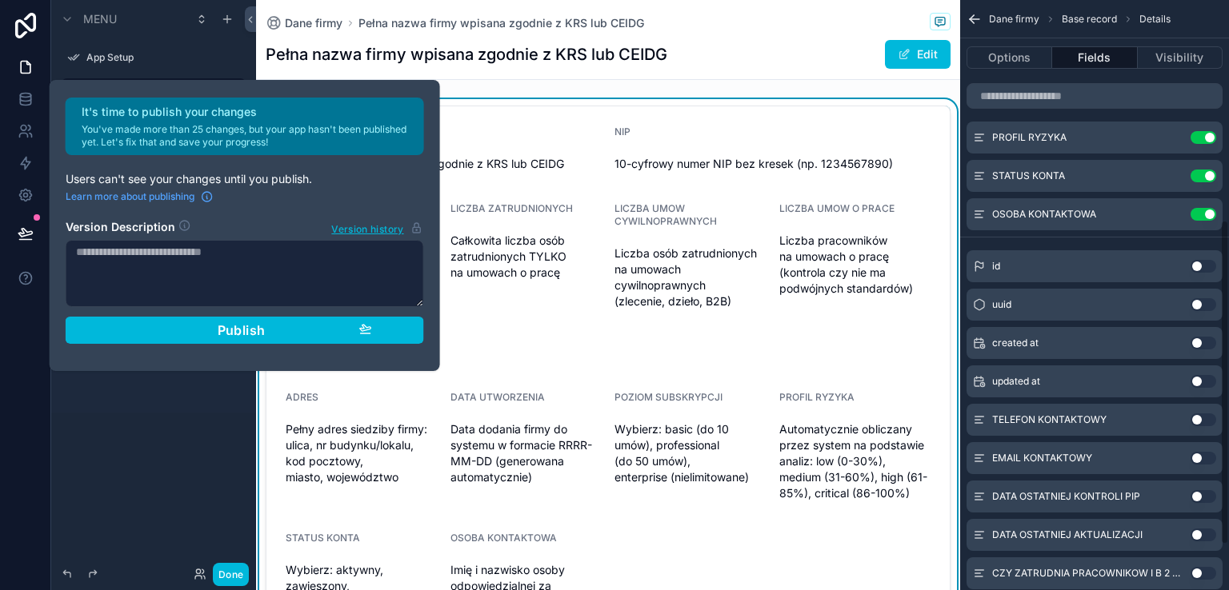
drag, startPoint x: 1209, startPoint y: 418, endPoint x: 1211, endPoint y: 462, distance: 44.9
click at [1209, 418] on button "Use setting" at bounding box center [1203, 420] width 26 height 13
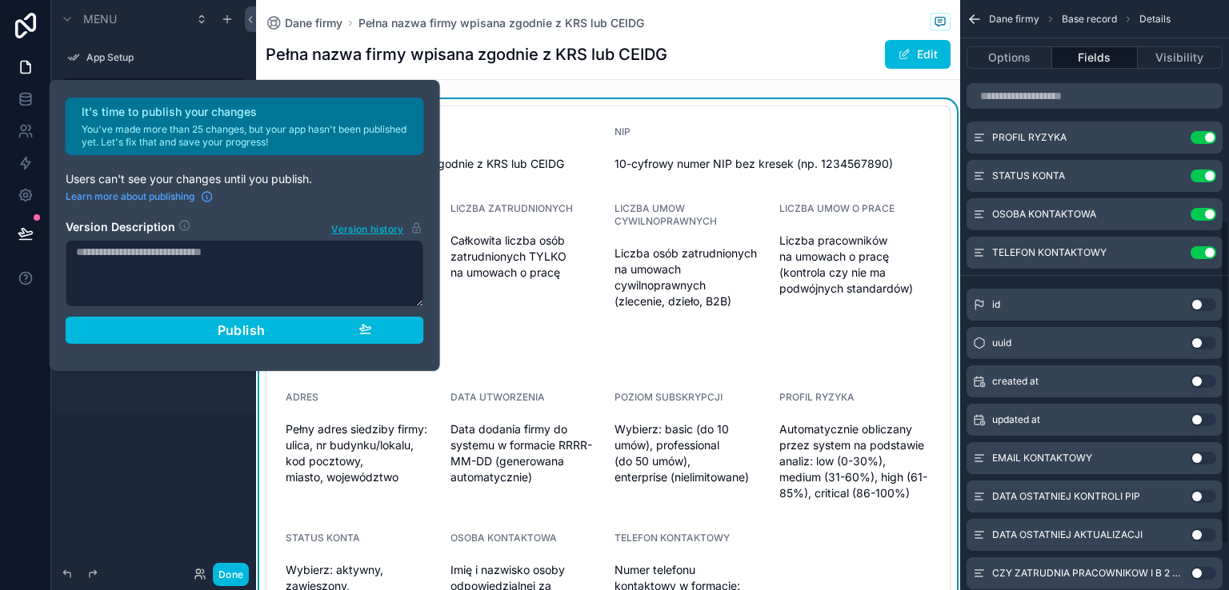
click at [1209, 458] on button "Use setting" at bounding box center [1203, 458] width 26 height 13
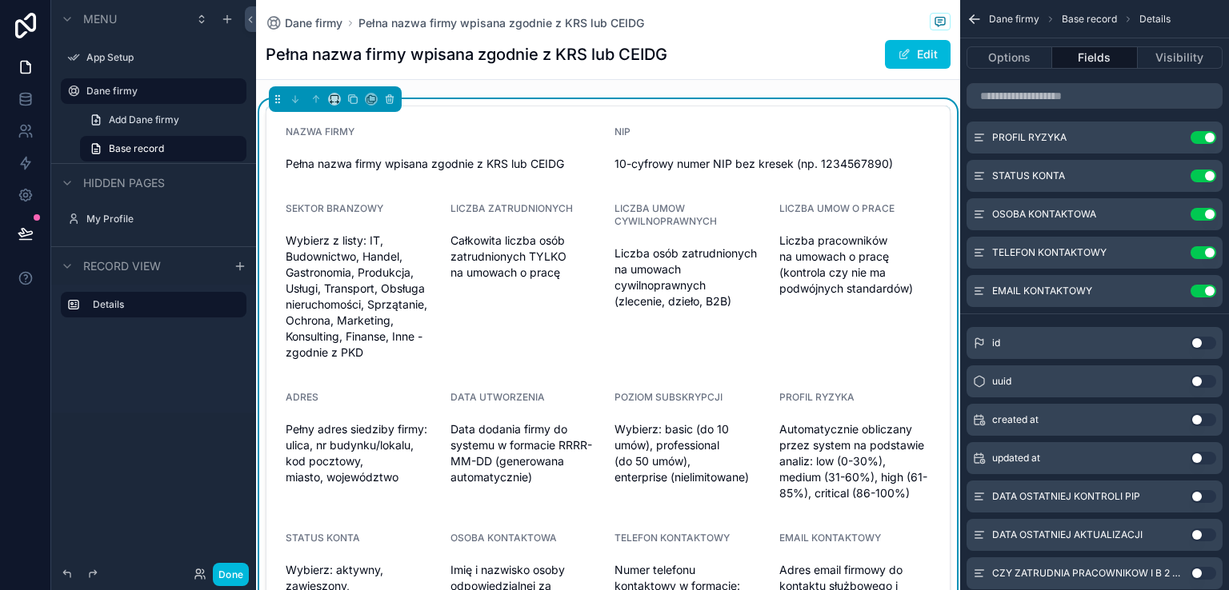
drag, startPoint x: 1210, startPoint y: 500, endPoint x: 1214, endPoint y: 519, distance: 19.6
click at [1209, 497] on button "Use setting" at bounding box center [1203, 496] width 26 height 13
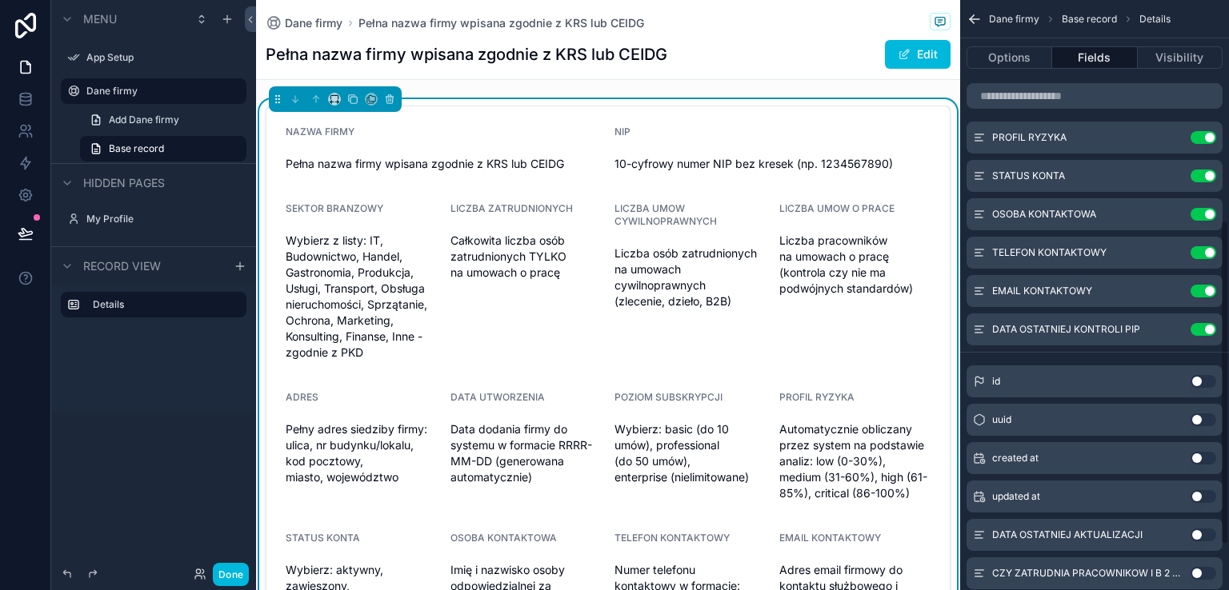
drag, startPoint x: 1208, startPoint y: 531, endPoint x: 1209, endPoint y: 546, distance: 15.2
click at [1209, 530] on button "Use setting" at bounding box center [1203, 535] width 26 height 13
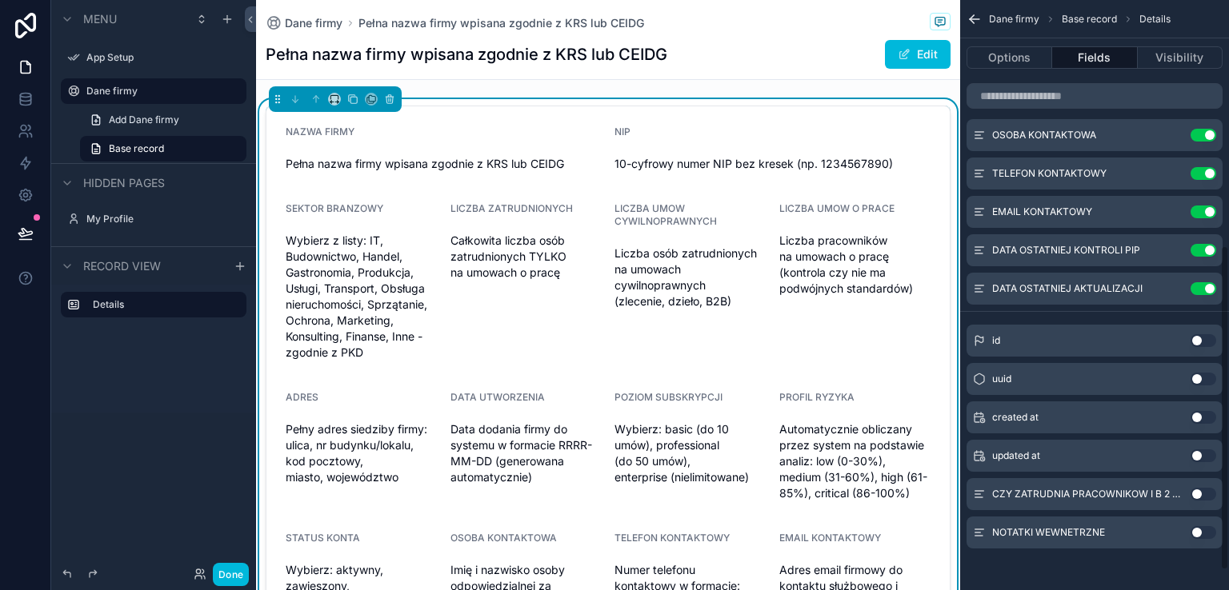
scroll to position [482, 0]
drag, startPoint x: 1208, startPoint y: 493, endPoint x: 1214, endPoint y: 530, distance: 38.0
click at [1208, 494] on button "Use setting" at bounding box center [1203, 492] width 26 height 13
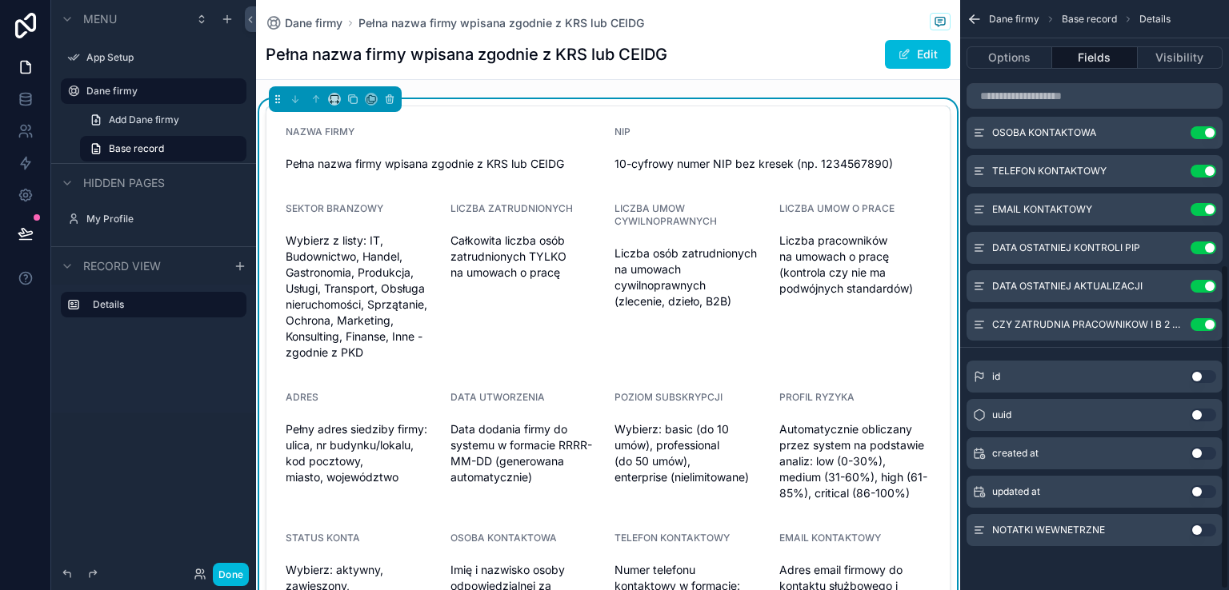
click at [1207, 526] on button "Use setting" at bounding box center [1203, 530] width 26 height 13
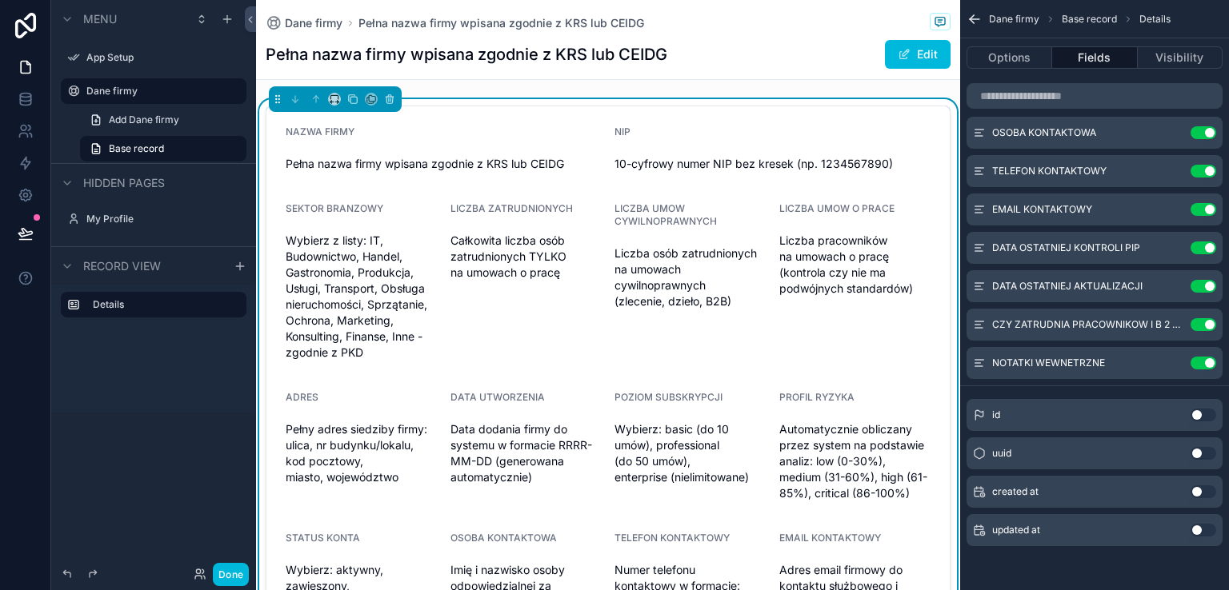
click at [794, 53] on div "Pełna nazwa firmy wpisana zgodnie z KRS lub CEIDG Edit" at bounding box center [608, 54] width 685 height 30
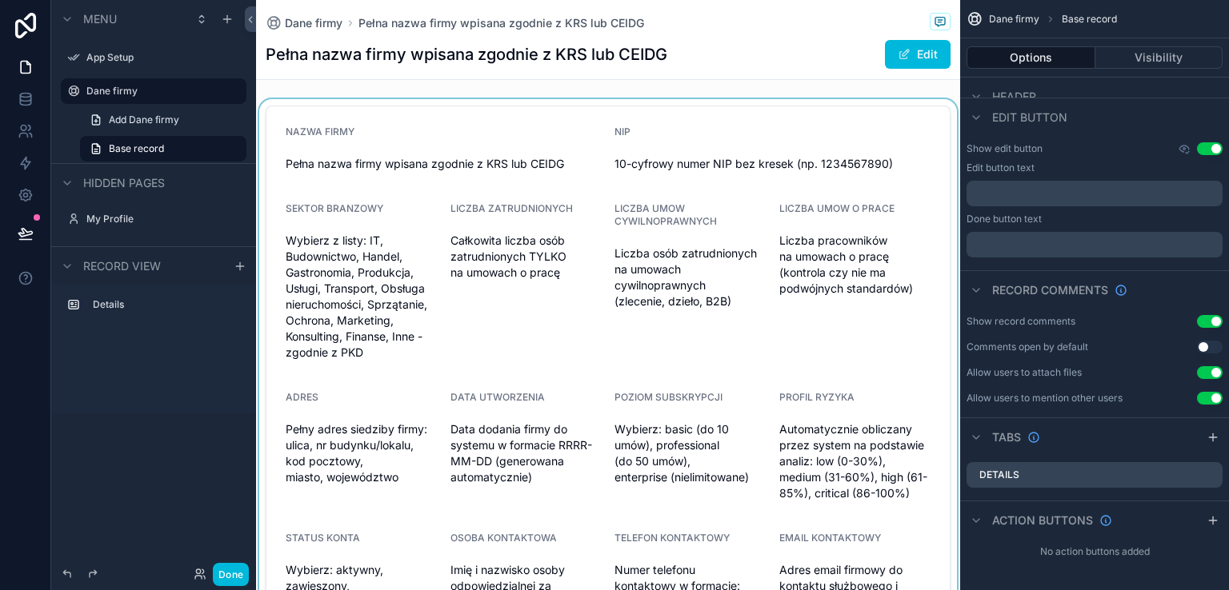
click at [555, 254] on div "scrollable content" at bounding box center [608, 477] width 704 height 757
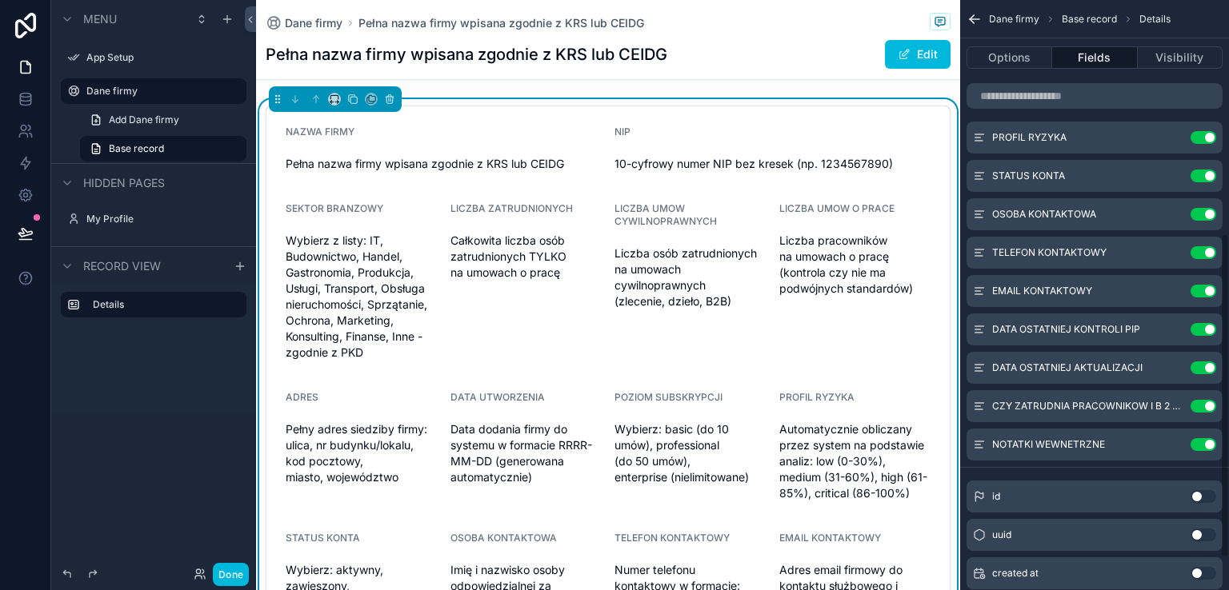
scroll to position [482, 0]
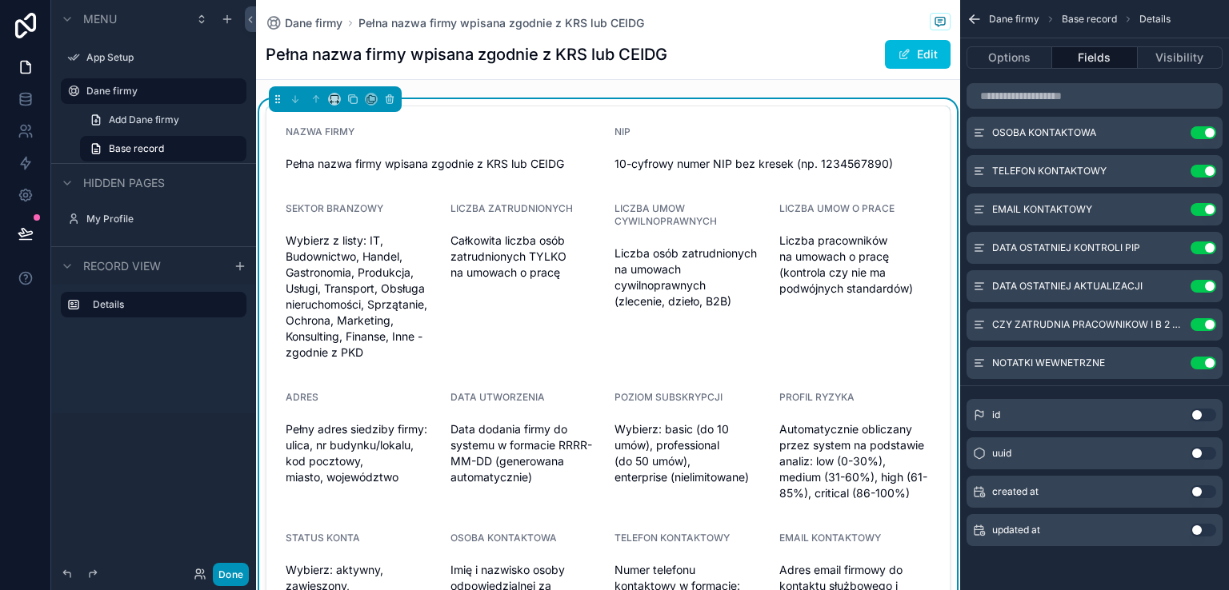
click at [234, 570] on button "Done" at bounding box center [231, 574] width 36 height 23
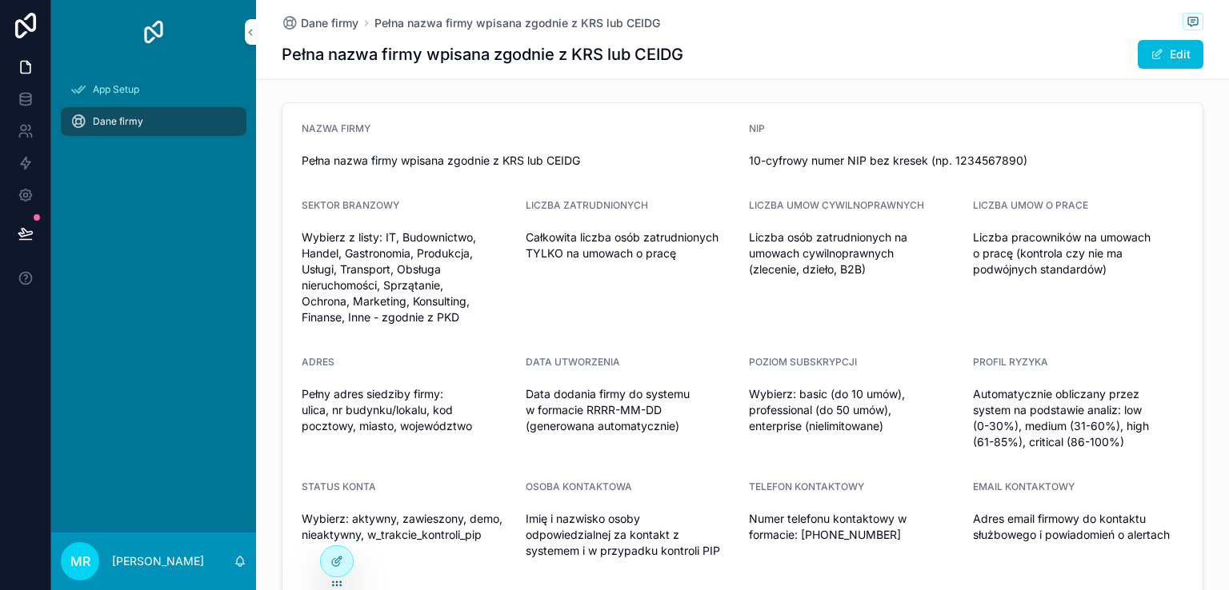
scroll to position [0, 0]
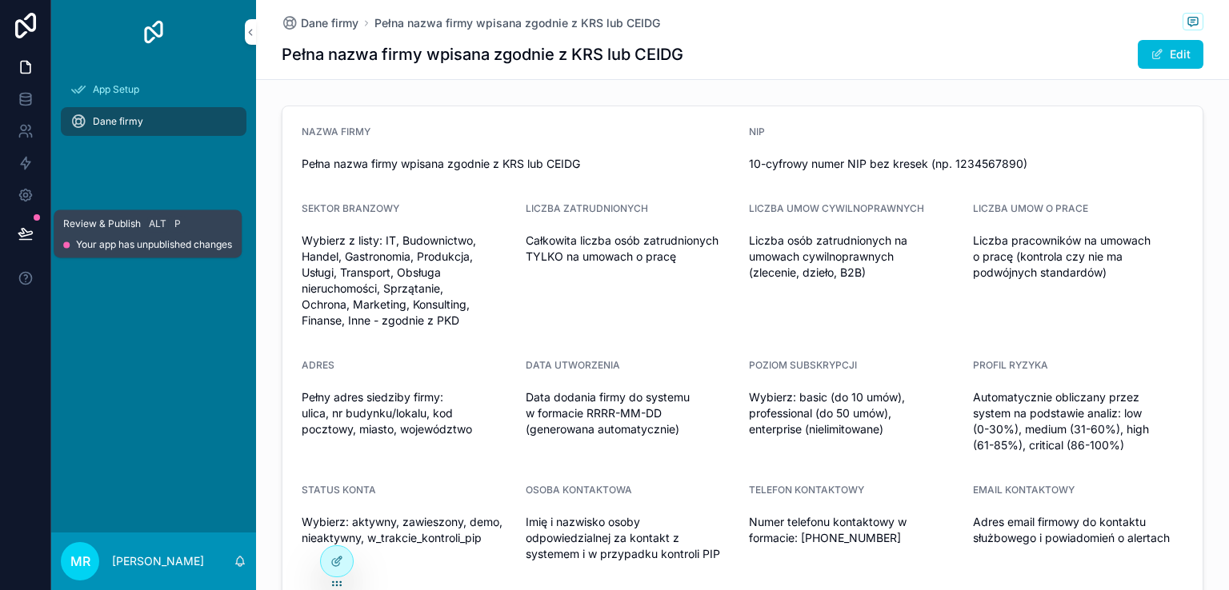
click at [36, 228] on button at bounding box center [25, 233] width 35 height 45
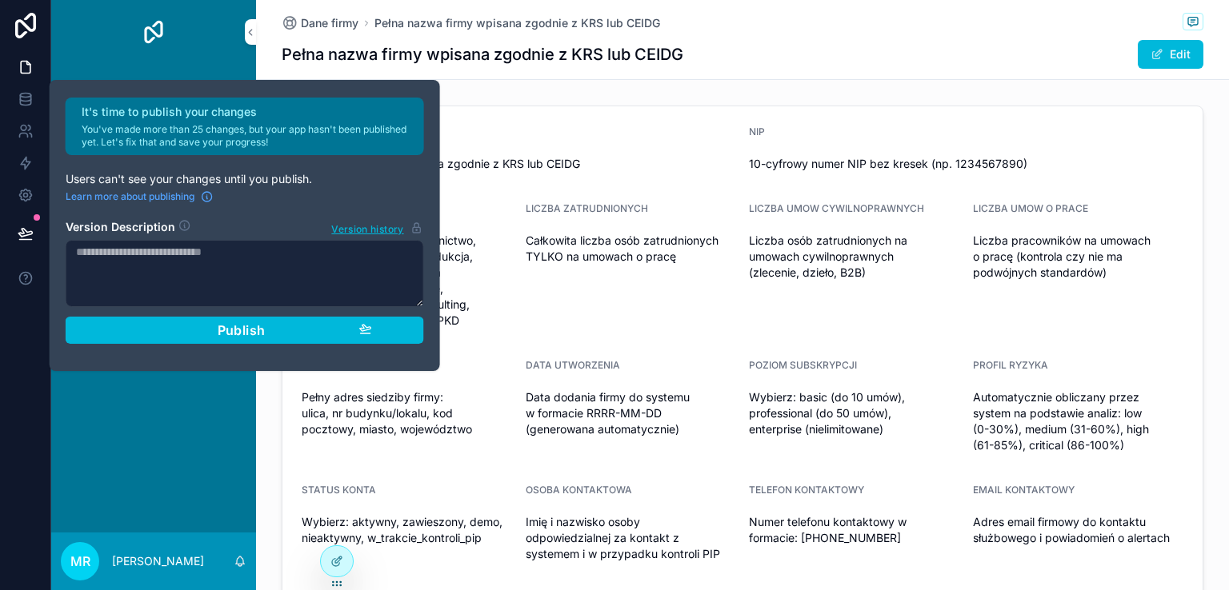
drag, startPoint x: 716, startPoint y: 97, endPoint x: 530, endPoint y: 75, distance: 186.9
click at [710, 93] on div "Dane firmy Pełna nazwa firmy wpisana zgodnie z KRS lub CEIDG Pełna nazwa firmy …" at bounding box center [742, 425] width 973 height 850
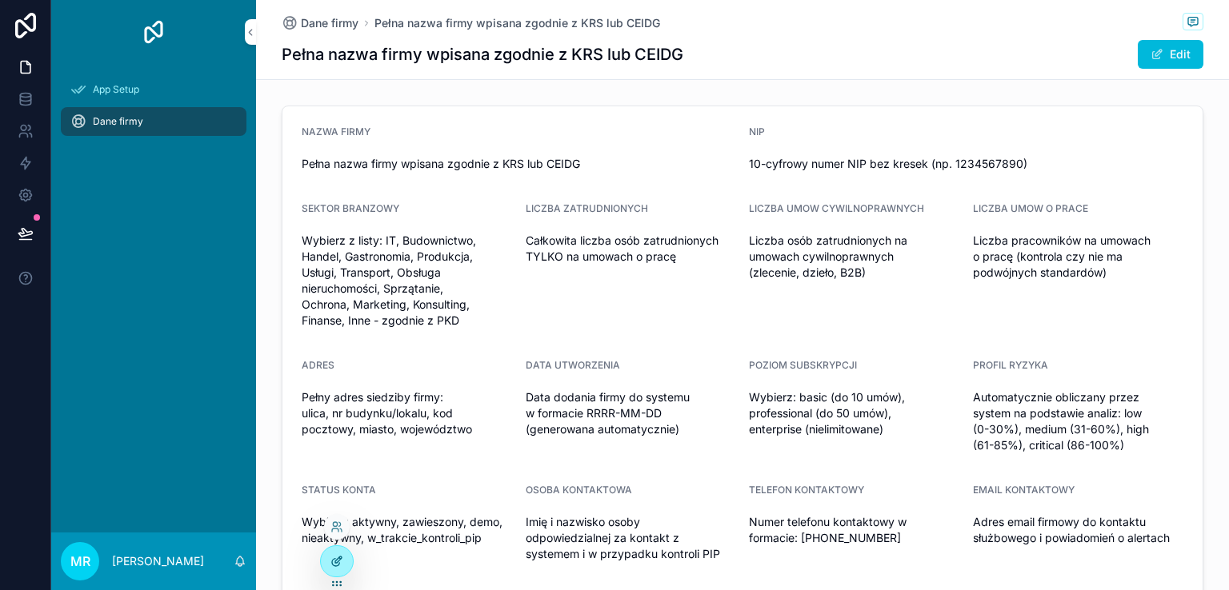
click at [338, 567] on icon at bounding box center [336, 561] width 13 height 13
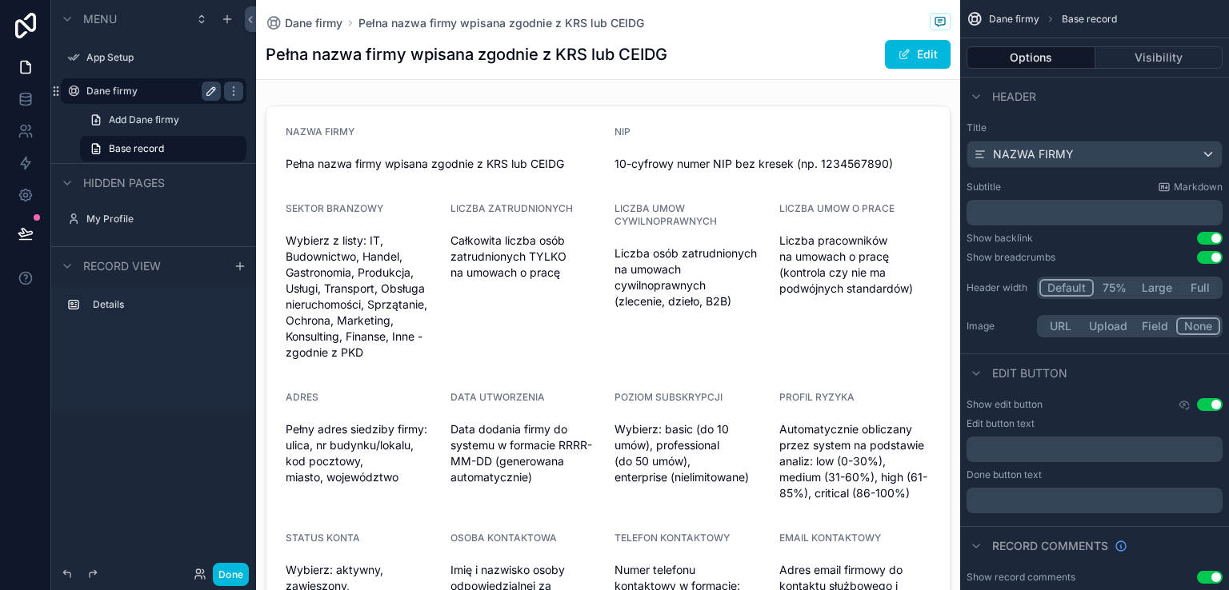
click at [210, 90] on icon "scrollable content" at bounding box center [211, 91] width 8 height 8
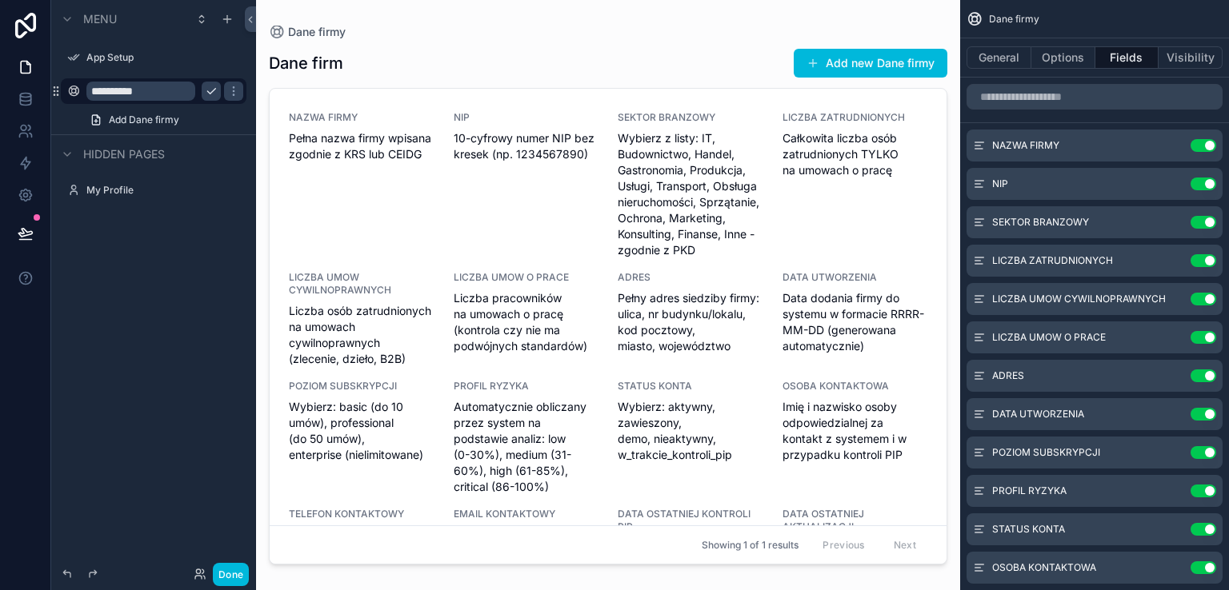
click at [159, 91] on input "**********" at bounding box center [140, 91] width 109 height 19
click at [155, 89] on input "**********" at bounding box center [140, 91] width 109 height 19
click at [162, 268] on div "**********" at bounding box center [153, 285] width 205 height 571
click at [29, 98] on icon at bounding box center [26, 99] width 16 height 16
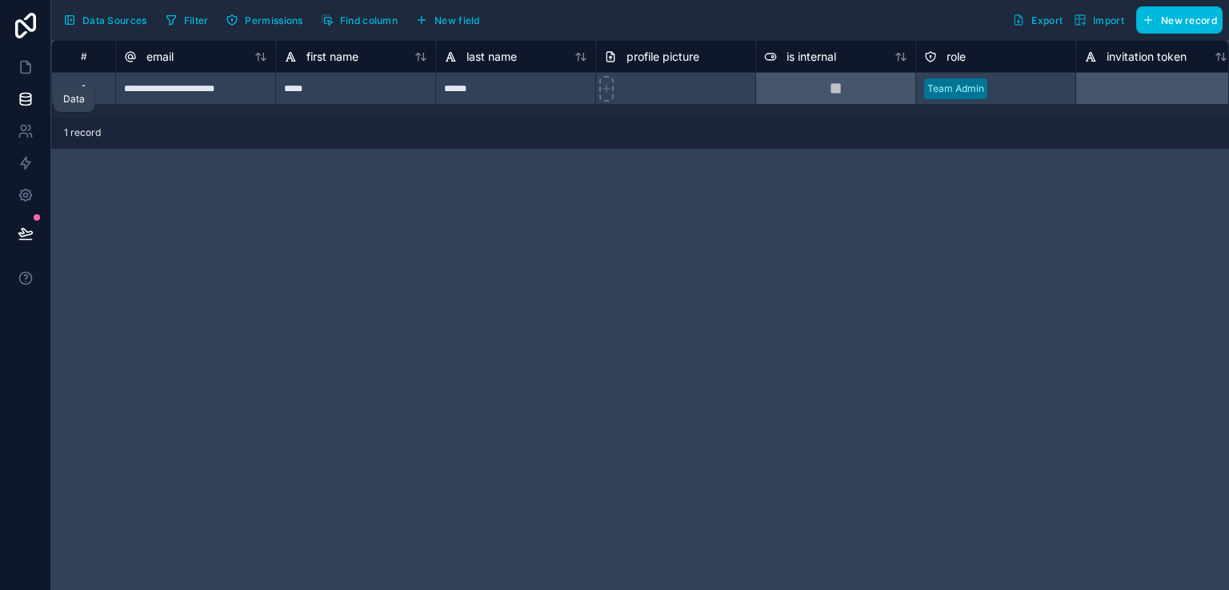
click at [30, 96] on icon at bounding box center [25, 98] width 10 height 6
click at [22, 130] on icon at bounding box center [24, 129] width 6 height 6
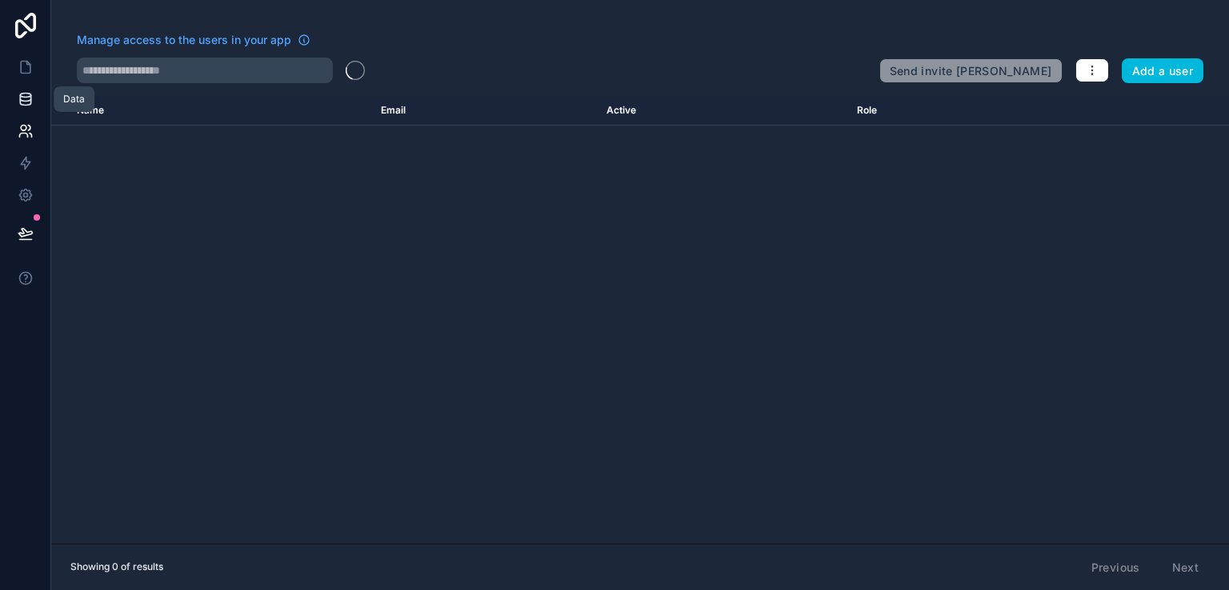
click at [26, 102] on icon at bounding box center [26, 99] width 16 height 16
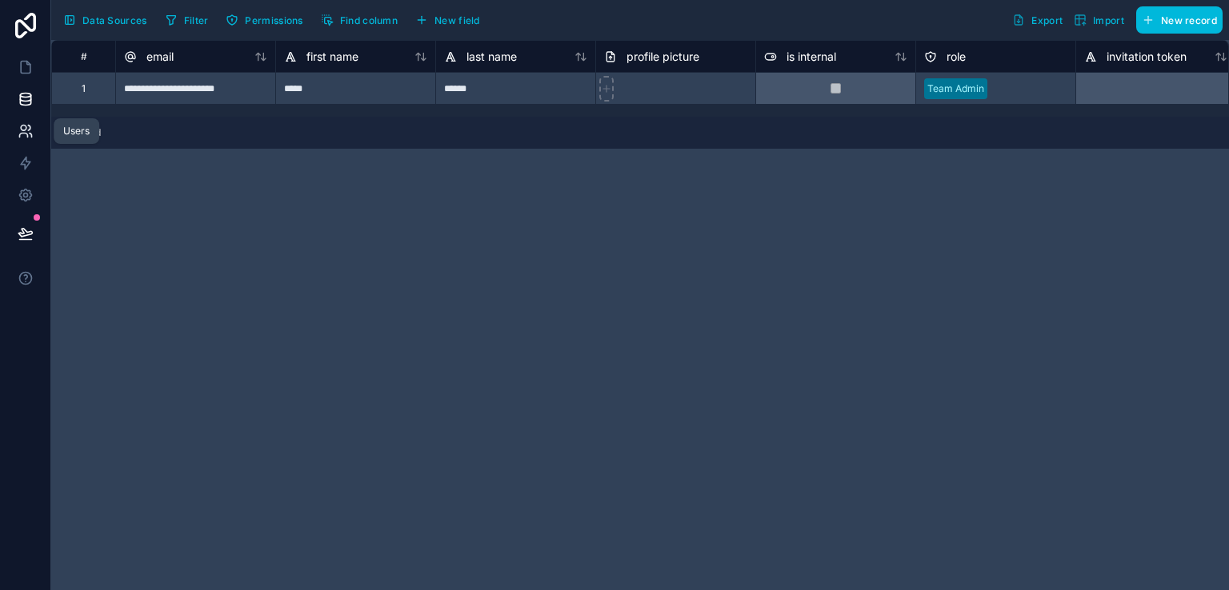
click at [24, 137] on icon at bounding box center [26, 131] width 16 height 16
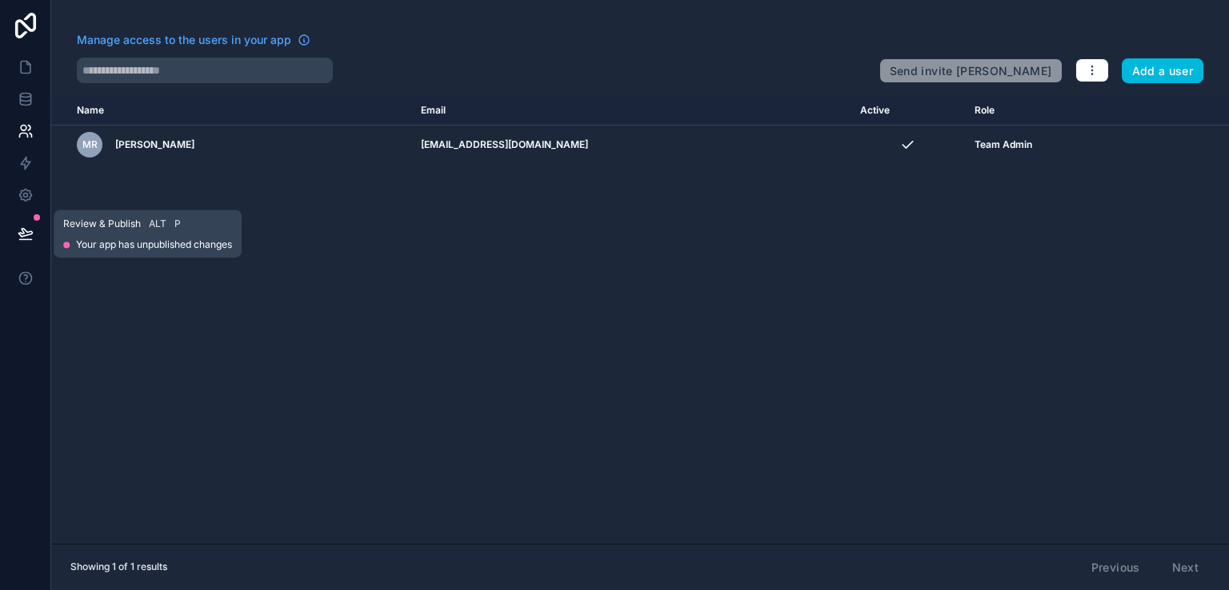
click at [28, 225] on button at bounding box center [25, 233] width 35 height 45
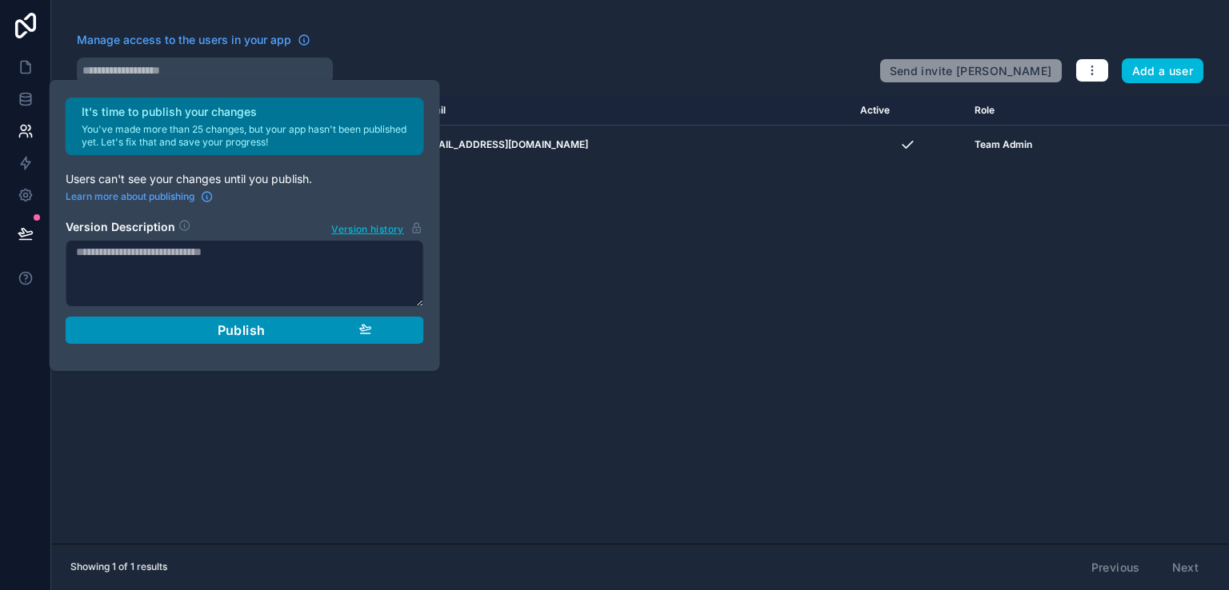
click at [234, 330] on span "Publish" at bounding box center [242, 330] width 48 height 16
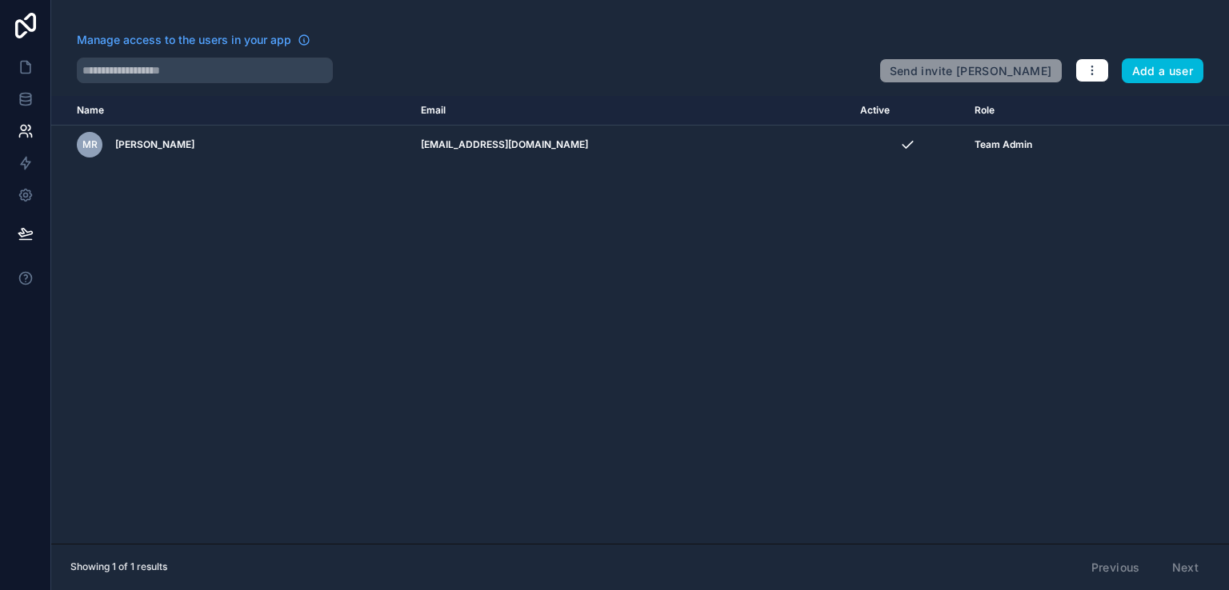
drag, startPoint x: 538, startPoint y: 364, endPoint x: 516, endPoint y: 350, distance: 26.0
click at [538, 362] on div "Name Email Active Role userTable.email MR Marek Rebisz info@esgraportowanie.pl …" at bounding box center [640, 320] width 1178 height 448
click at [23, 102] on icon at bounding box center [26, 99] width 16 height 16
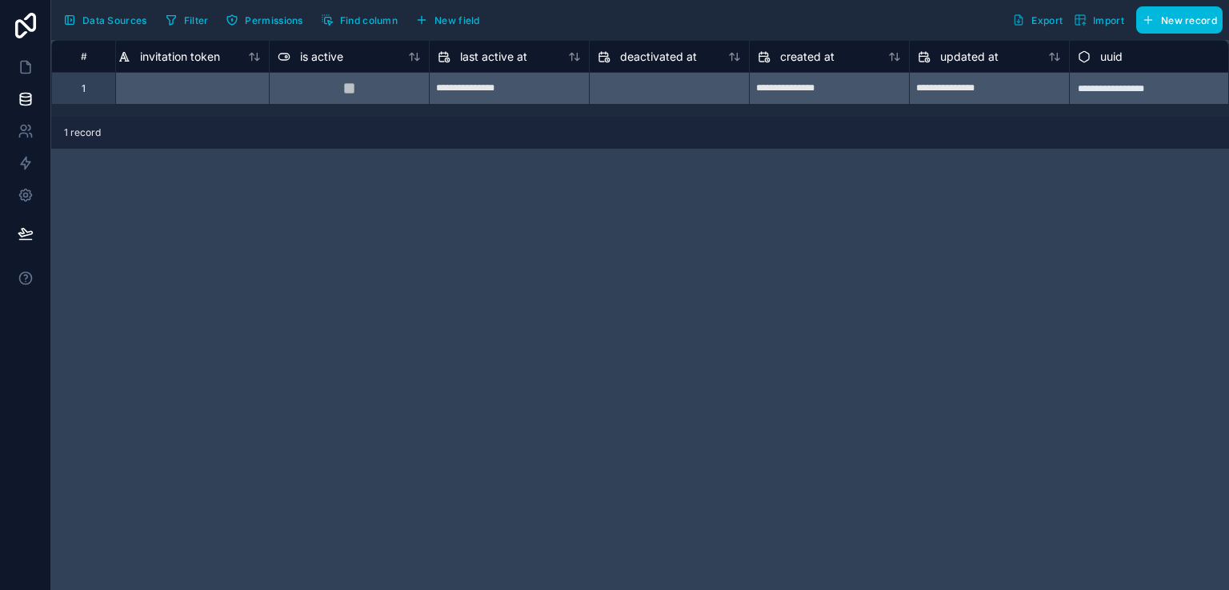
scroll to position [0, 381]
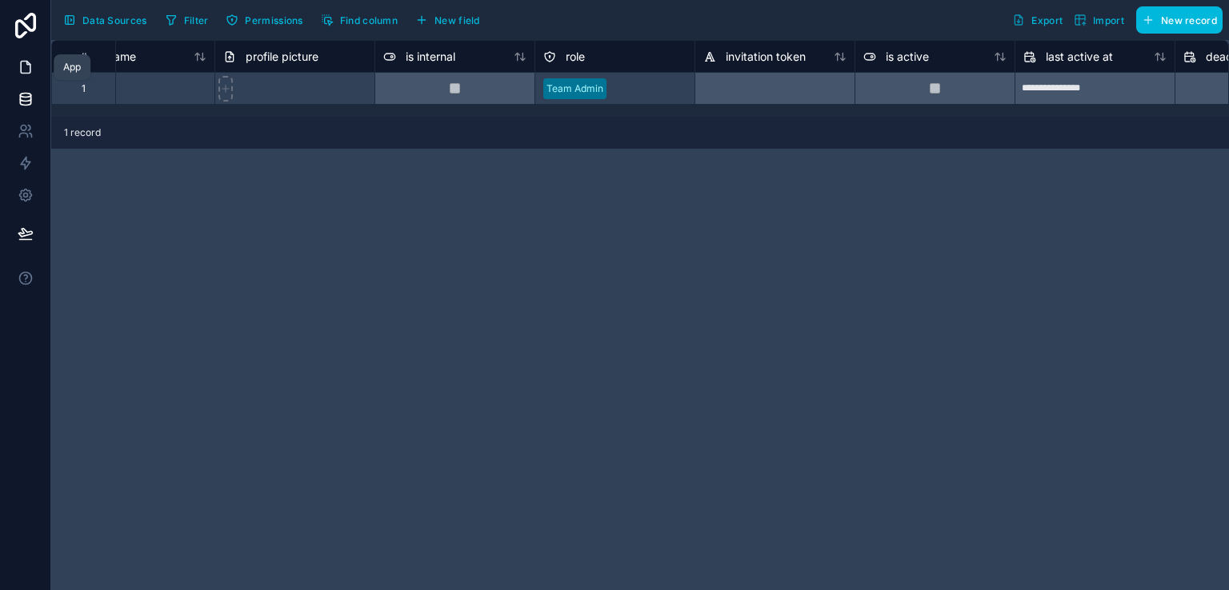
click at [25, 71] on icon at bounding box center [26, 67] width 16 height 16
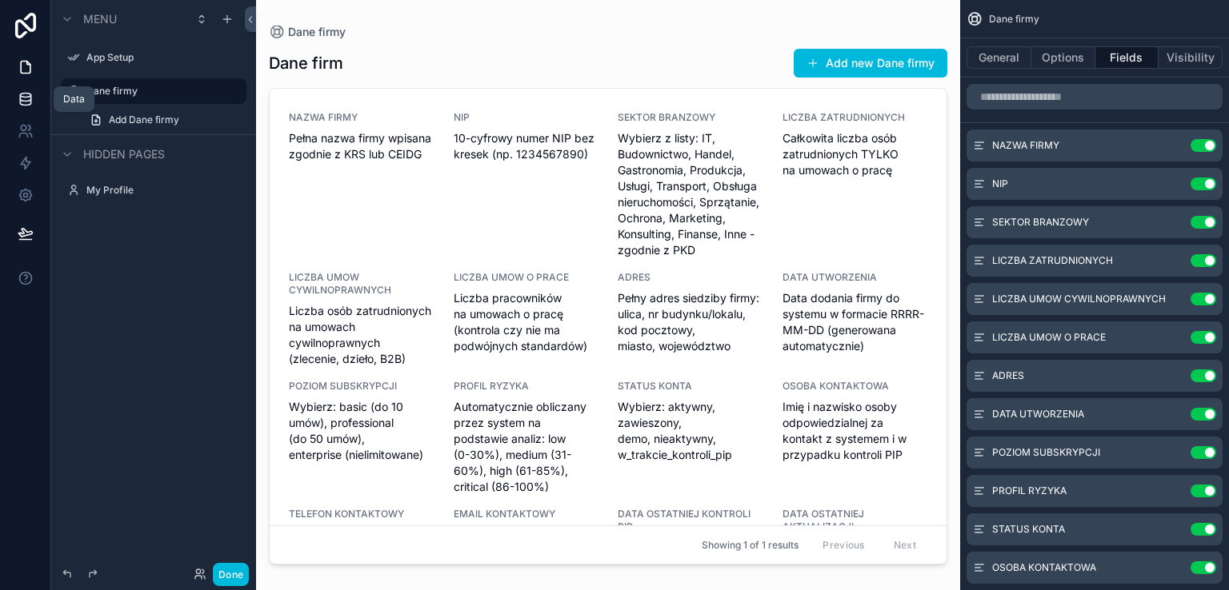
click at [26, 106] on icon at bounding box center [26, 99] width 16 height 16
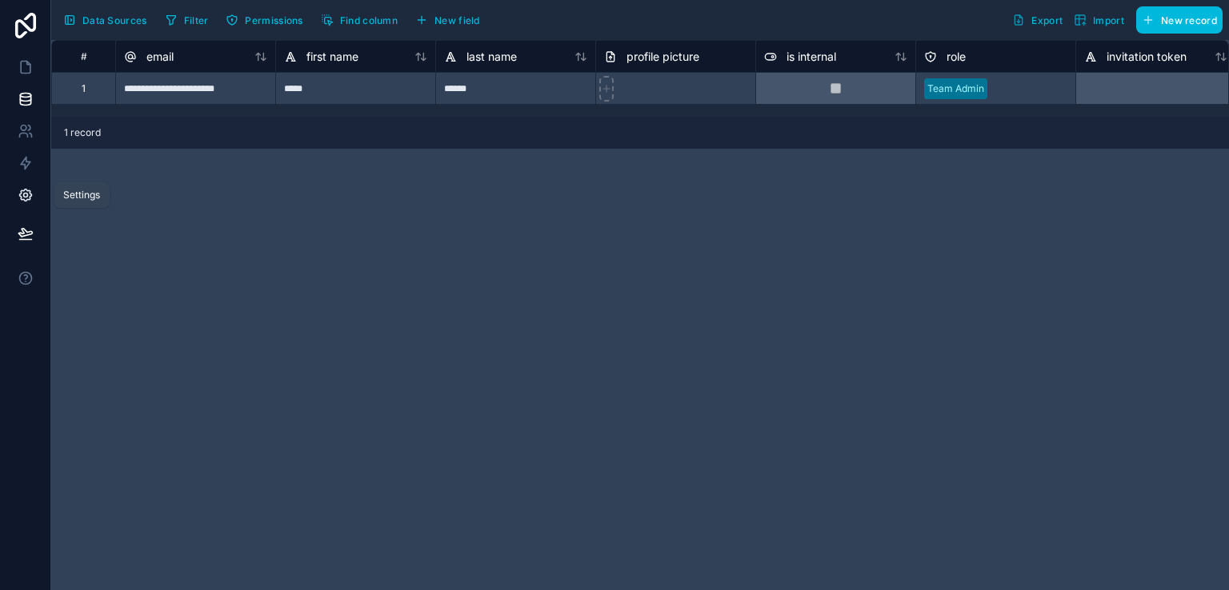
click at [26, 190] on icon at bounding box center [25, 196] width 12 height 12
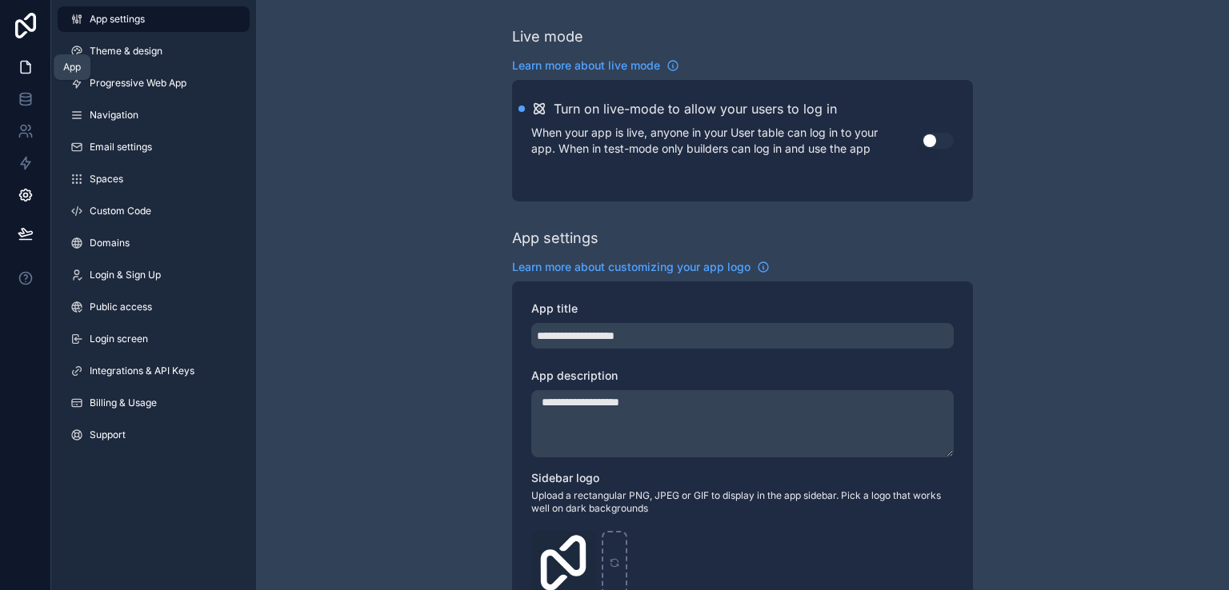
click at [27, 65] on icon at bounding box center [26, 67] width 16 height 16
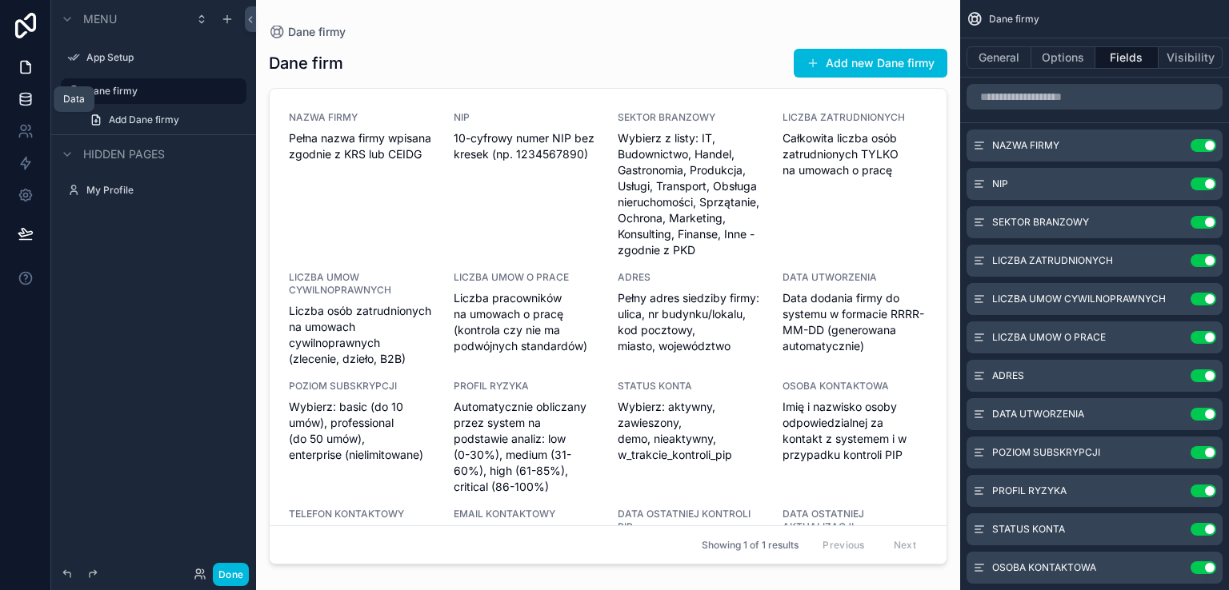
click at [20, 101] on icon at bounding box center [25, 102] width 10 height 6
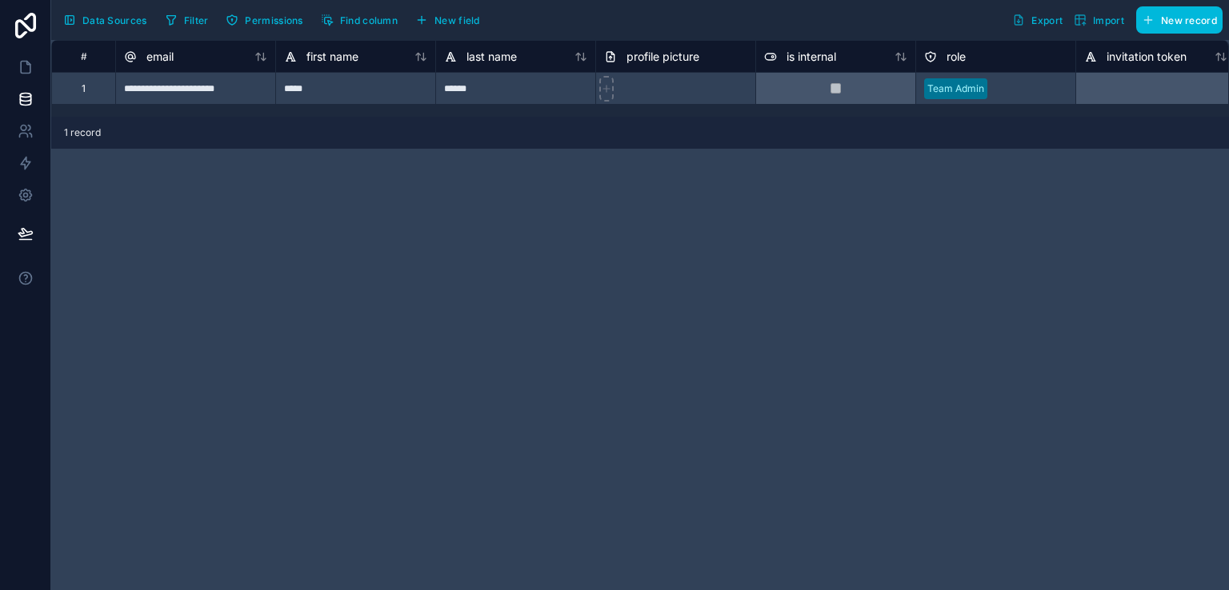
click at [90, 22] on span "Data Sources" at bounding box center [114, 20] width 65 height 12
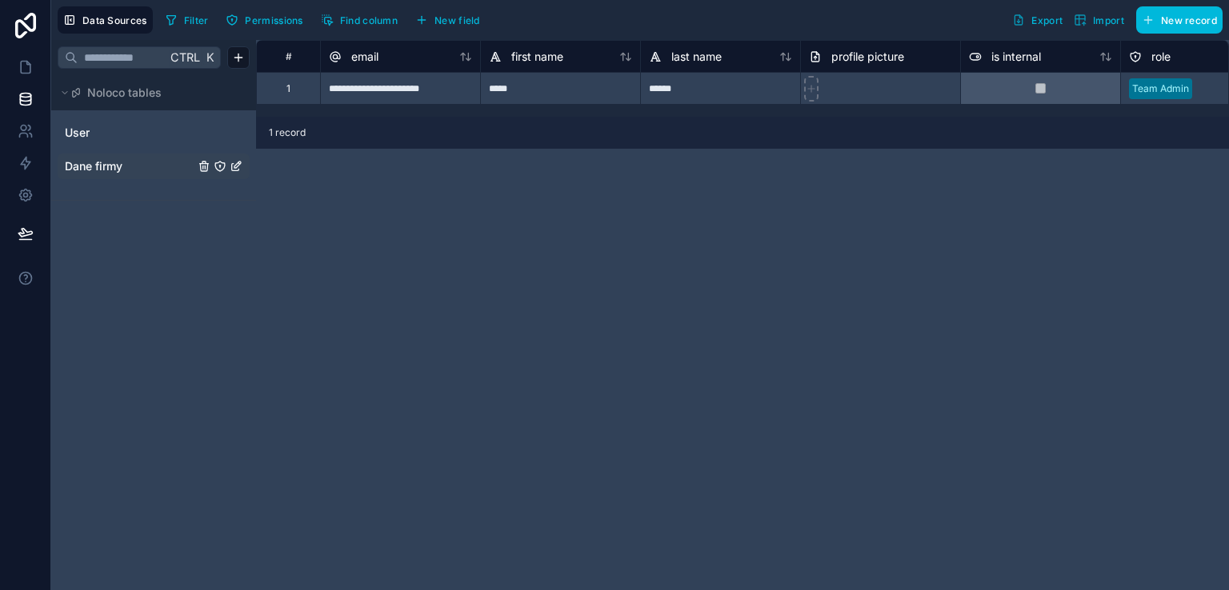
click at [98, 167] on span "Dane firmy" at bounding box center [94, 166] width 58 height 16
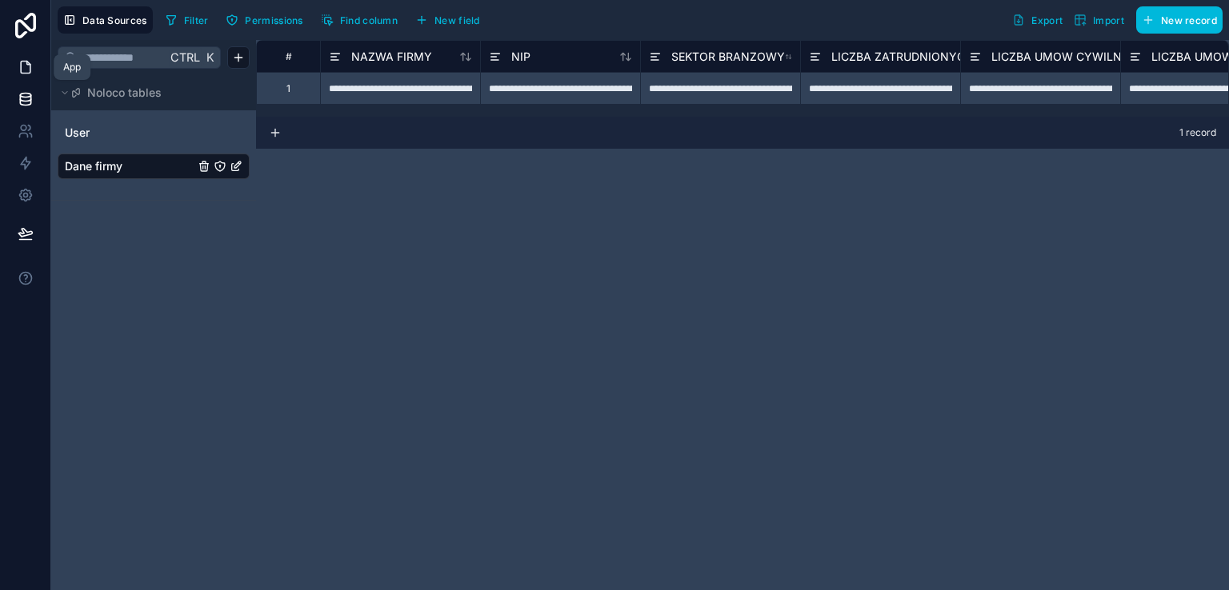
click at [22, 70] on icon at bounding box center [26, 67] width 16 height 16
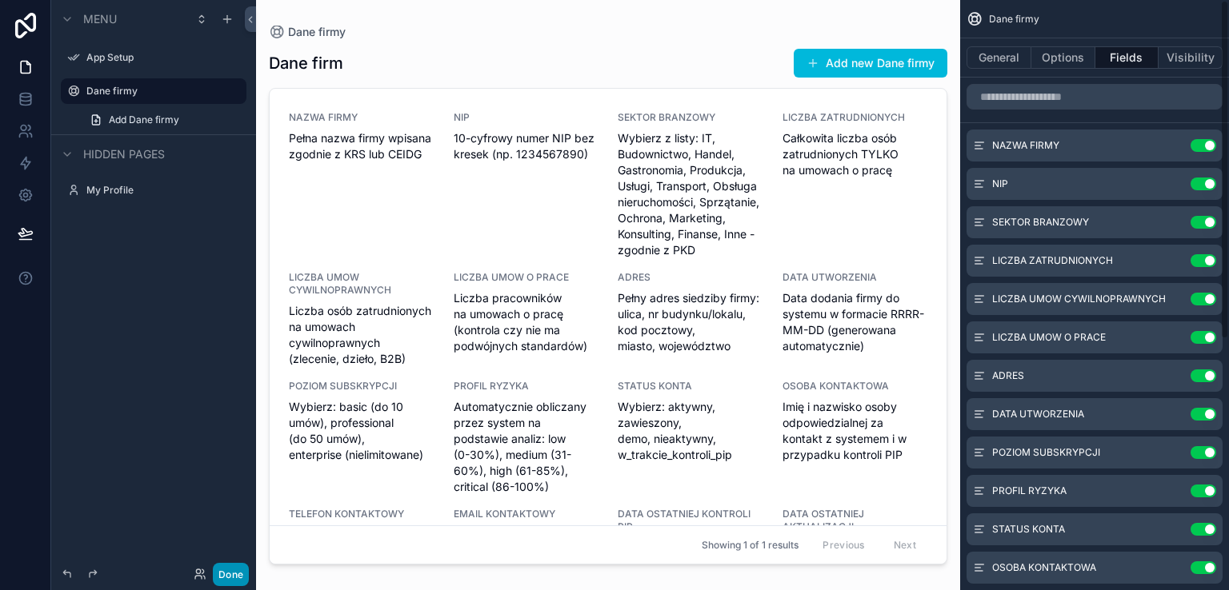
click at [225, 570] on button "Done" at bounding box center [231, 574] width 36 height 23
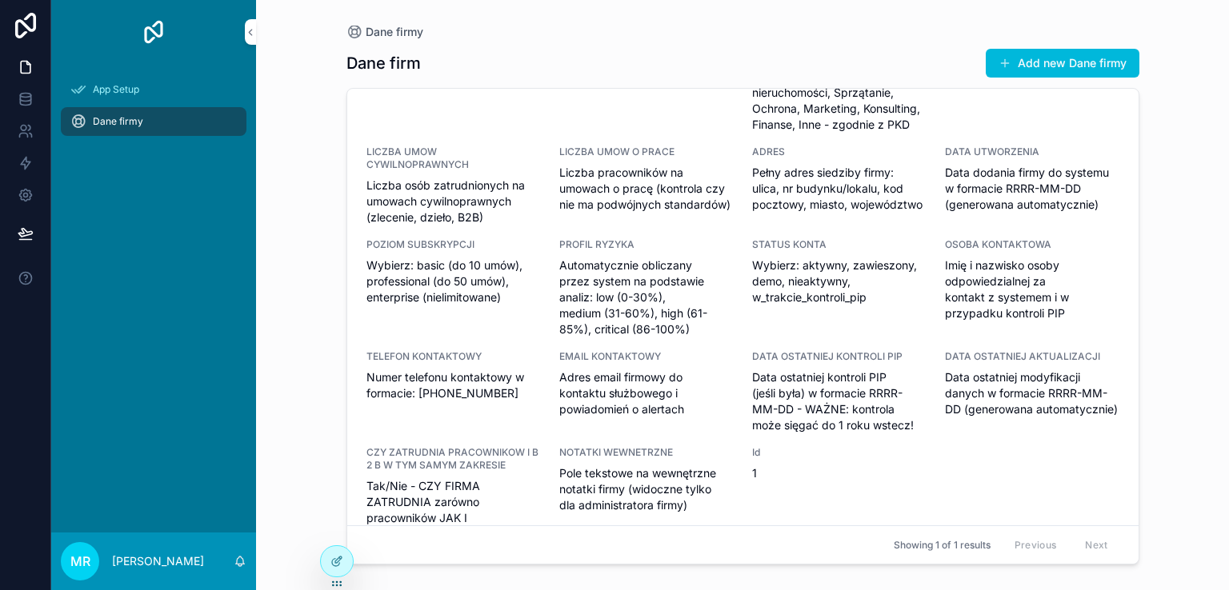
scroll to position [199, 0]
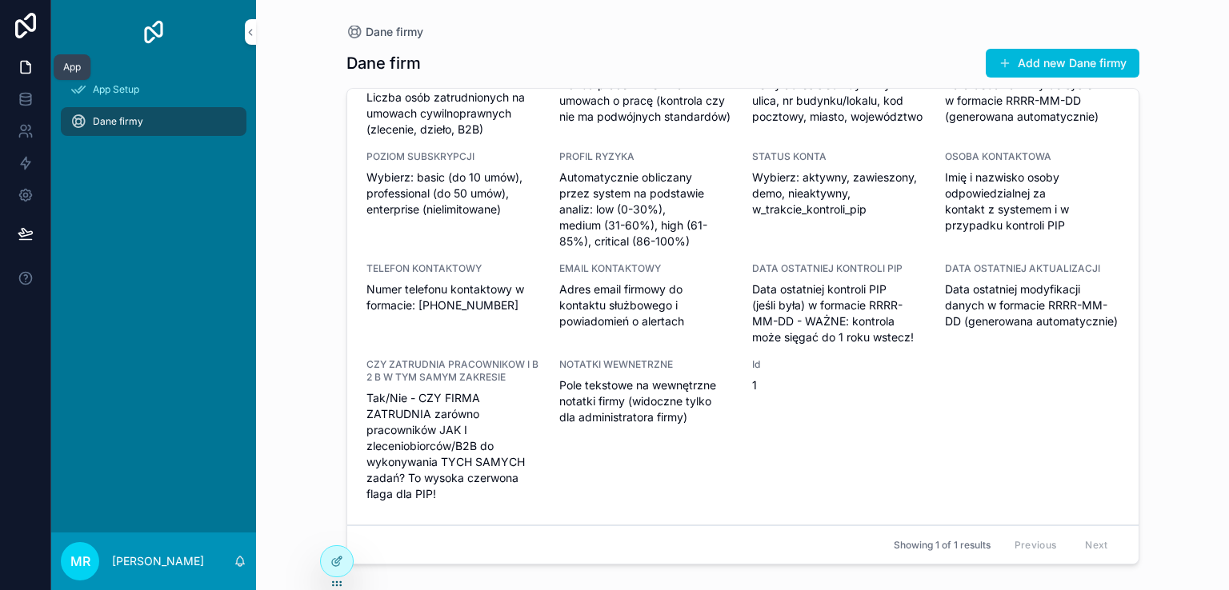
click at [29, 68] on icon at bounding box center [26, 67] width 16 height 16
click at [22, 98] on icon at bounding box center [26, 99] width 16 height 16
